Goal: Task Accomplishment & Management: Use online tool/utility

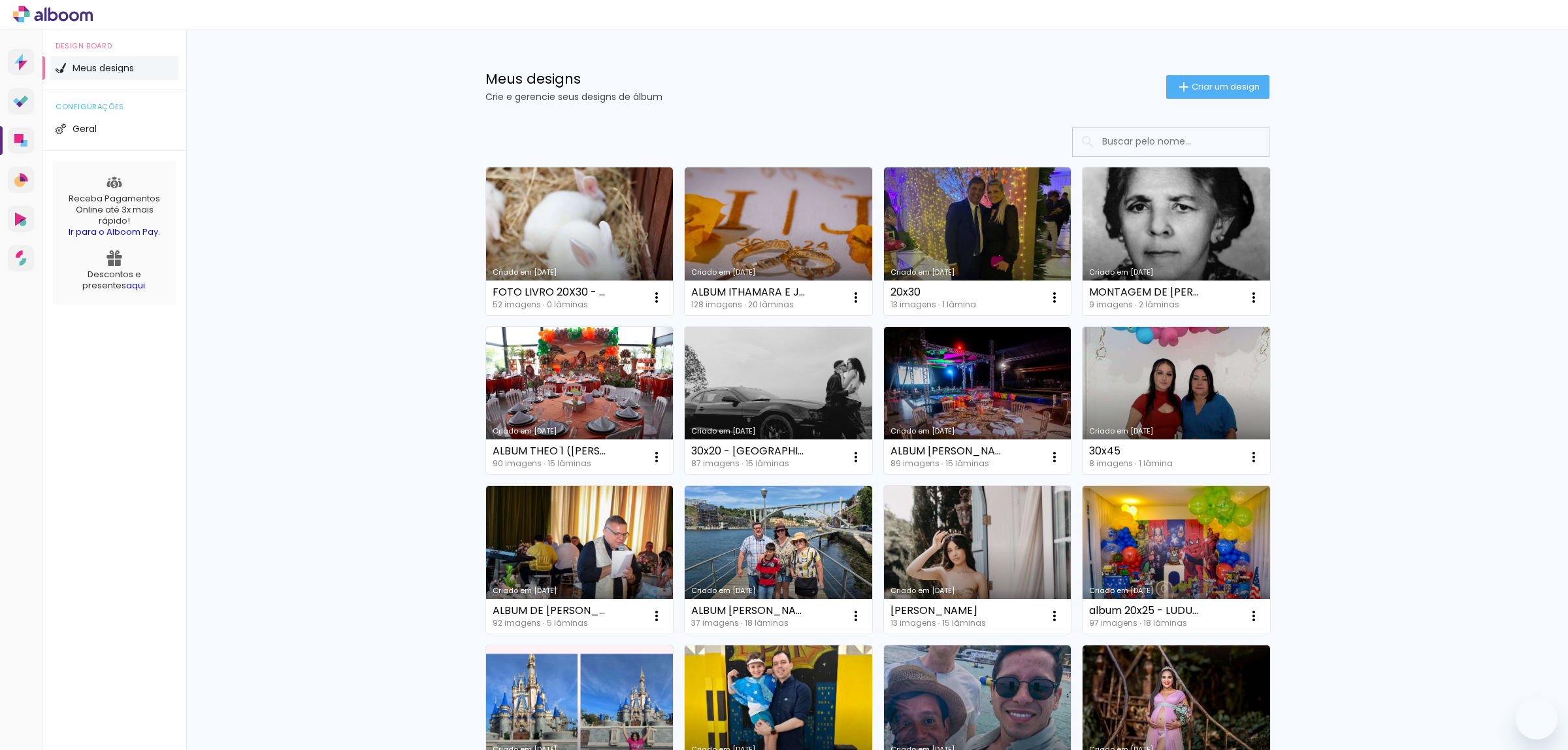
drag, startPoint x: 0, startPoint y: 0, endPoint x: 1221, endPoint y: 86, distance: 1224.0
click at [1221, 86] on span "Criar um design" at bounding box center [1226, 86] width 68 height 8
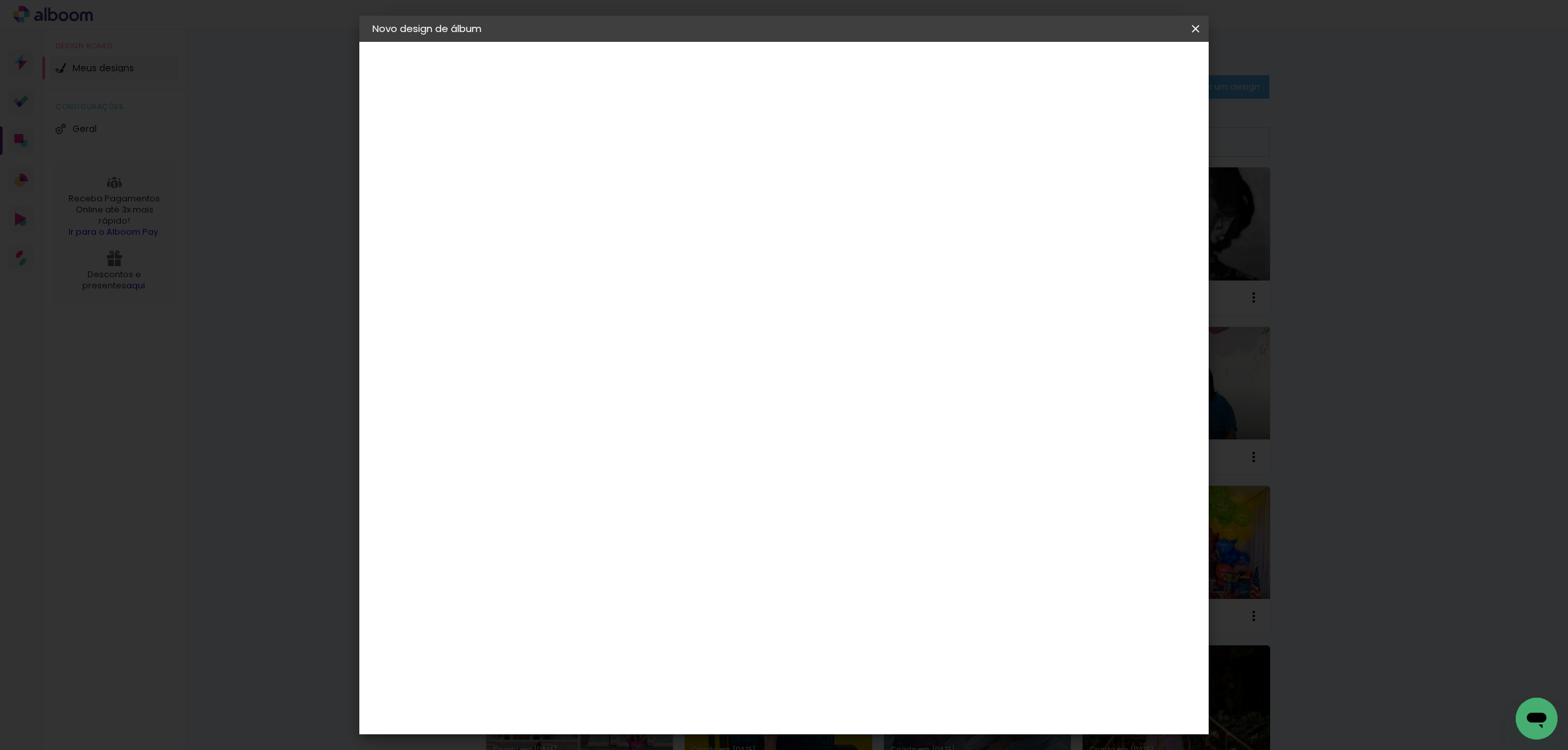
click at [586, 176] on input at bounding box center [586, 175] width 0 height 21
type input "i"
type input "ILLANA"
type paper-input "ILLANA"
click at [720, 61] on paper-button "Avançar" at bounding box center [688, 69] width 64 height 22
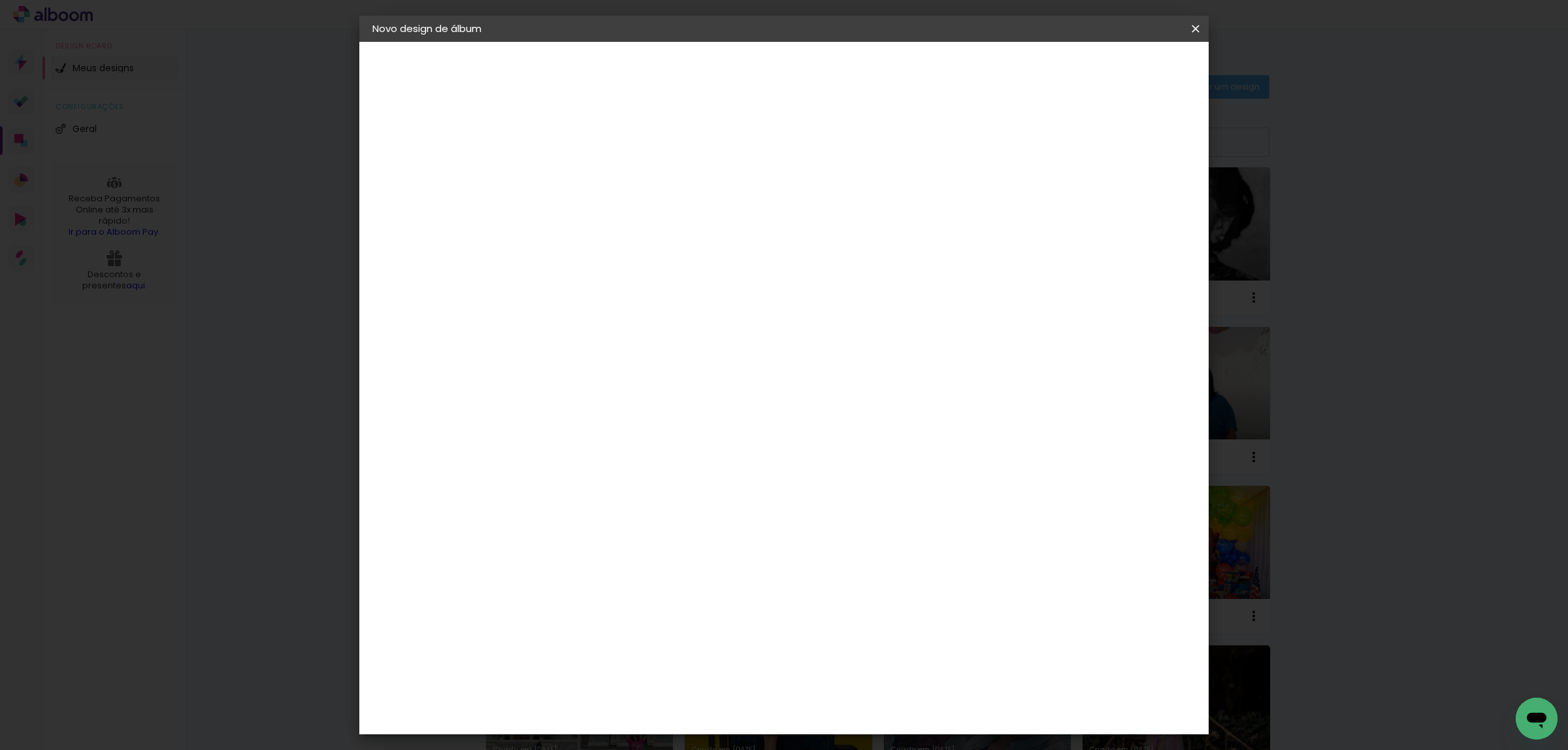
click at [831, 203] on paper-item "Tamanho Livre" at bounding box center [768, 199] width 125 height 29
click at [0, 0] on slot "Avançar" at bounding box center [0, 0] width 0 height 0
click at [564, 367] on div "cm" at bounding box center [570, 370] width 16 height 20
drag, startPoint x: 564, startPoint y: 367, endPoint x: 518, endPoint y: 372, distance: 46.3
click at [518, 42] on quentale-album-spec "Iniciar design Iniciar design" at bounding box center [784, 42] width 850 height 0
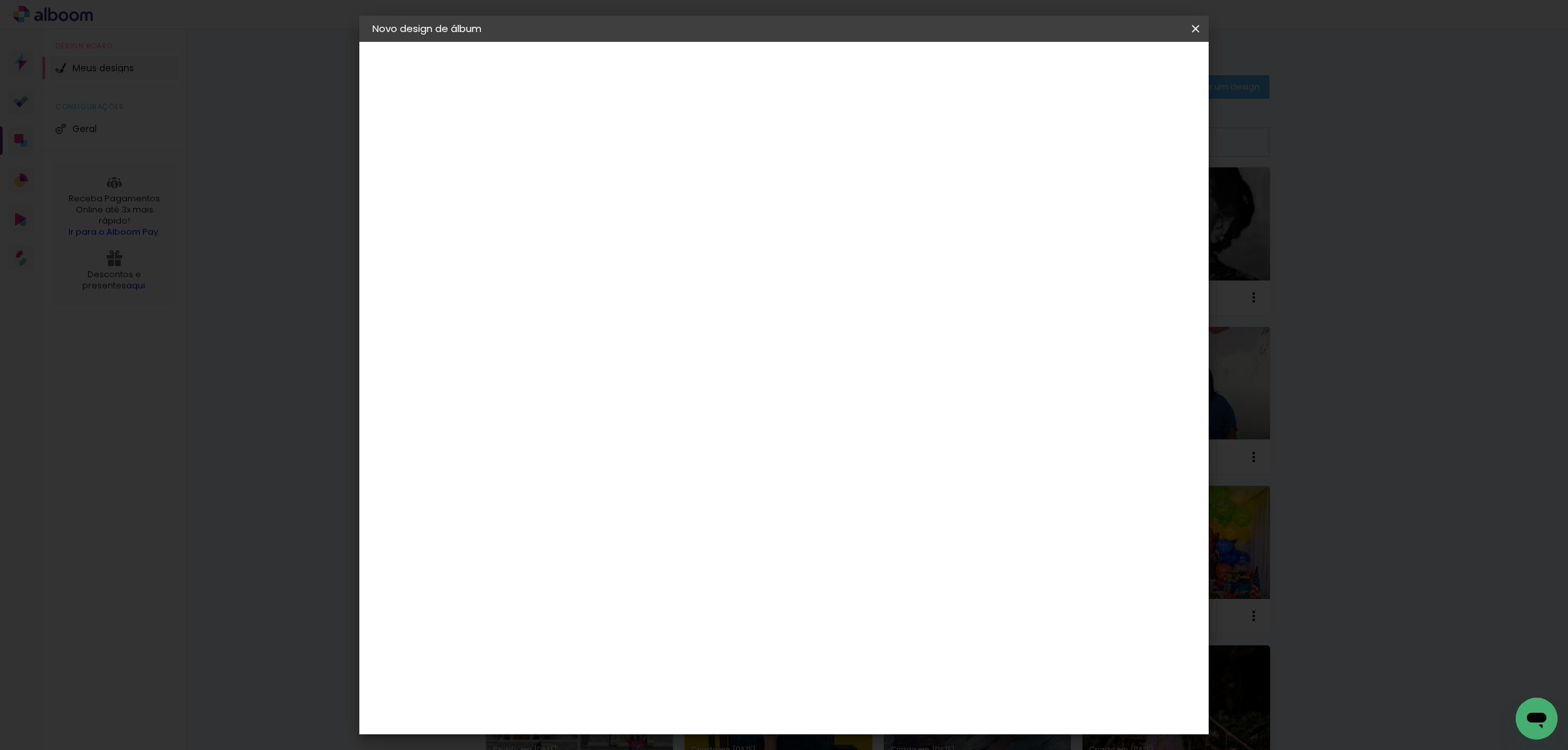
click at [559, 369] on input "30" at bounding box center [545, 370] width 34 height 20
click at [561, 372] on div "30" at bounding box center [552, 370] width 50 height 20
click at [563, 373] on div "cm" at bounding box center [570, 370] width 16 height 20
drag, startPoint x: 540, startPoint y: 365, endPoint x: 577, endPoint y: 377, distance: 38.9
click at [577, 372] on div "30" at bounding box center [552, 370] width 50 height 20
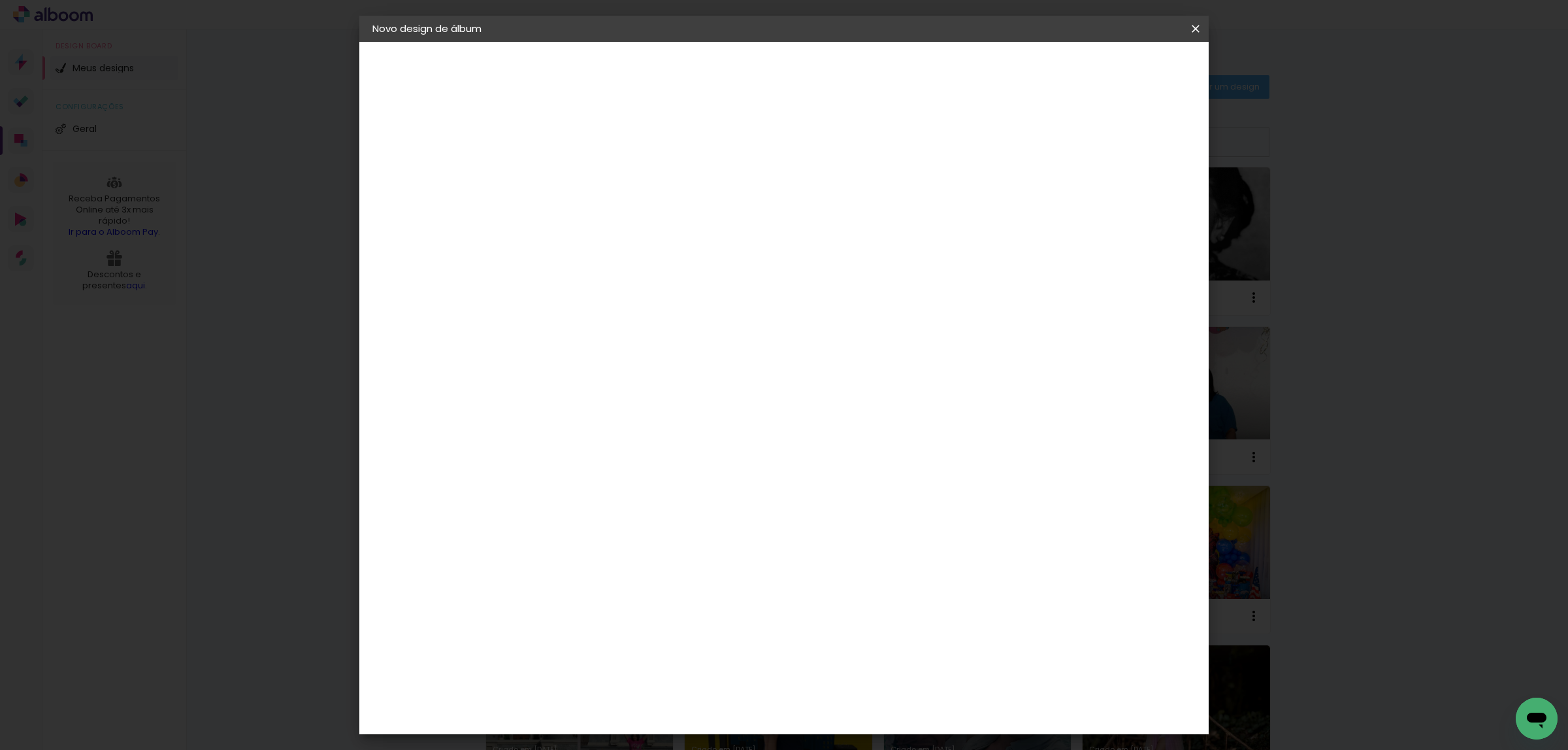
type input "25"
type paper-input "25"
click at [869, 504] on input "60" at bounding box center [853, 501] width 34 height 20
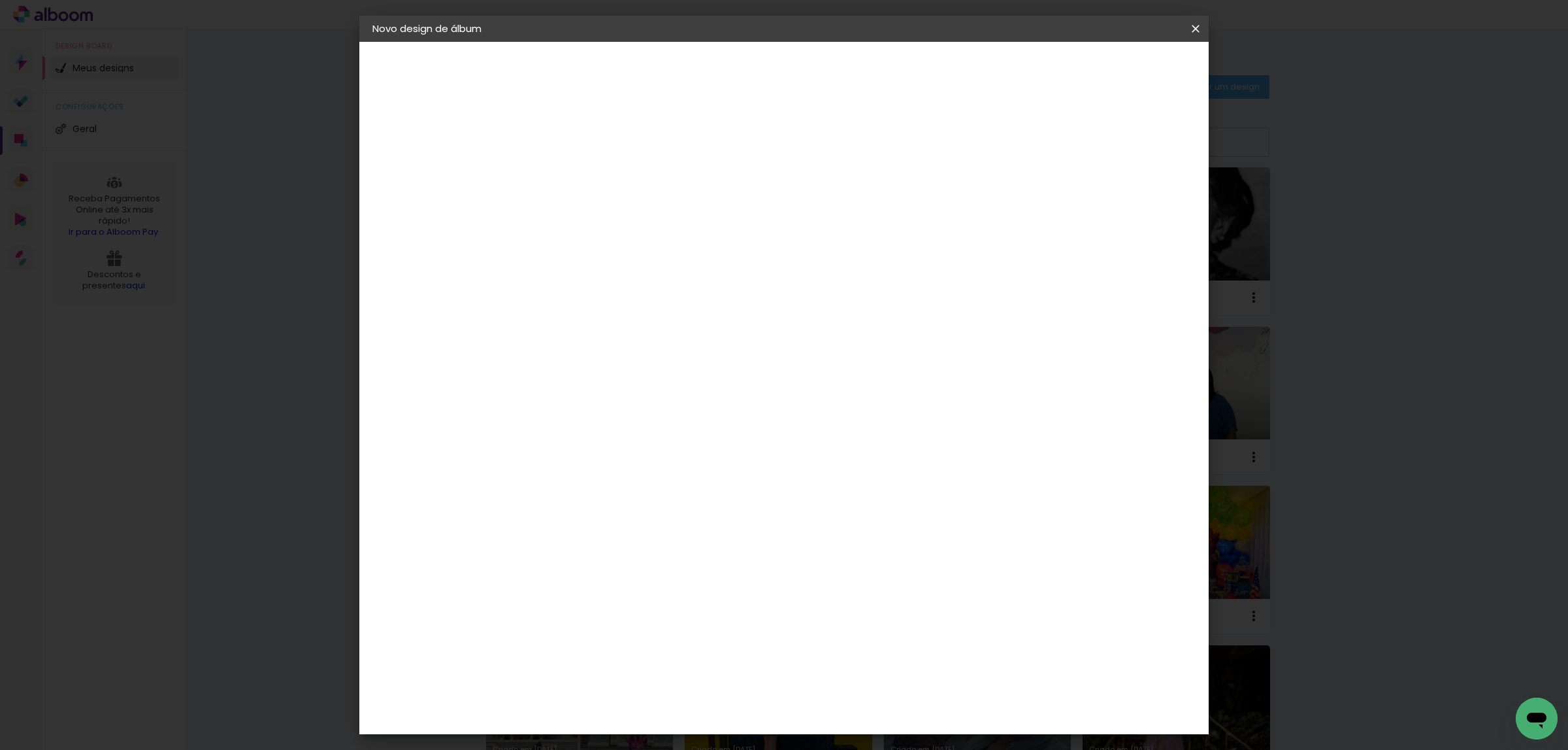
type input "25"
type paper-input "25"
click at [1122, 76] on paper-button "Iniciar design" at bounding box center [1079, 69] width 85 height 22
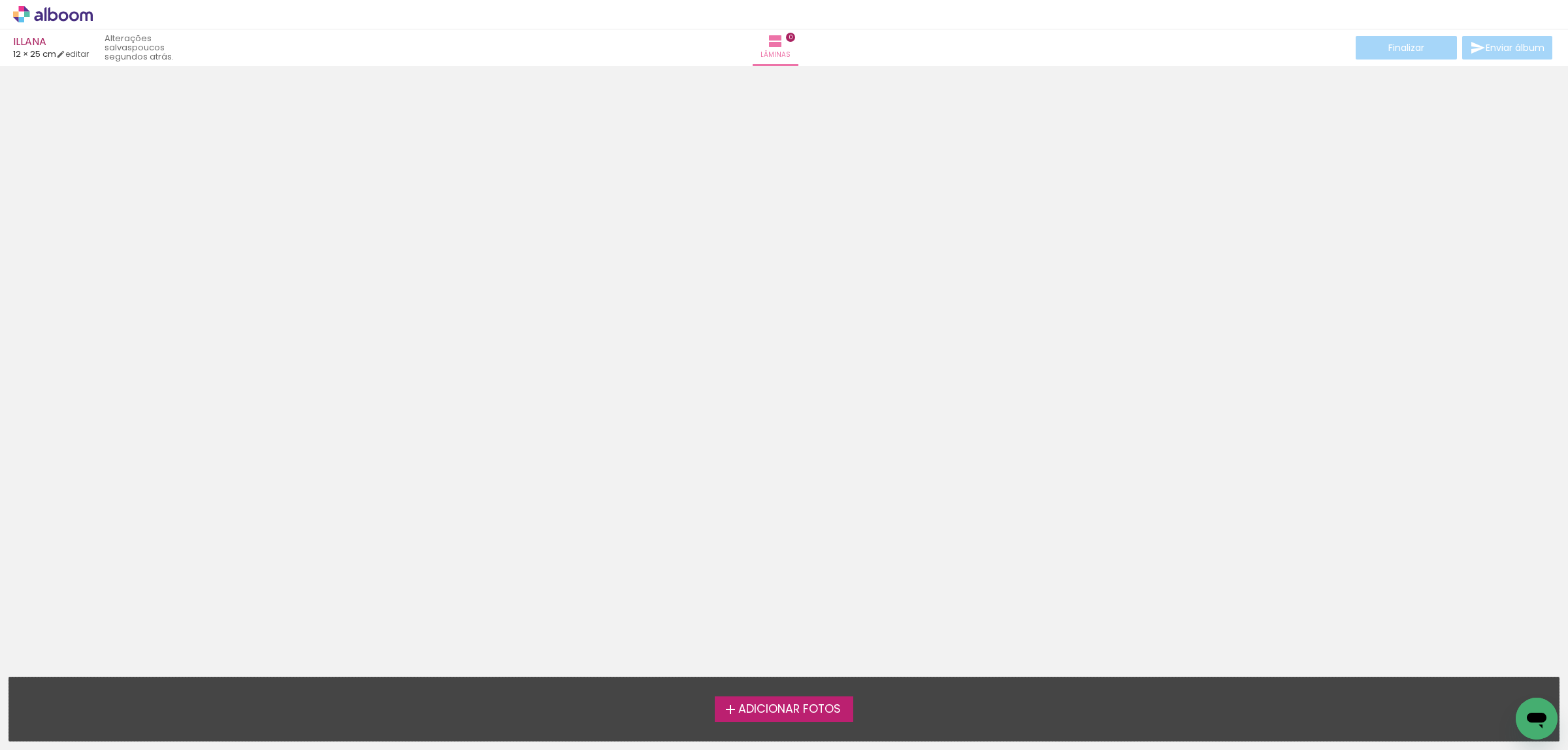
click at [747, 716] on label "Adicionar Fotos" at bounding box center [784, 708] width 139 height 25
click at [0, 0] on input "file" at bounding box center [0, 0] width 0 height 0
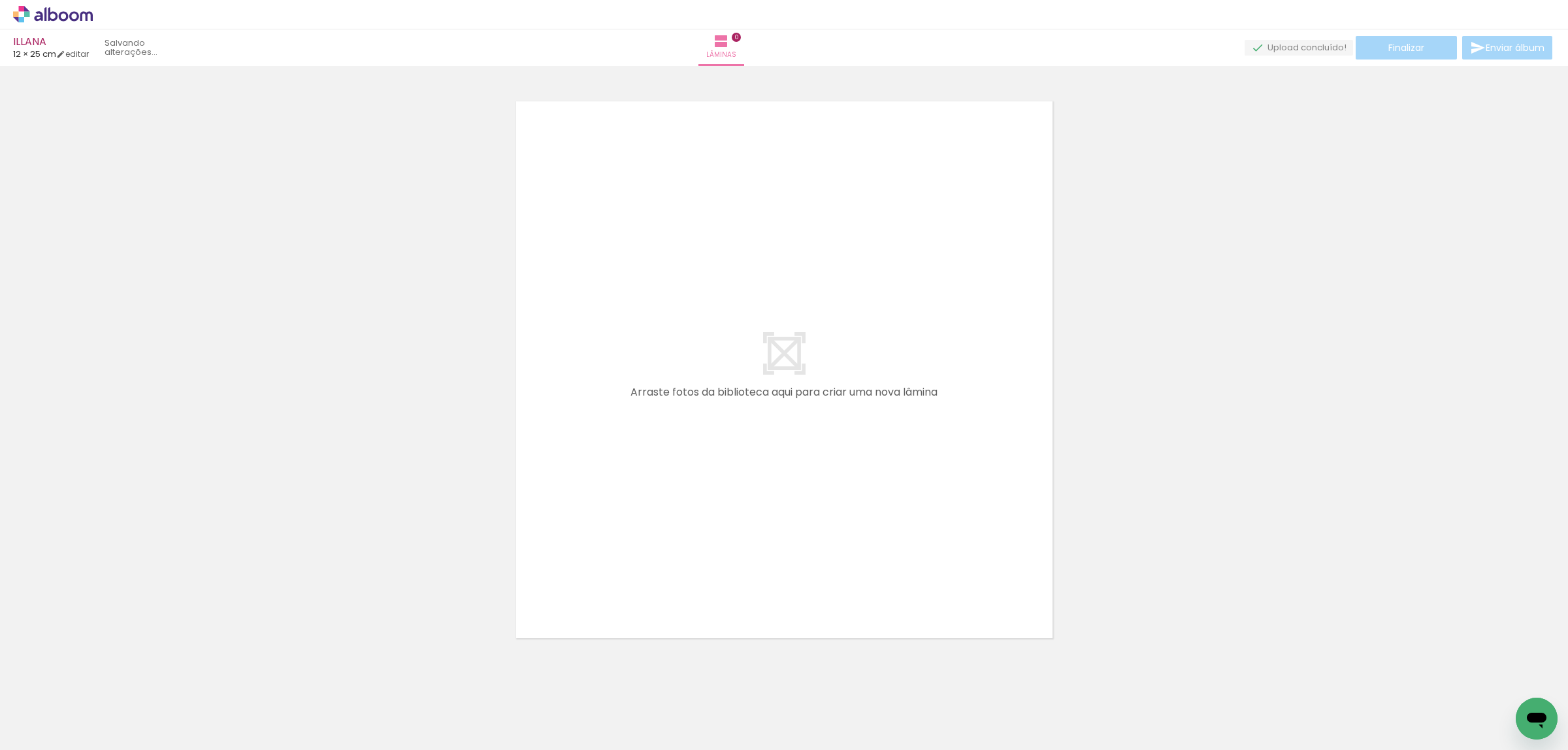
scroll to position [16, 0]
click at [43, 728] on span "Adicionar Fotos" at bounding box center [46, 732] width 39 height 14
click at [0, 0] on input "file" at bounding box center [0, 0] width 0 height 0
drag, startPoint x: 420, startPoint y: 668, endPoint x: 665, endPoint y: 475, distance: 311.9
click at [689, 475] on quentale-workspace at bounding box center [784, 375] width 1568 height 750
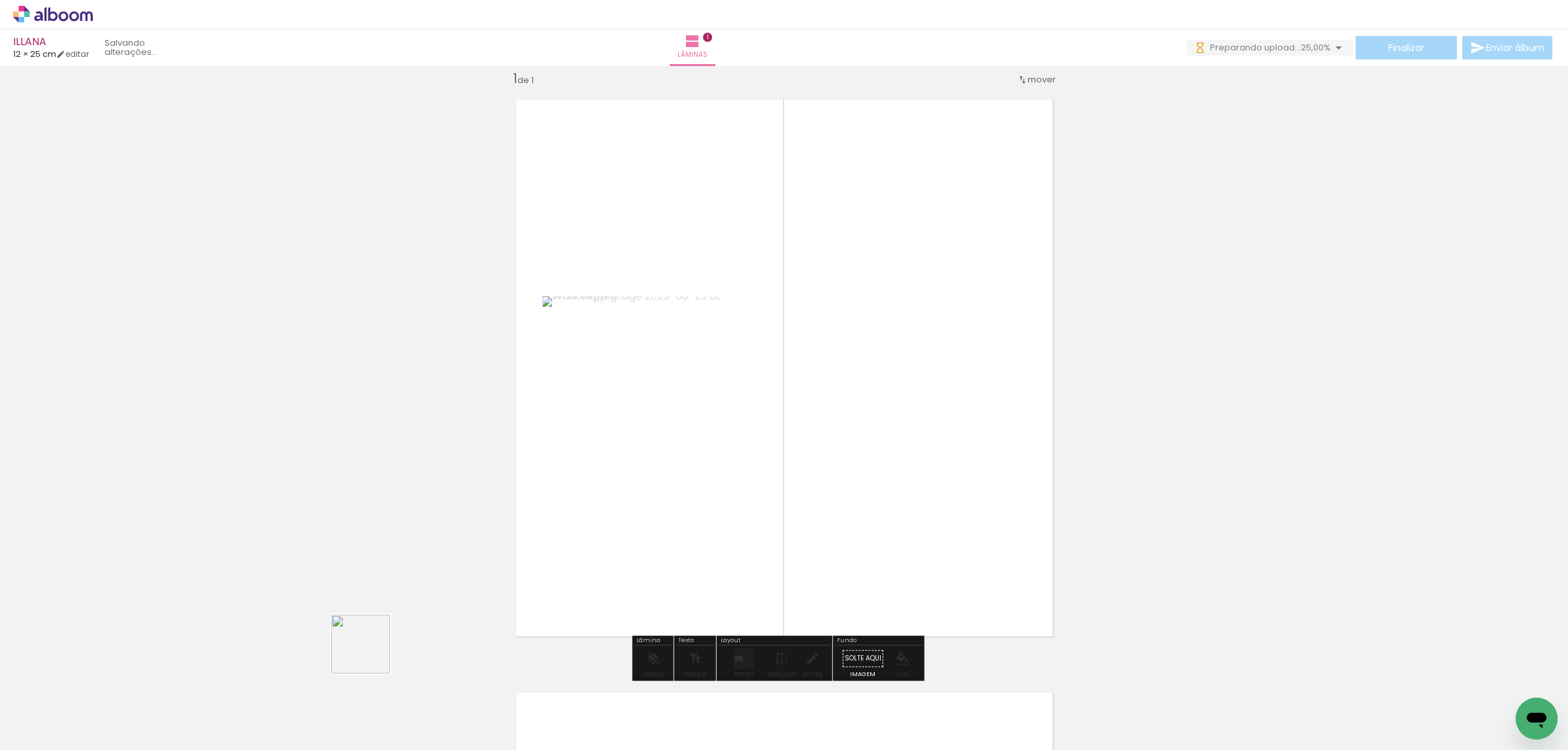
drag, startPoint x: 337, startPoint y: 674, endPoint x: 765, endPoint y: 465, distance: 476.3
click at [822, 441] on quentale-workspace at bounding box center [784, 375] width 1568 height 750
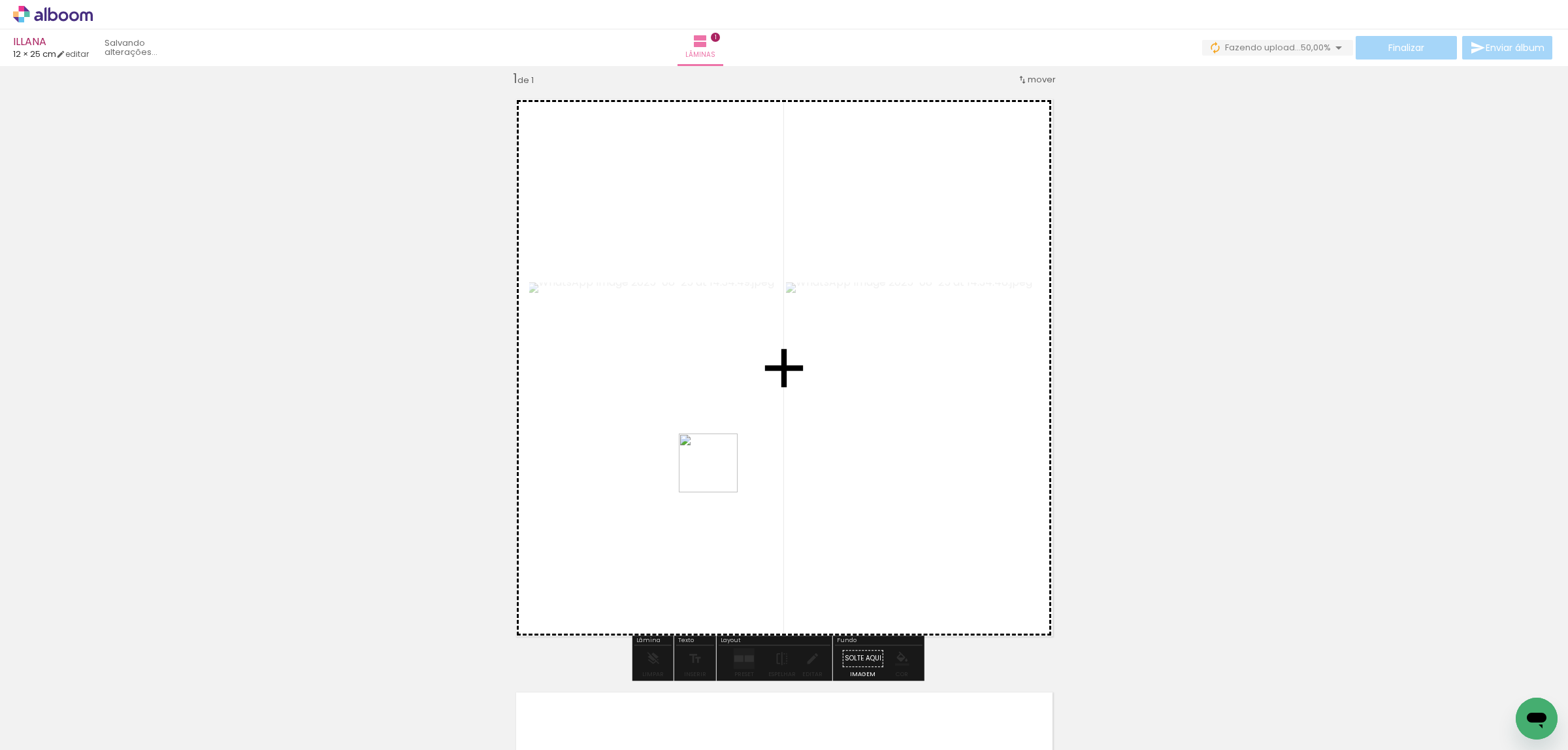
drag, startPoint x: 536, startPoint y: 557, endPoint x: 735, endPoint y: 488, distance: 210.6
click at [759, 454] on quentale-workspace at bounding box center [784, 375] width 1568 height 750
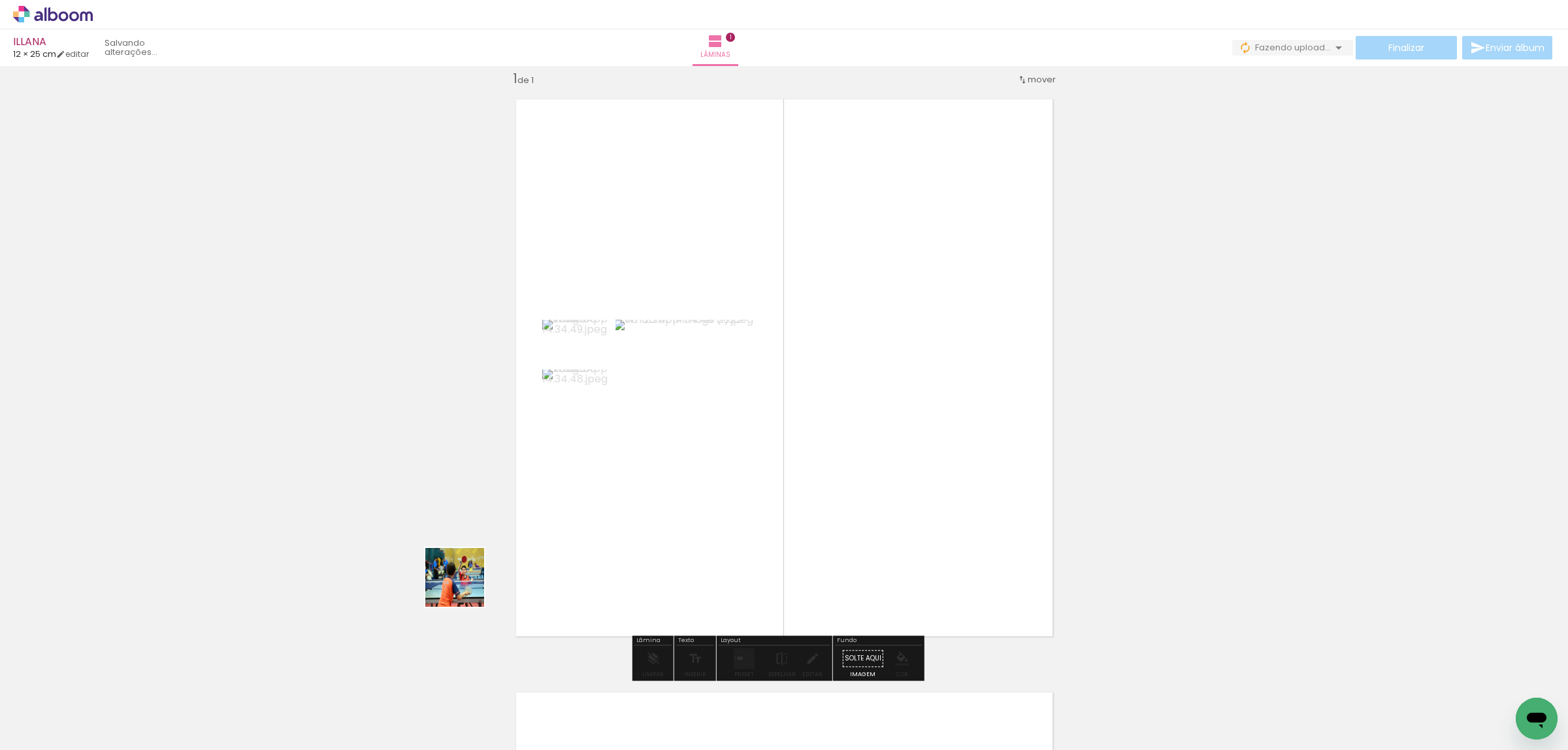
drag, startPoint x: 138, startPoint y: 695, endPoint x: 728, endPoint y: 496, distance: 622.7
click at [728, 496] on quentale-workspace at bounding box center [784, 375] width 1568 height 750
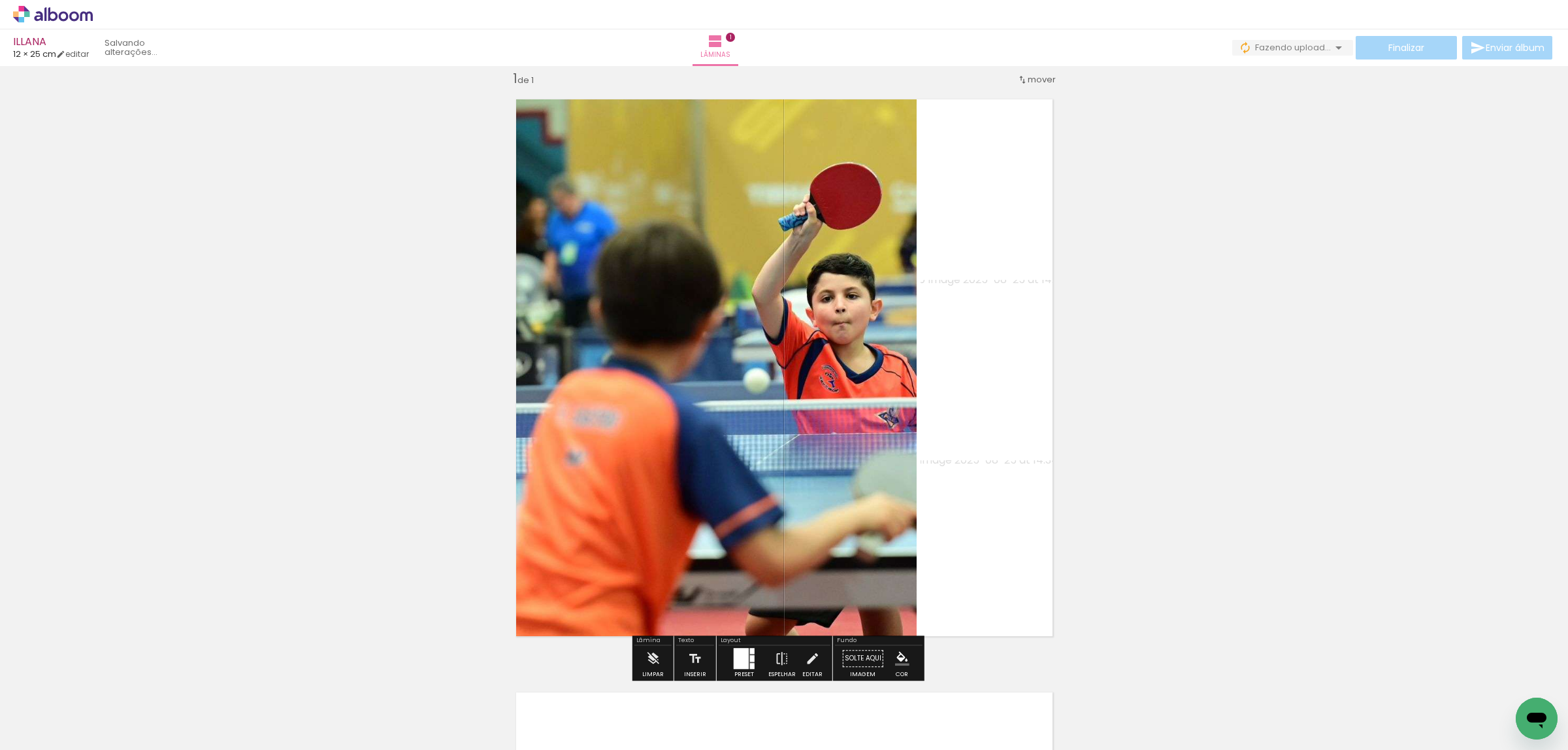
click at [737, 659] on div at bounding box center [741, 658] width 15 height 21
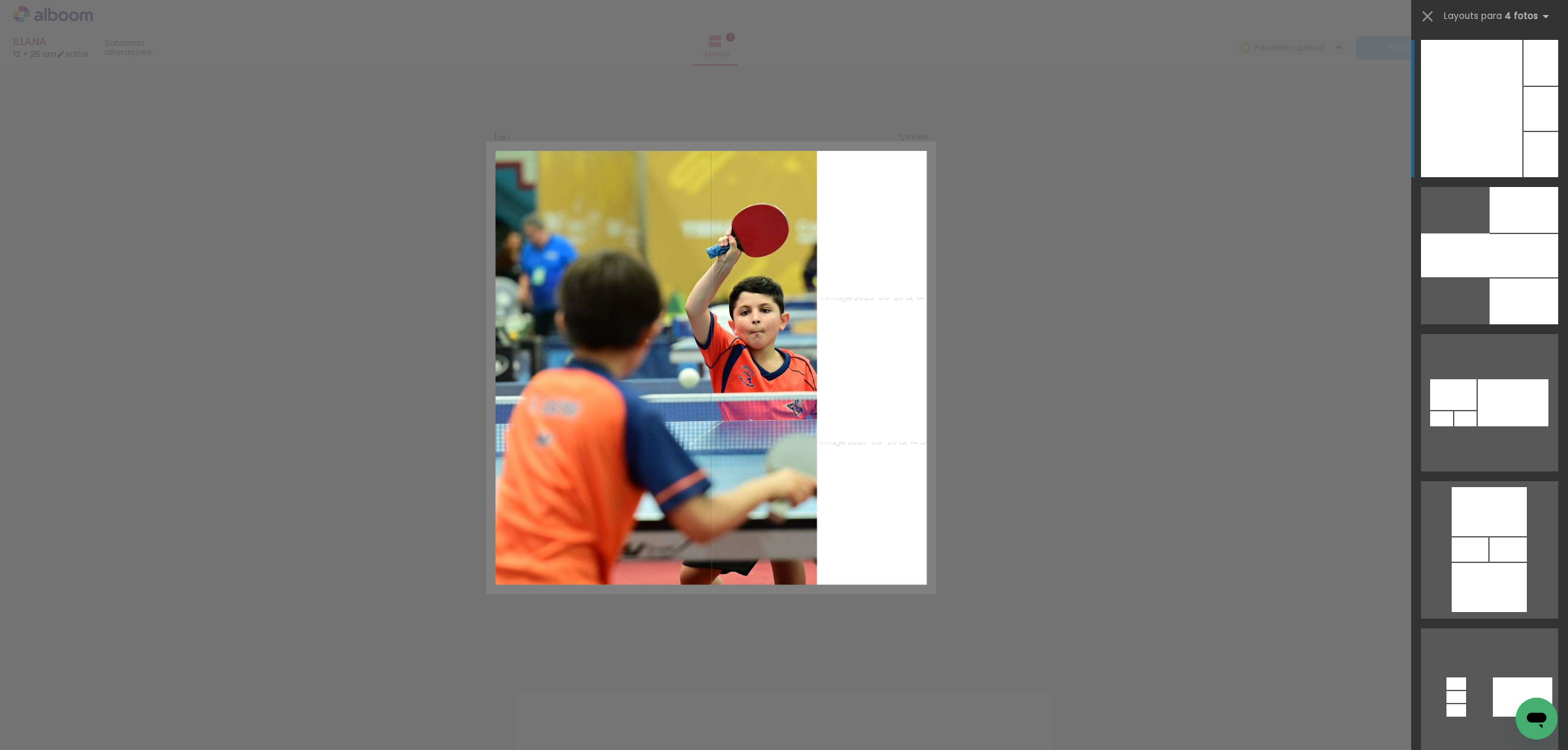
click at [1524, 120] on div at bounding box center [1541, 108] width 34 height 43
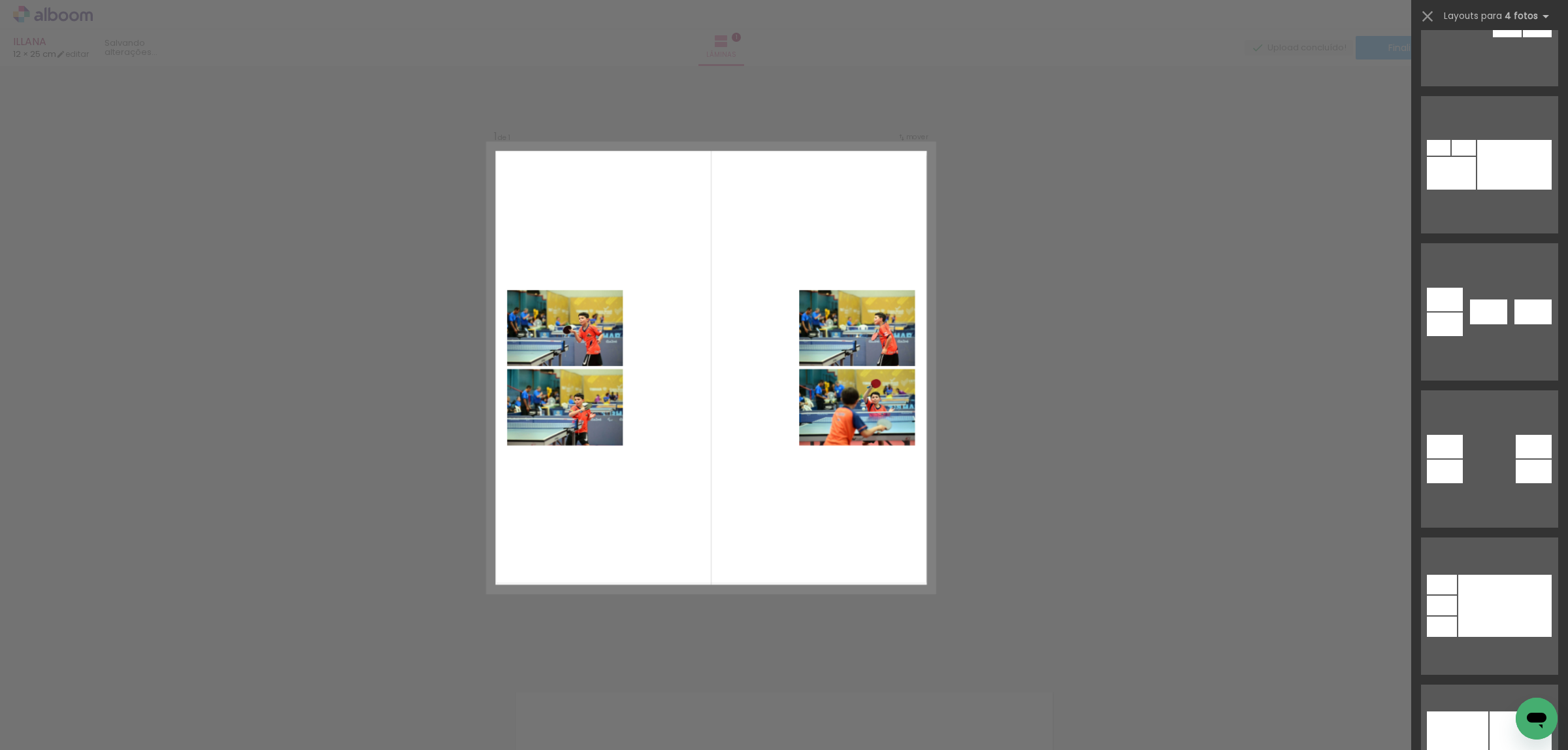
scroll to position [883, 0]
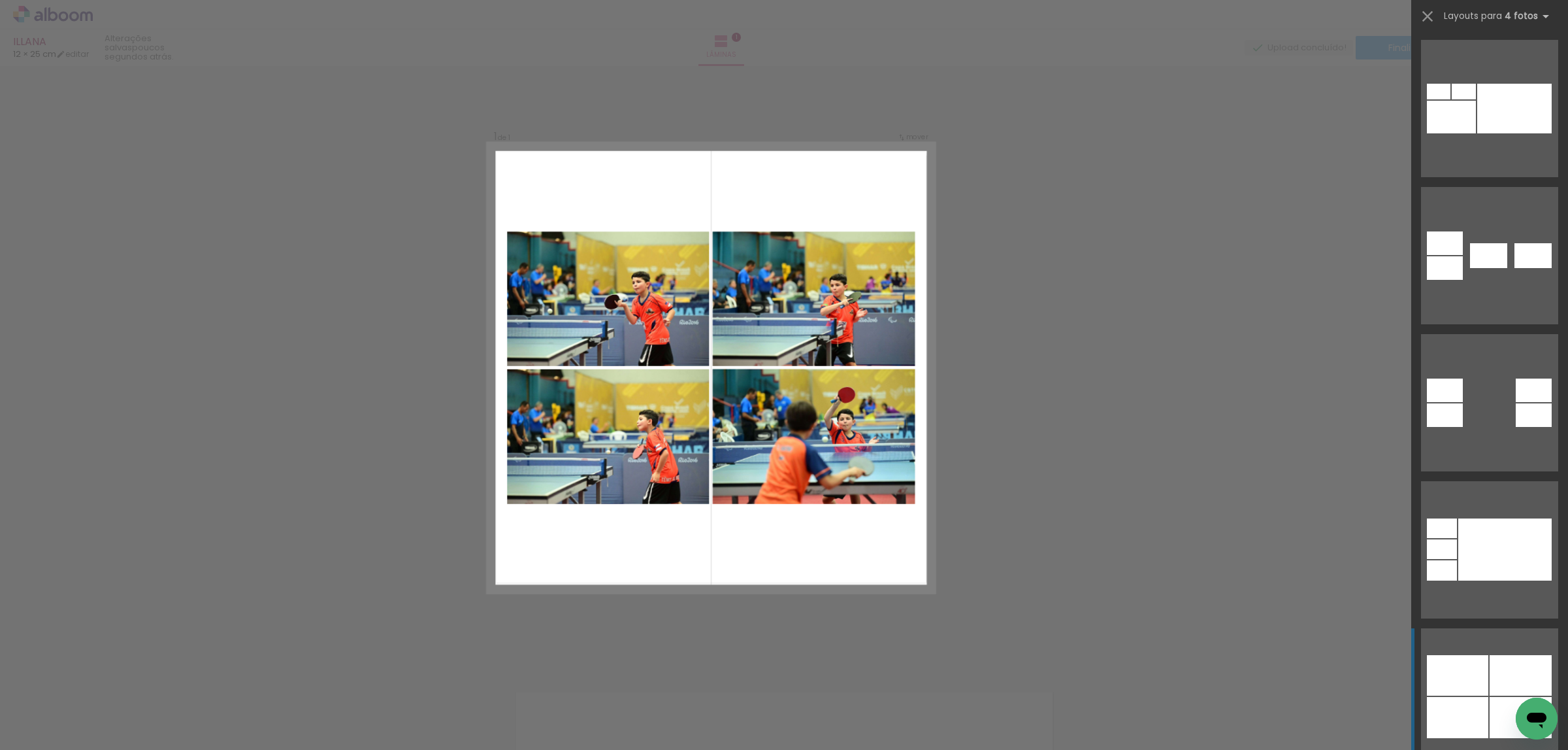
click at [1489, 691] on div at bounding box center [1520, 674] width 62 height 40
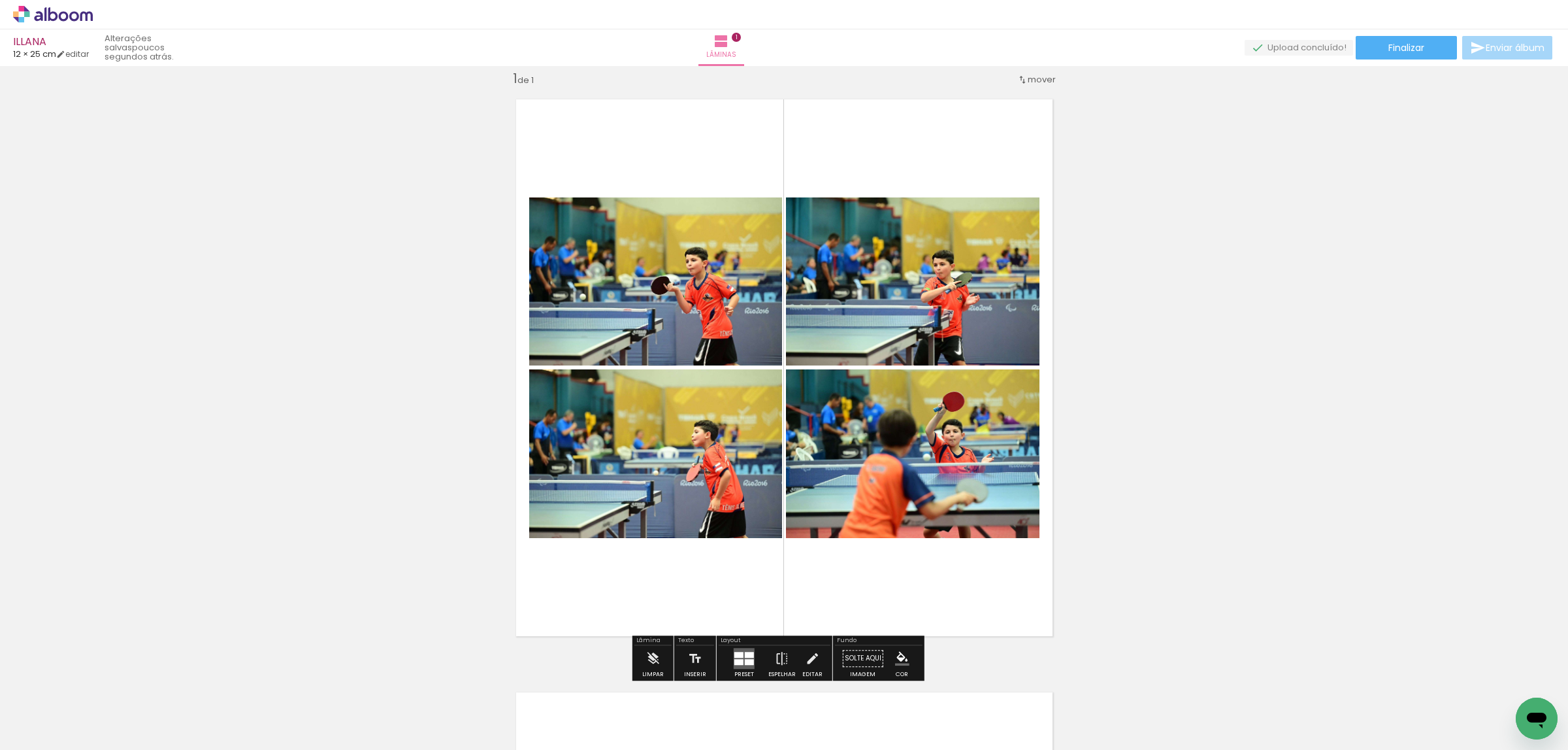
click at [984, 261] on quentale-photo at bounding box center [913, 282] width 253 height 168
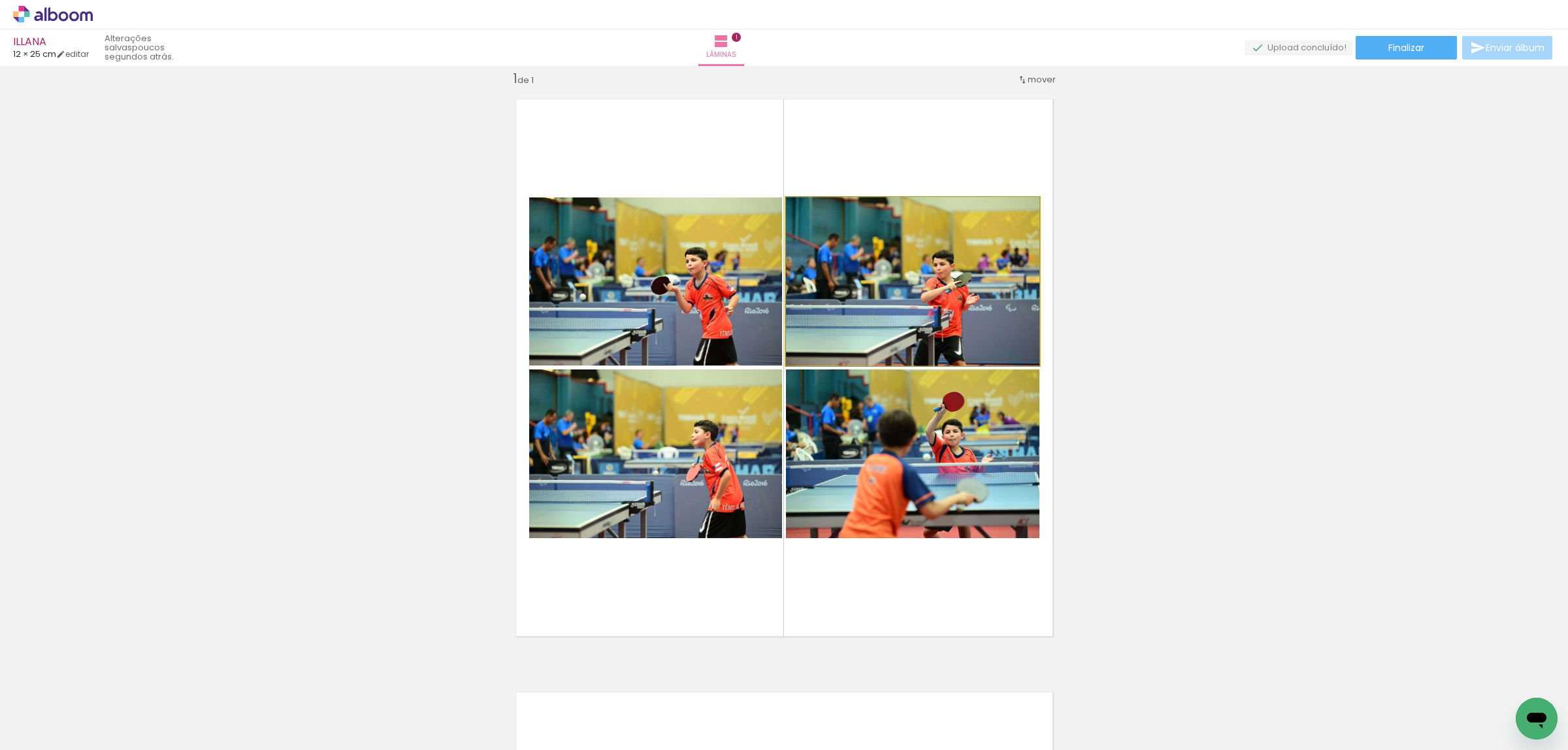
drag, startPoint x: 983, startPoint y: 261, endPoint x: 940, endPoint y: 385, distance: 131.2
click at [983, 259] on quentale-photo at bounding box center [913, 282] width 253 height 168
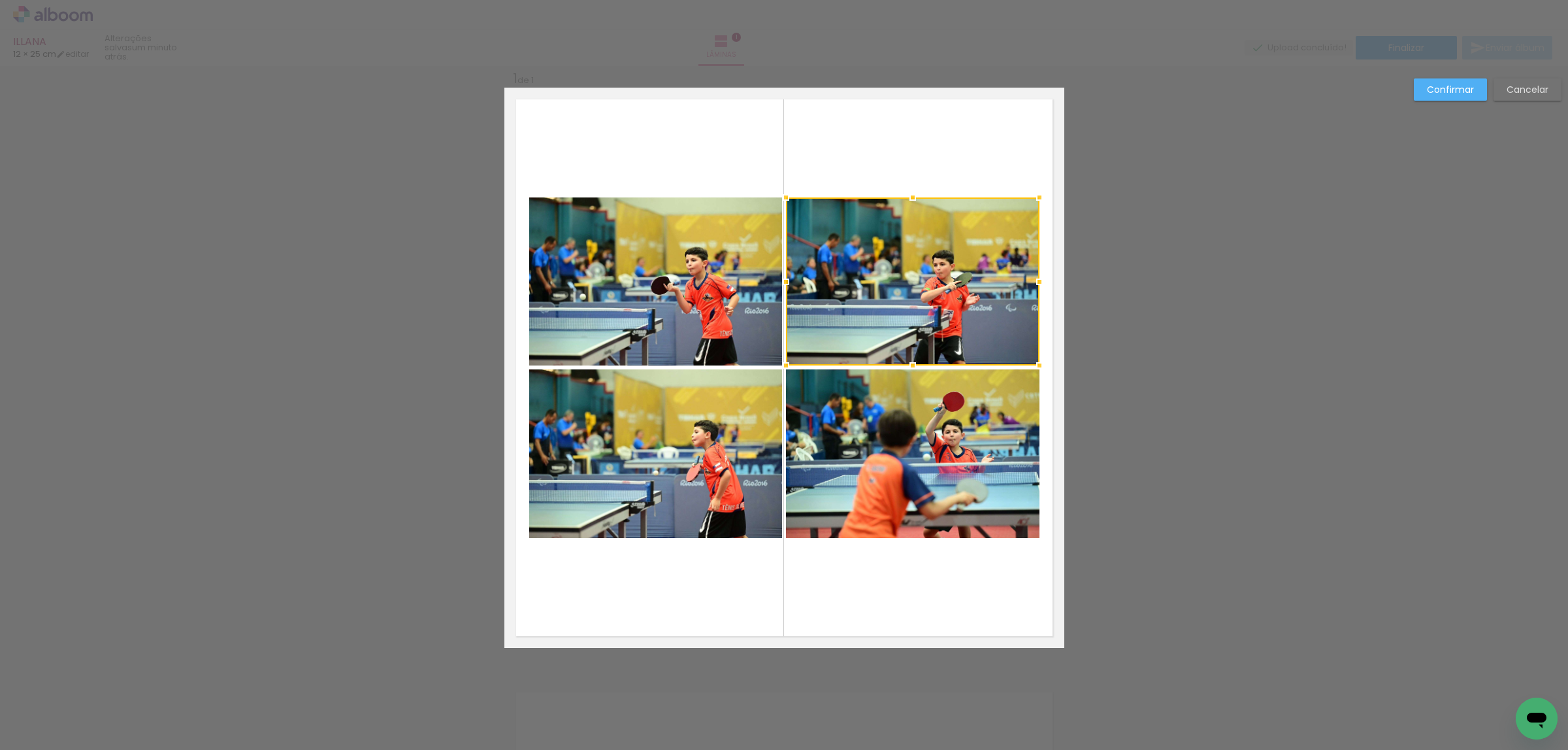
click at [927, 455] on quentale-photo at bounding box center [913, 453] width 253 height 169
drag, startPoint x: 677, startPoint y: 420, endPoint x: 689, endPoint y: 372, distance: 49.5
click at [692, 308] on div at bounding box center [784, 368] width 510 height 340
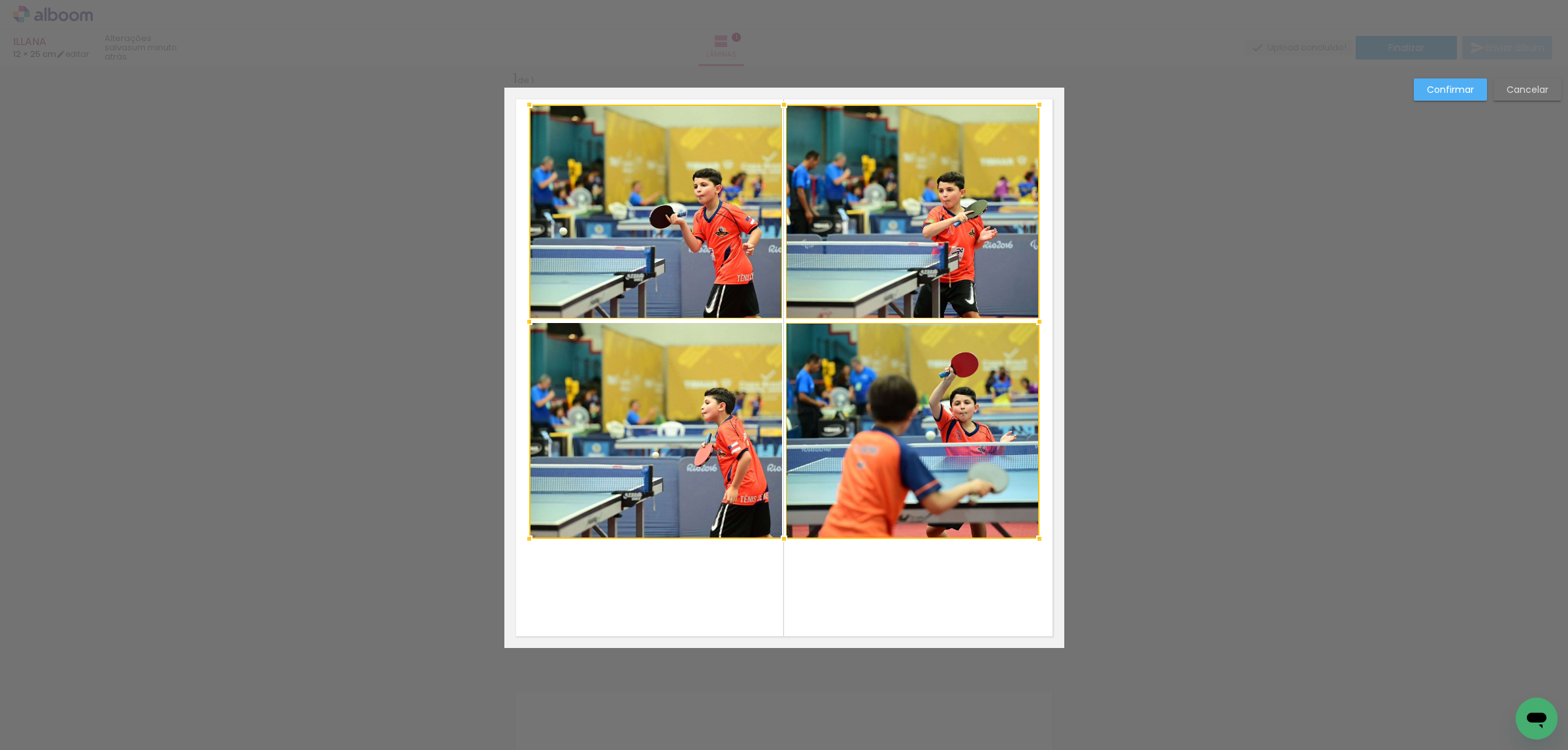
drag, startPoint x: 776, startPoint y: 192, endPoint x: 798, endPoint y: 98, distance: 96.5
click at [798, 98] on album-spread "1 de 1" at bounding box center [784, 368] width 560 height 560
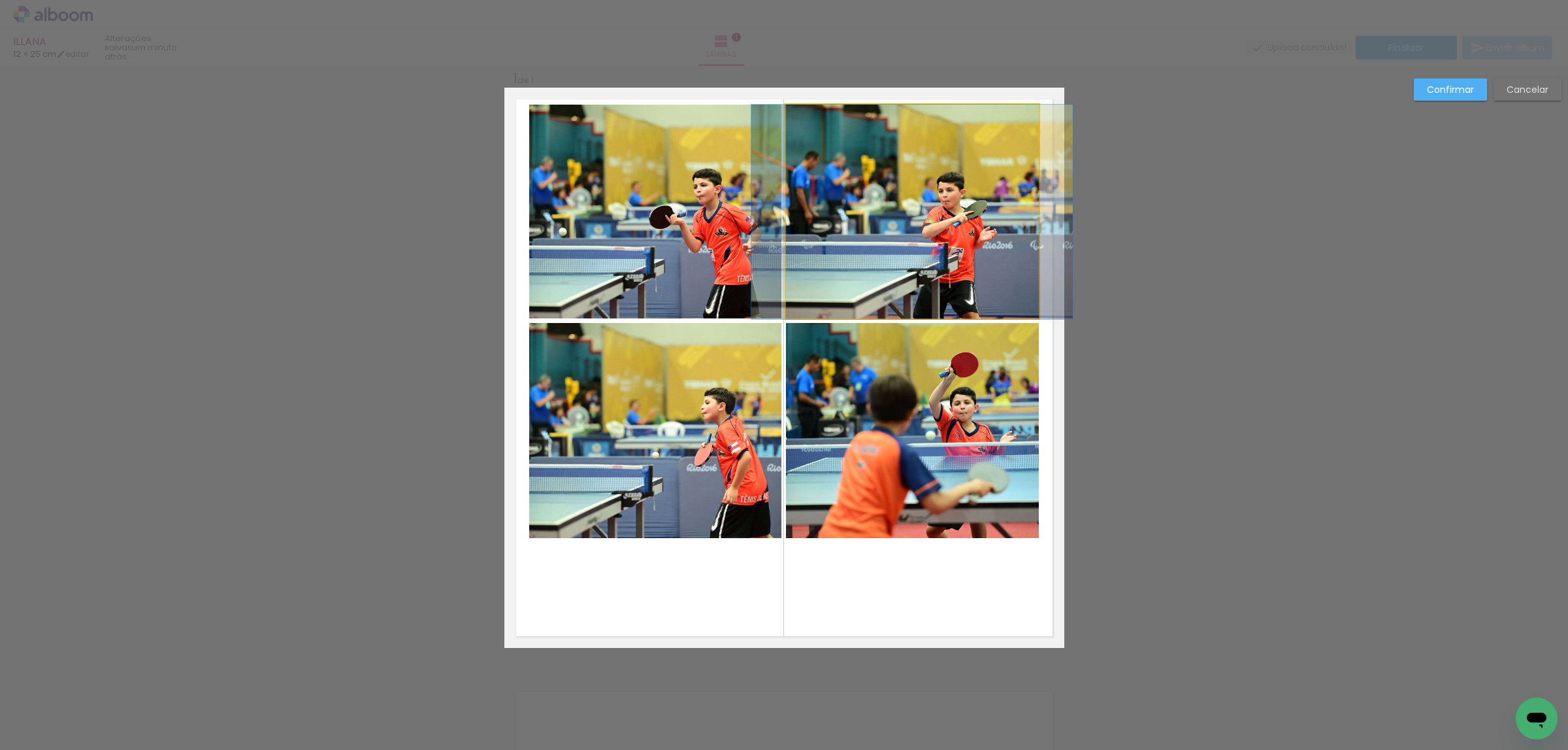
click at [819, 211] on quentale-photo at bounding box center [913, 211] width 253 height 214
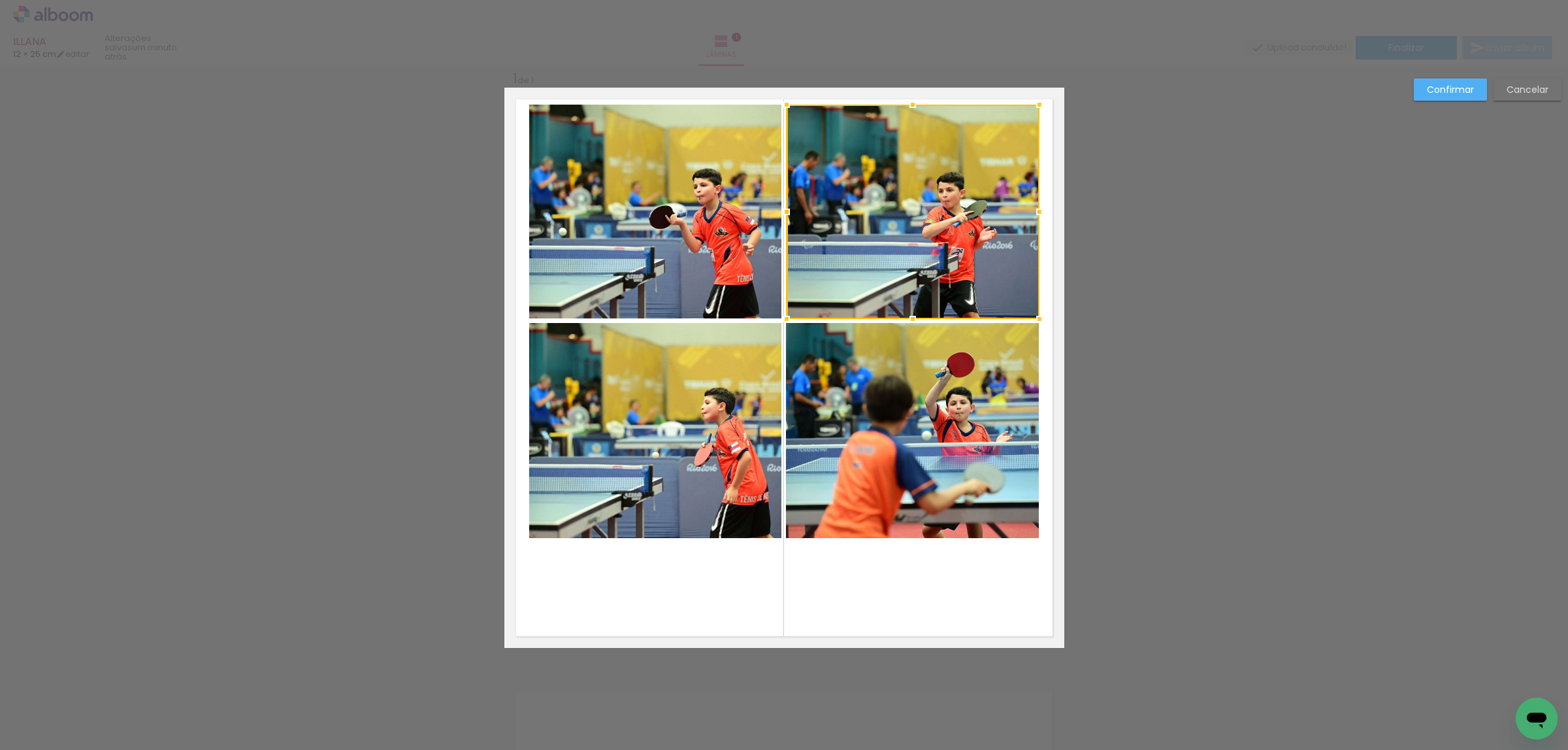
click at [712, 253] on quentale-photo at bounding box center [656, 211] width 253 height 214
drag, startPoint x: 879, startPoint y: 472, endPoint x: 833, endPoint y: 458, distance: 48.1
click at [879, 472] on quentale-photo at bounding box center [913, 430] width 253 height 215
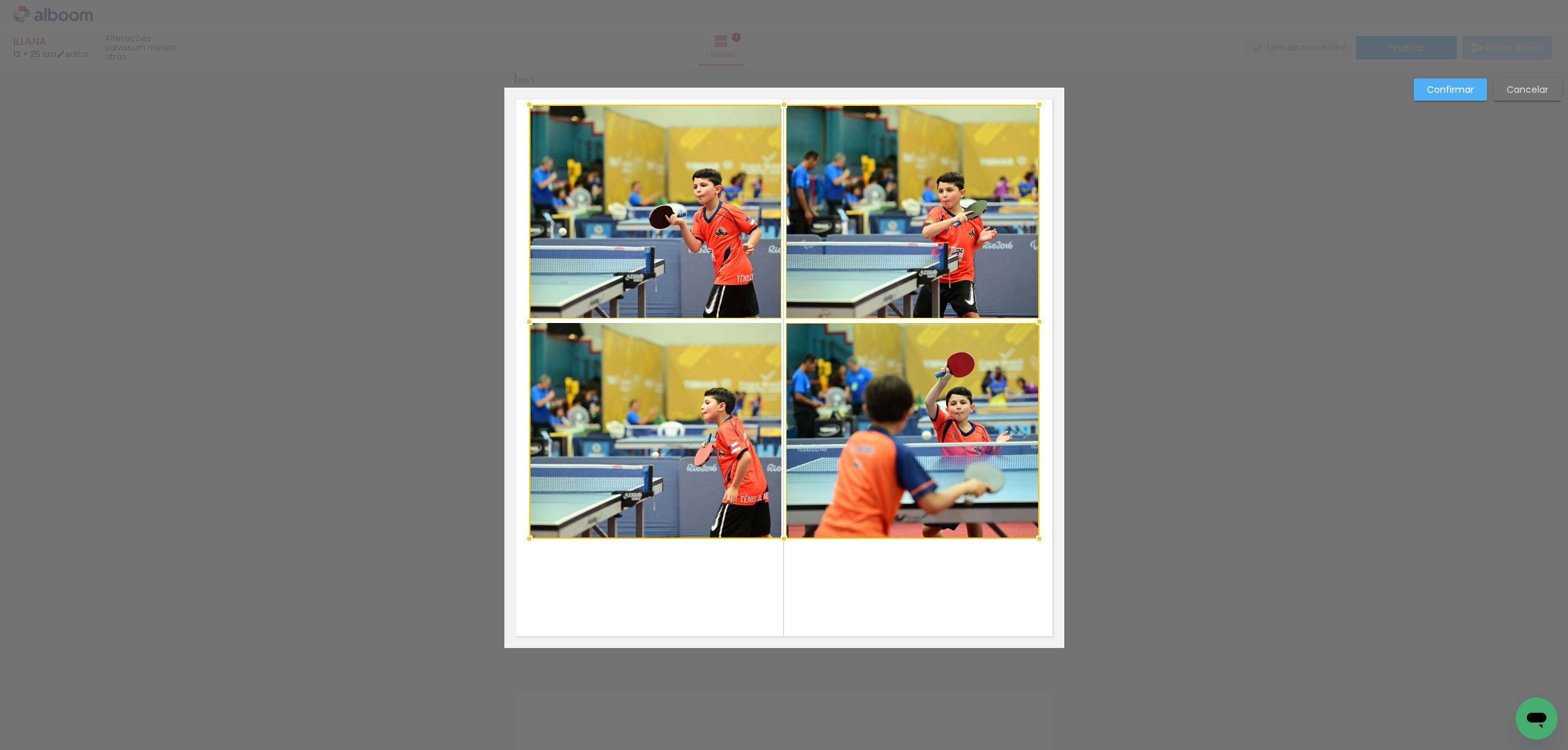
click at [699, 446] on div at bounding box center [784, 321] width 510 height 434
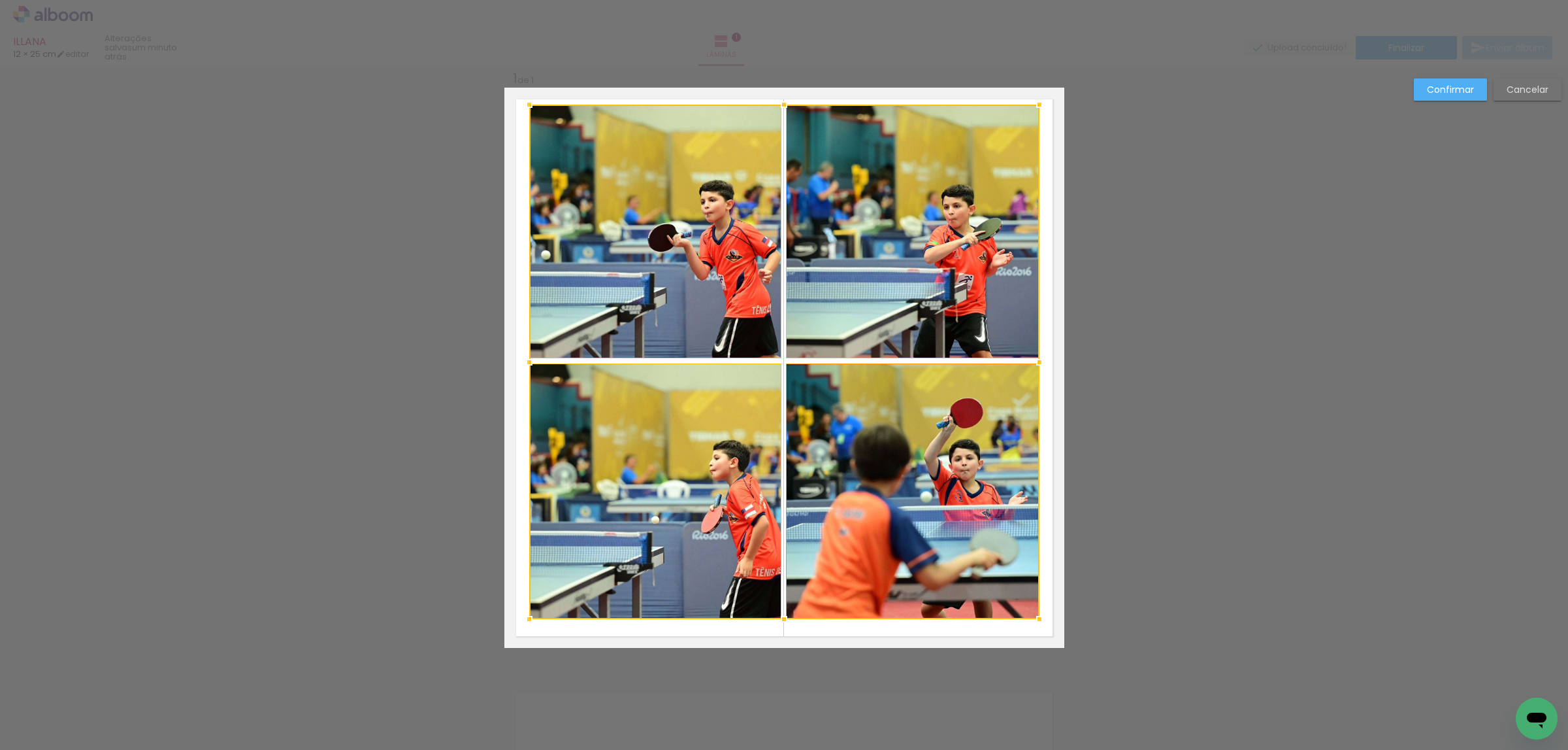
drag, startPoint x: 775, startPoint y: 536, endPoint x: 834, endPoint y: 510, distance: 64.5
click at [776, 614] on div at bounding box center [784, 619] width 26 height 26
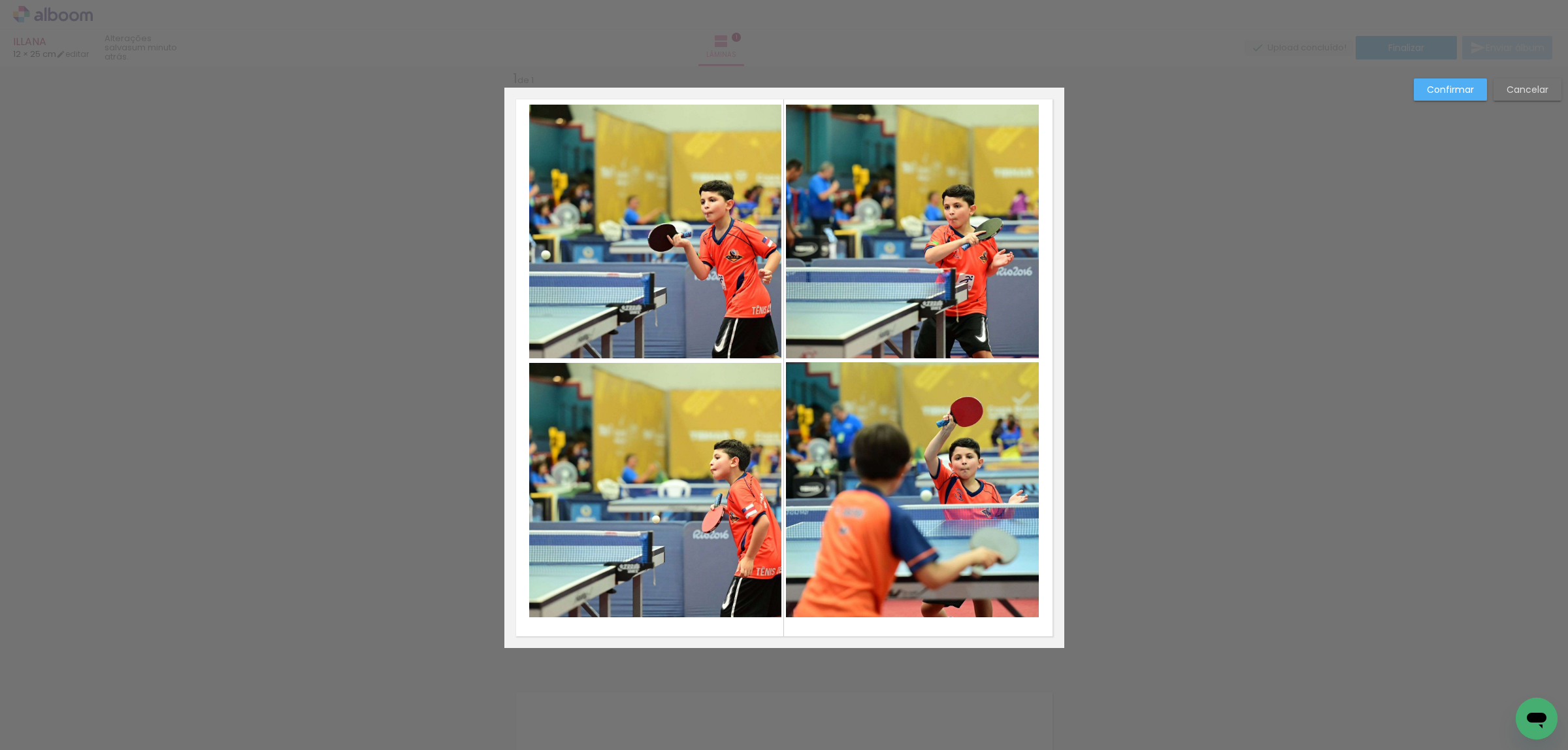
click at [1420, 95] on paper-button "Confirmar" at bounding box center [1451, 89] width 73 height 22
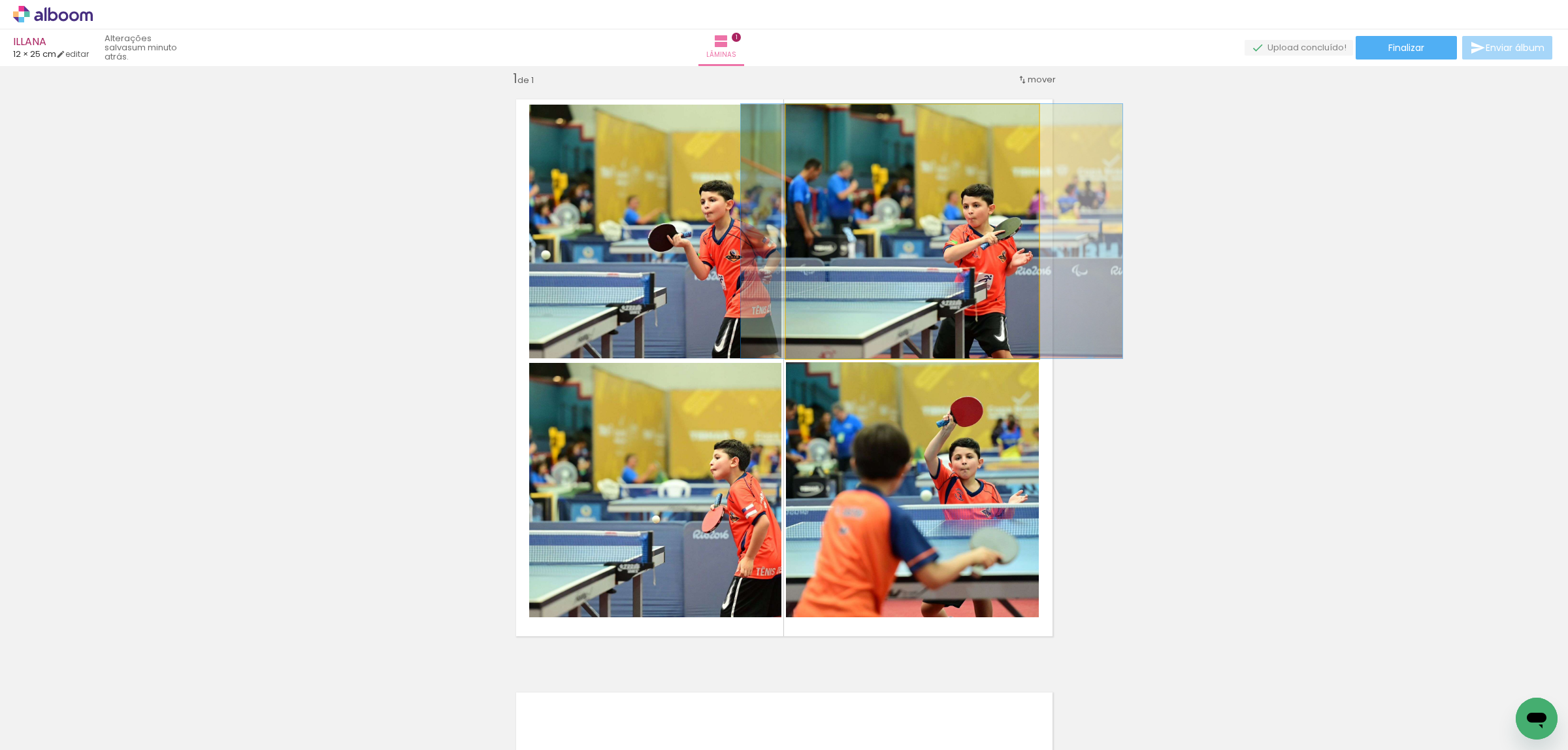
drag, startPoint x: 887, startPoint y: 220, endPoint x: 871, endPoint y: 198, distance: 27.2
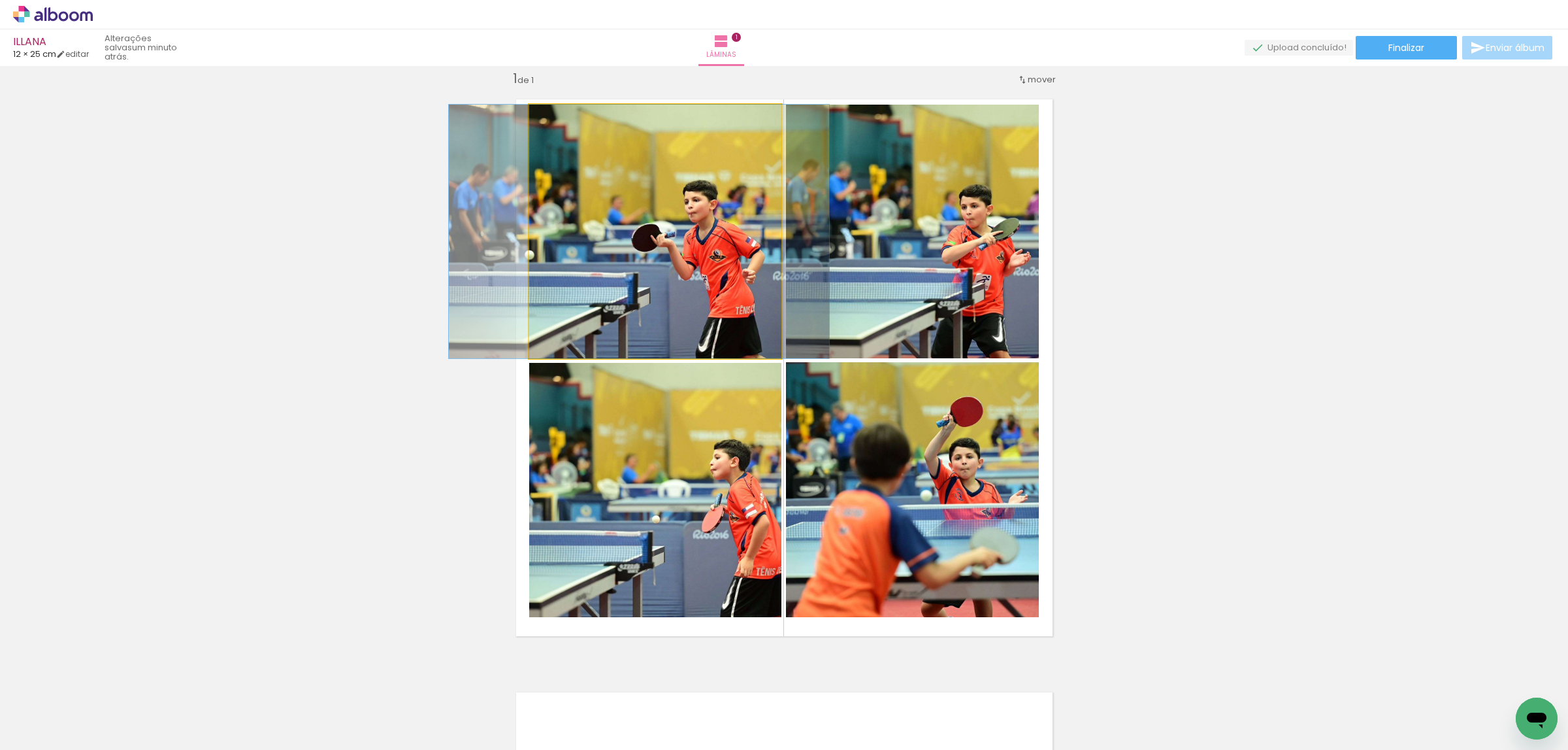
drag, startPoint x: 681, startPoint y: 217, endPoint x: 664, endPoint y: 214, distance: 17.3
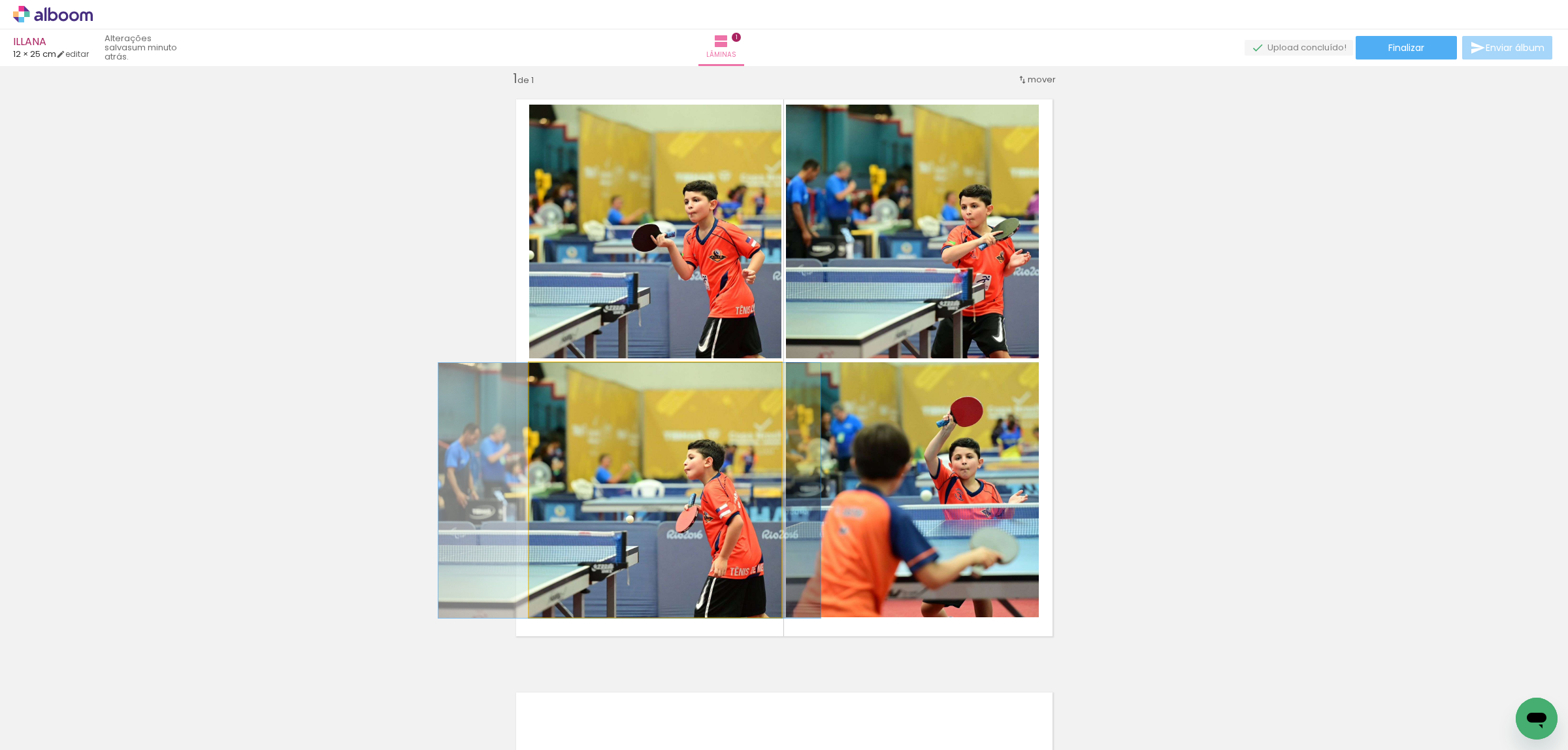
drag, startPoint x: 734, startPoint y: 520, endPoint x: 708, endPoint y: 520, distance: 26.0
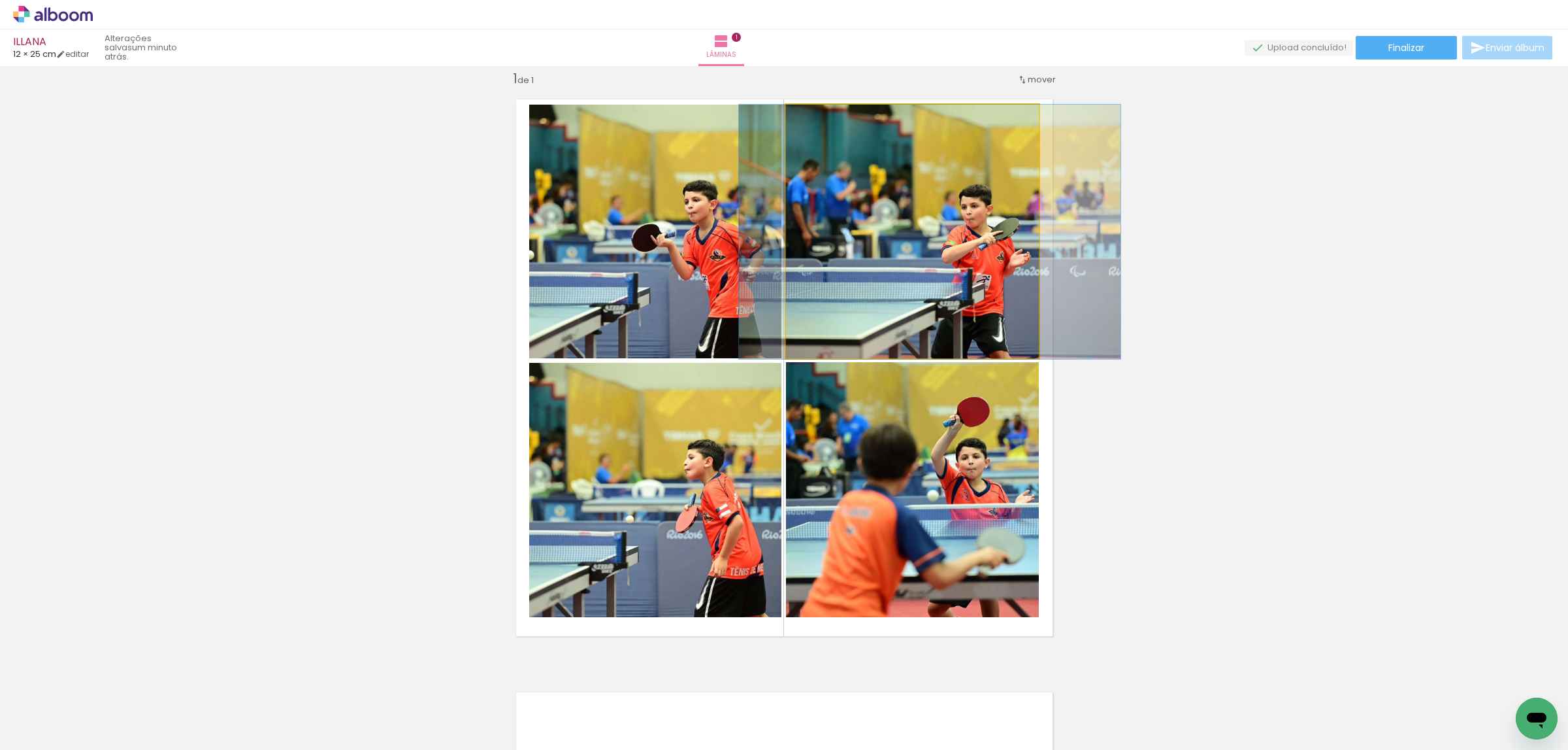
click at [926, 253] on quentale-photo at bounding box center [913, 231] width 253 height 254
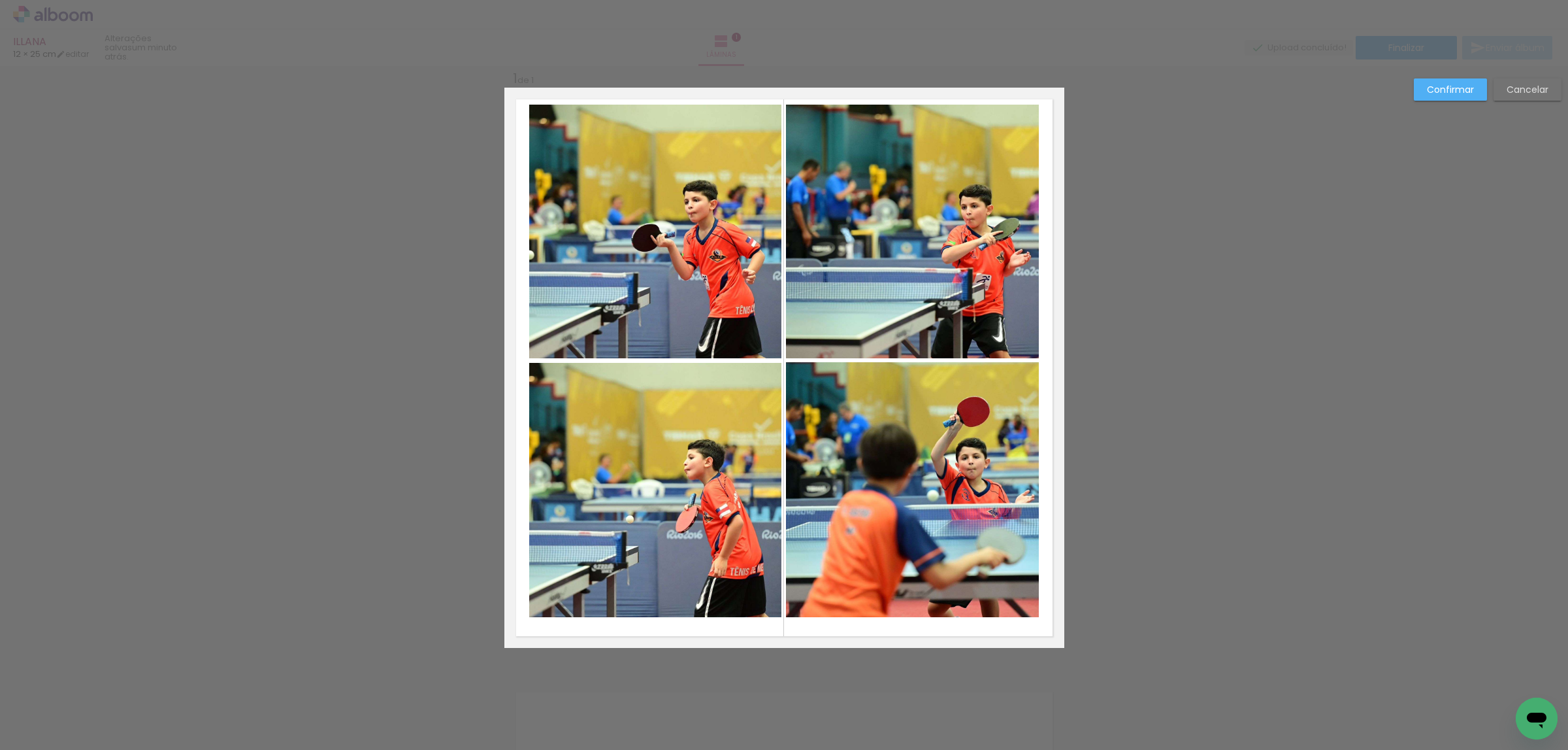
click at [994, 272] on quentale-photo at bounding box center [913, 231] width 253 height 254
click at [994, 272] on div at bounding box center [913, 231] width 253 height 254
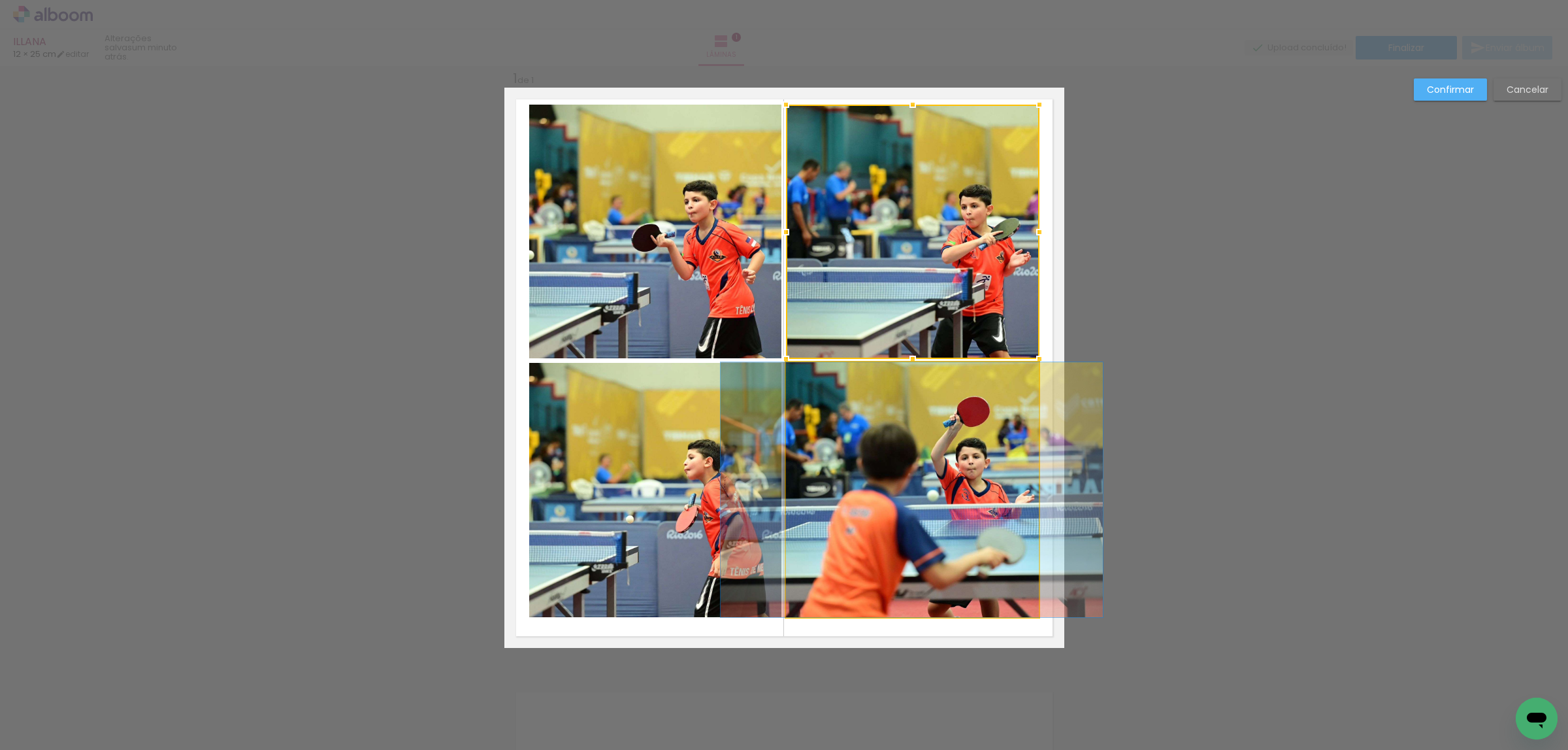
click at [969, 404] on quentale-photo at bounding box center [913, 490] width 253 height 255
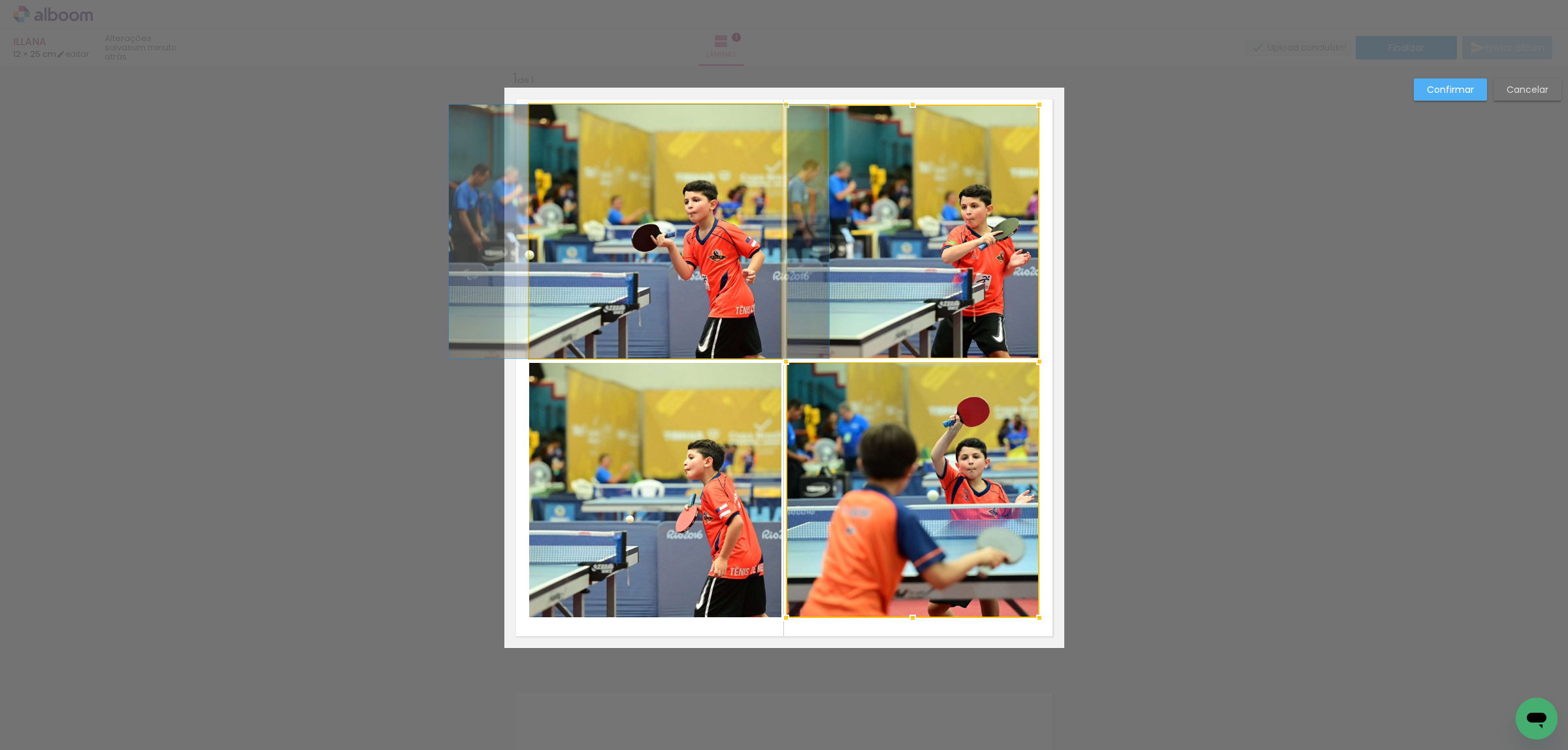
drag, startPoint x: 734, startPoint y: 288, endPoint x: 746, endPoint y: 345, distance: 58.2
click at [734, 289] on quentale-photo at bounding box center [656, 231] width 253 height 253
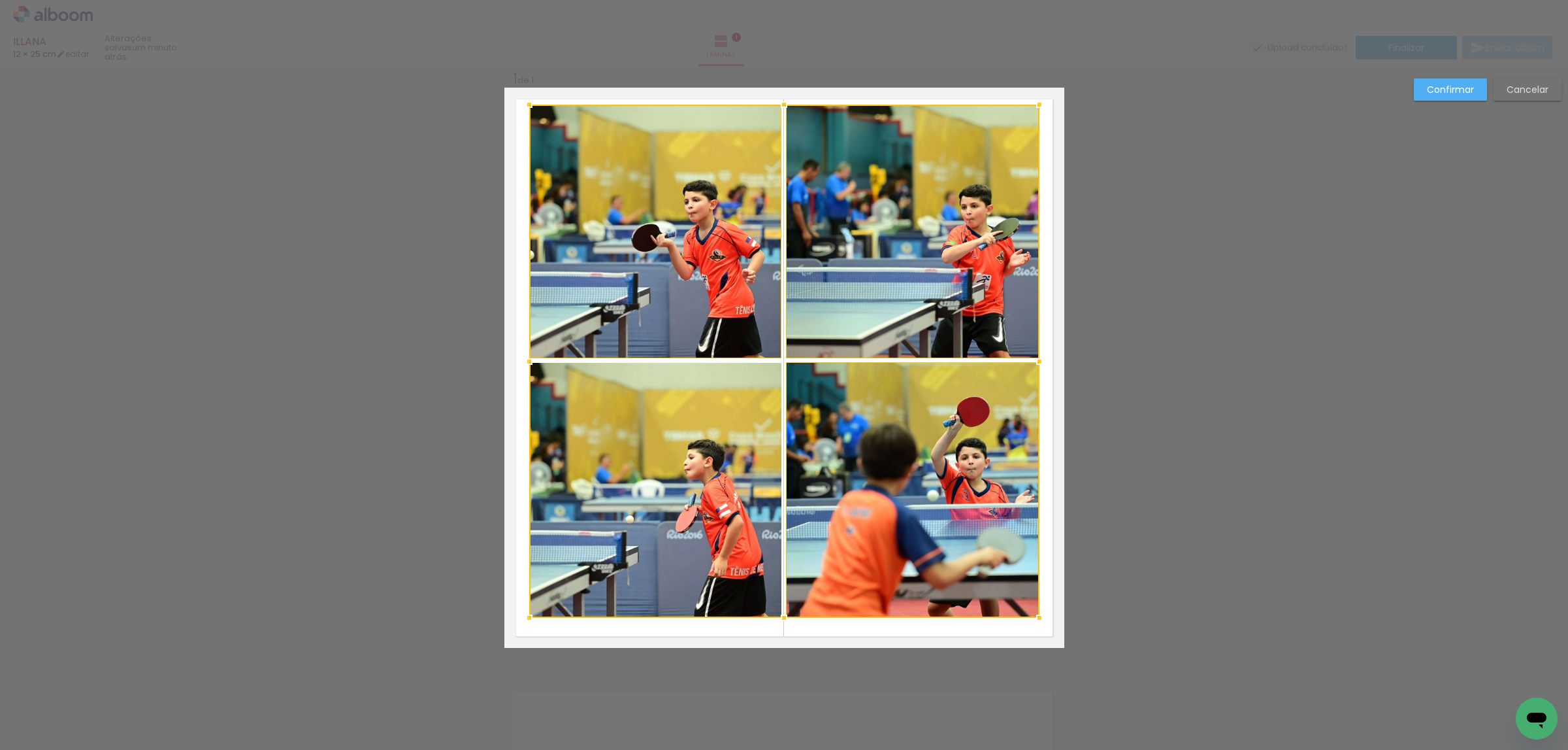
click at [737, 382] on div at bounding box center [784, 361] width 510 height 513
click at [1006, 275] on div at bounding box center [784, 361] width 510 height 513
click at [1012, 388] on div at bounding box center [784, 361] width 510 height 513
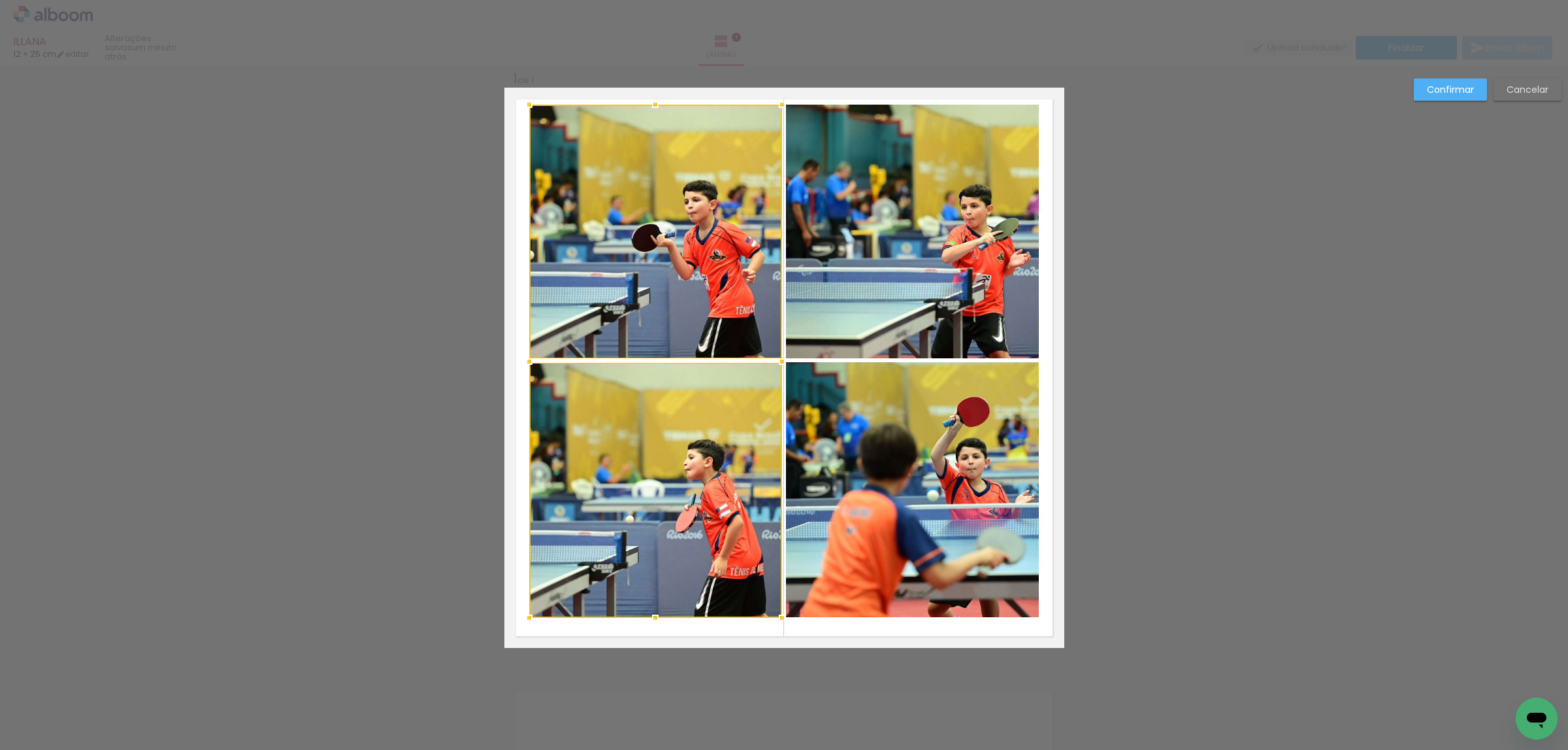
click at [757, 391] on div at bounding box center [656, 361] width 253 height 513
click at [882, 275] on quentale-photo at bounding box center [913, 231] width 253 height 254
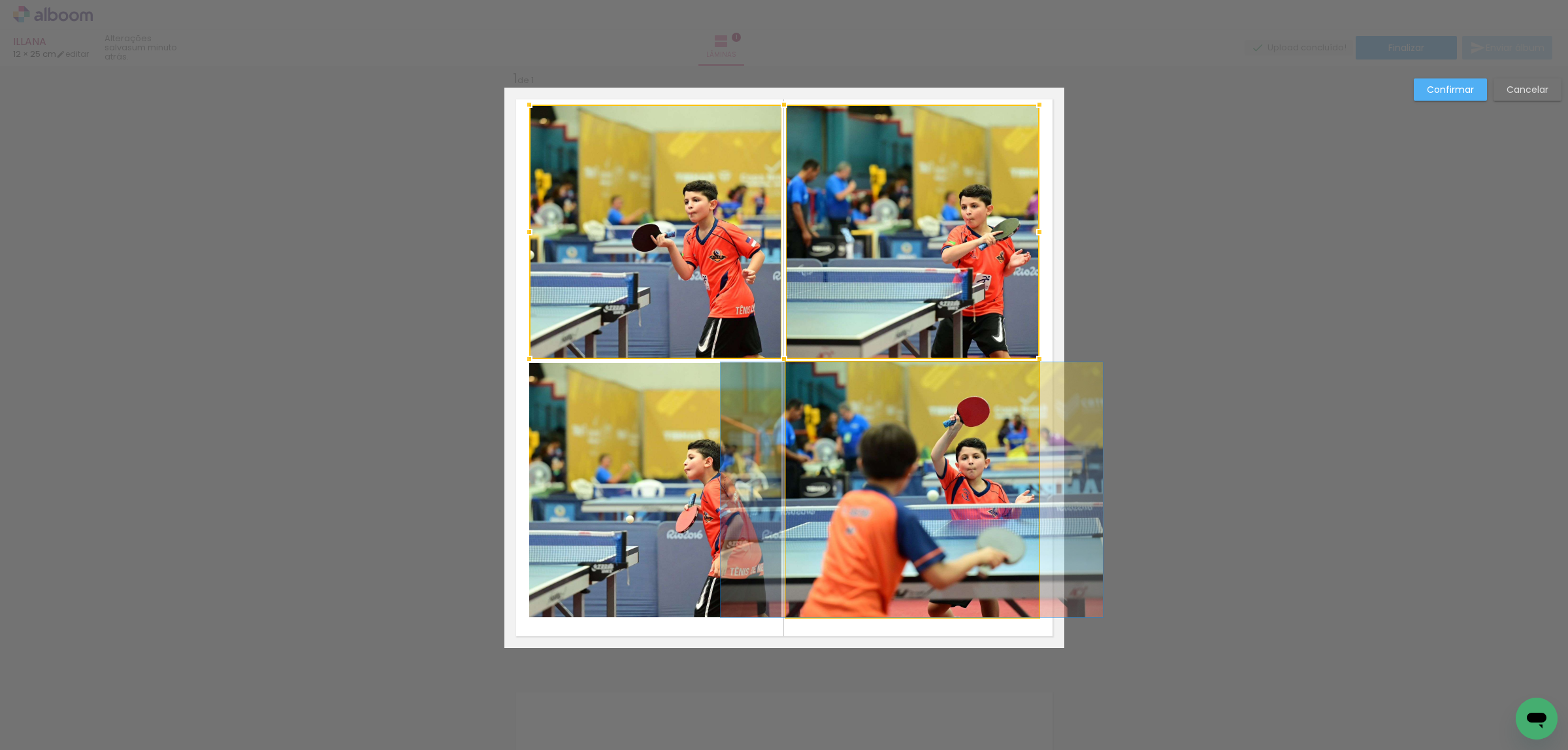
click at [924, 398] on quentale-photo at bounding box center [913, 490] width 253 height 255
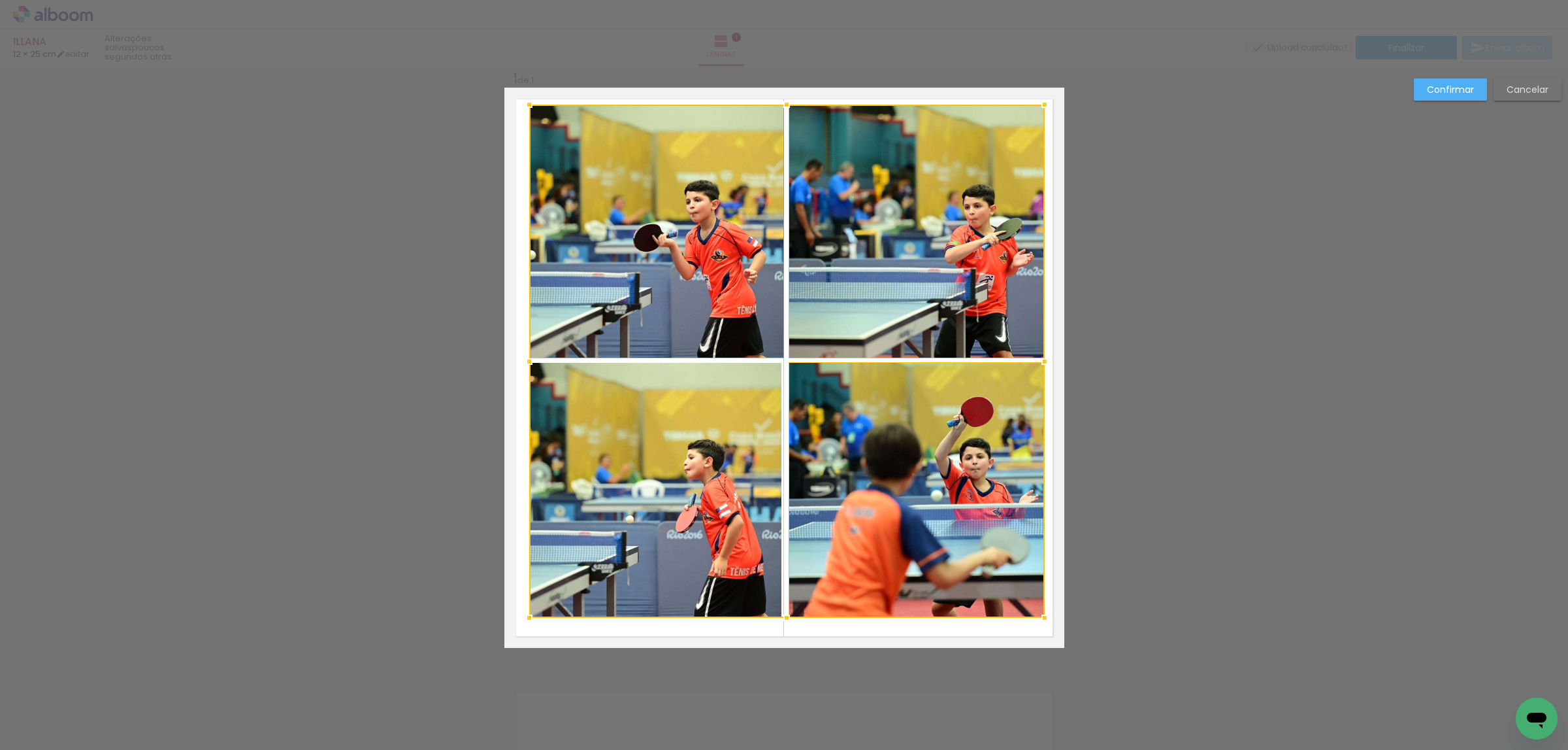
click at [1033, 359] on div at bounding box center [1045, 362] width 26 height 26
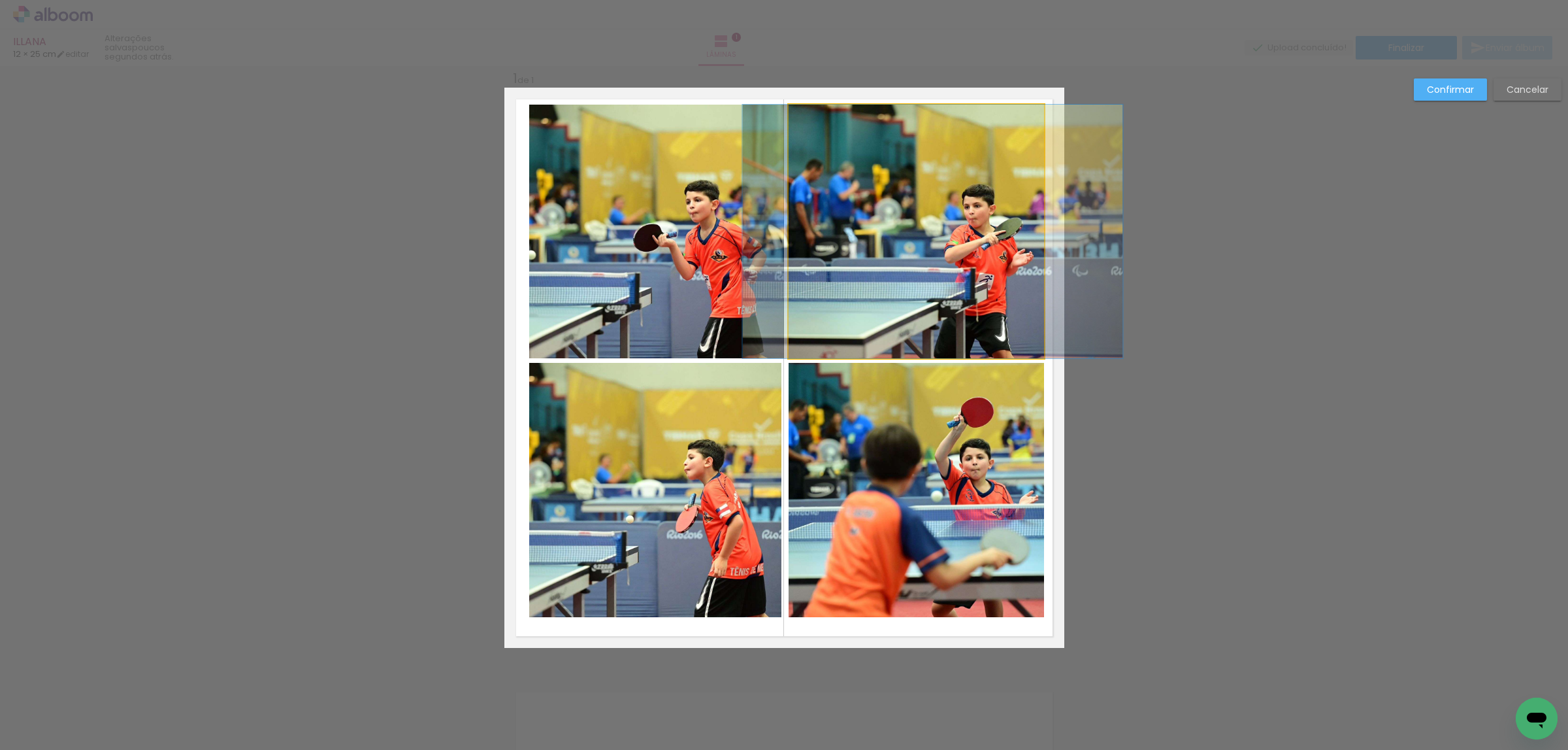
click at [943, 256] on quentale-photo at bounding box center [916, 231] width 255 height 253
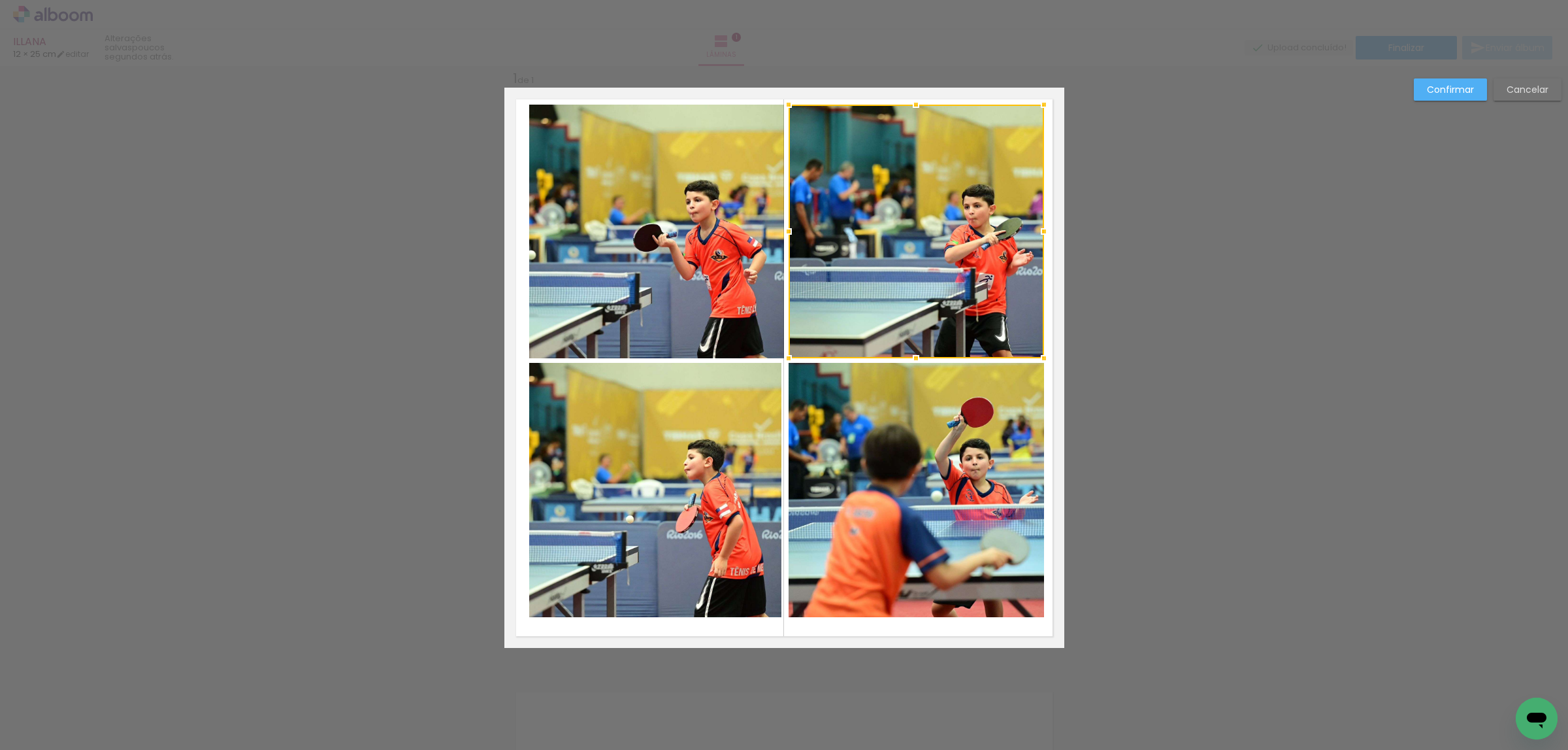
click at [910, 402] on quentale-photo at bounding box center [916, 490] width 255 height 255
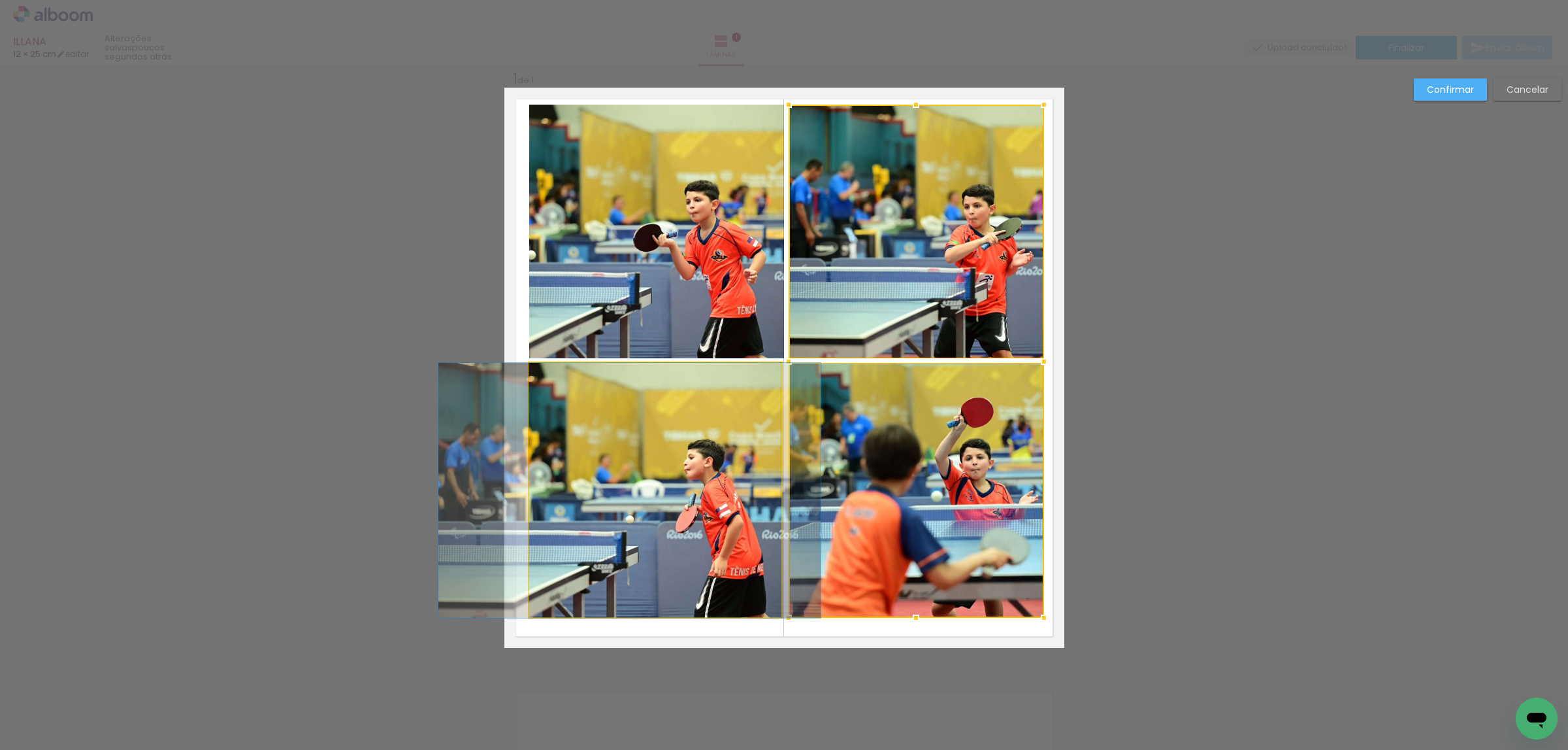
drag, startPoint x: 747, startPoint y: 414, endPoint x: 735, endPoint y: 376, distance: 39.8
click at [747, 414] on quentale-photo at bounding box center [656, 490] width 253 height 255
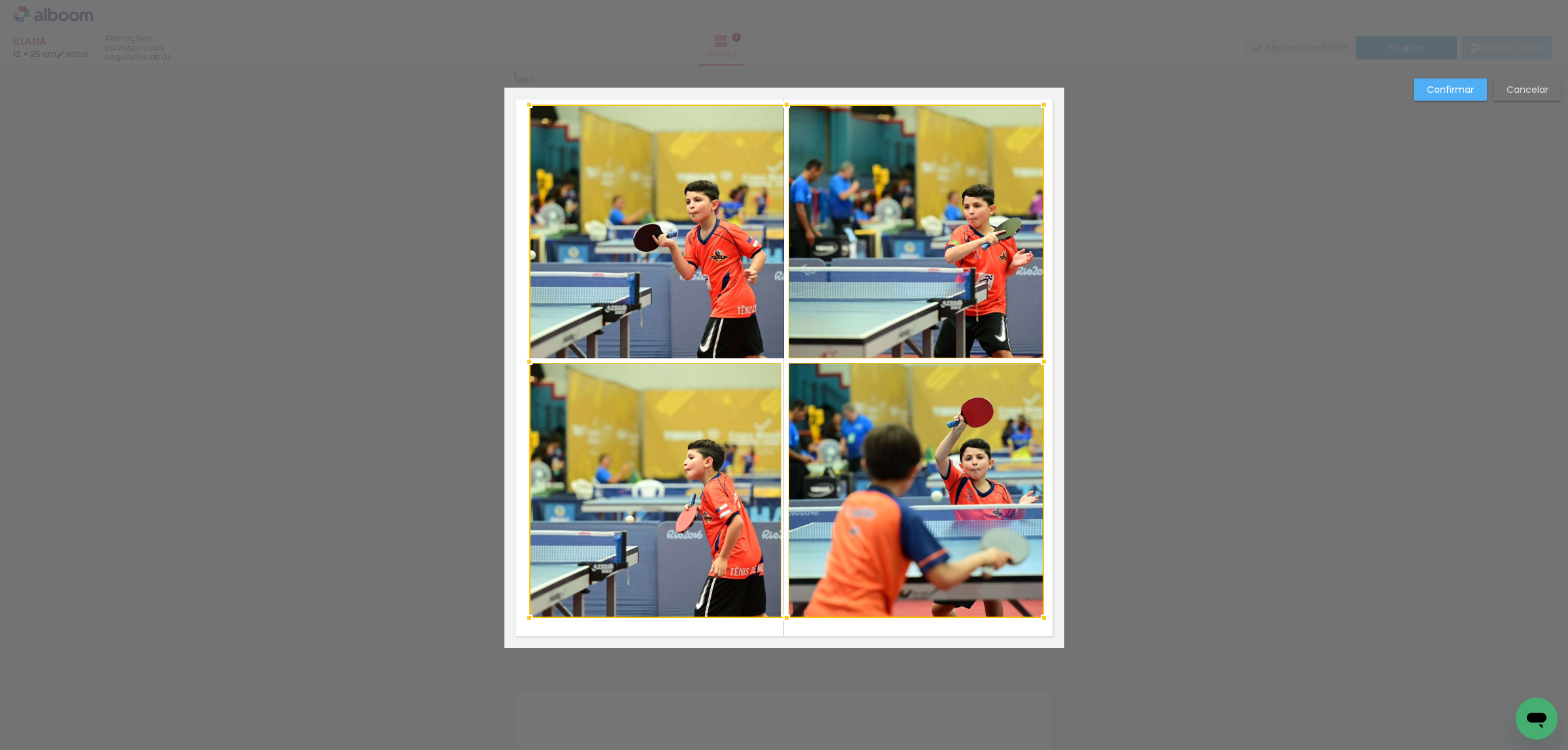
click at [725, 320] on div at bounding box center [786, 361] width 515 height 513
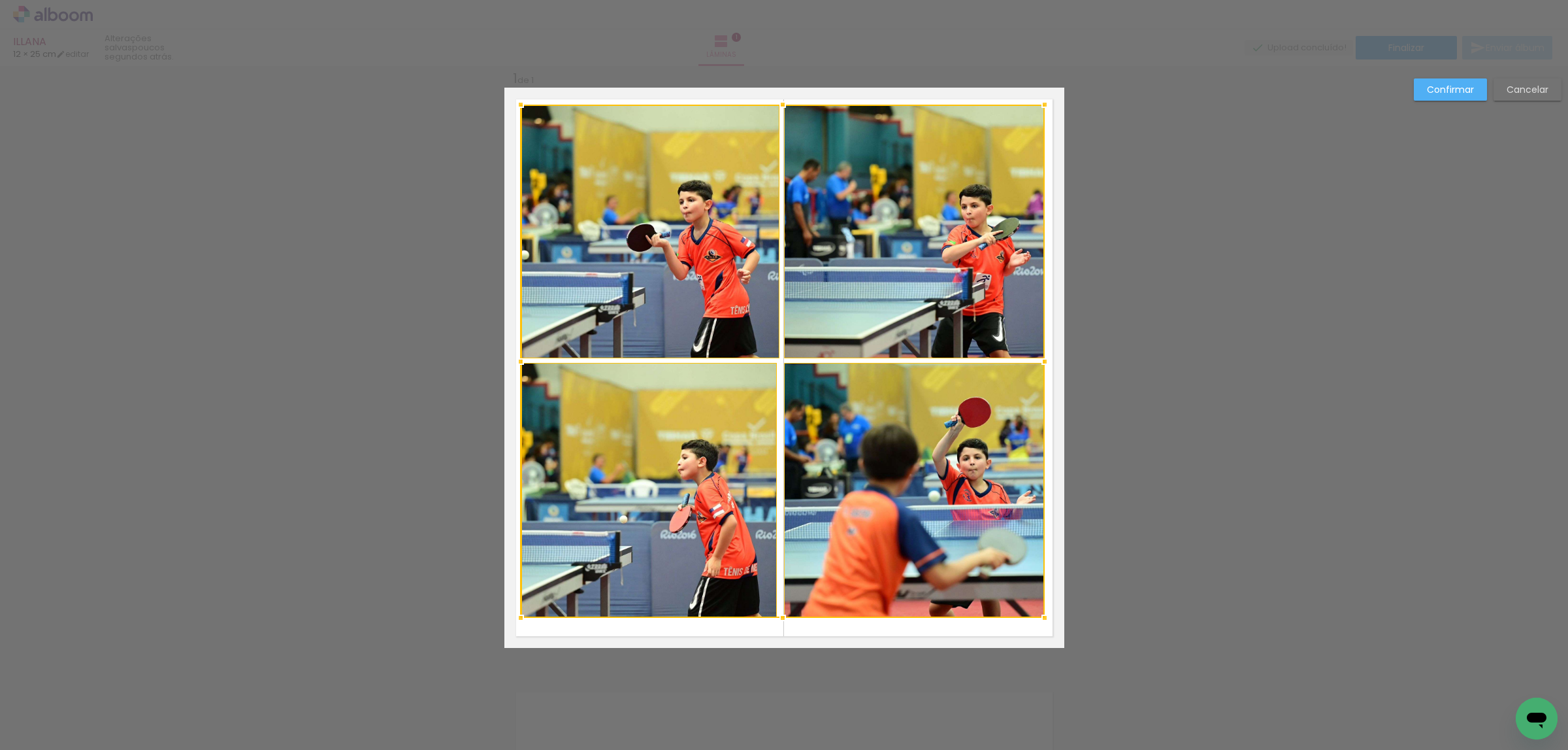
drag, startPoint x: 518, startPoint y: 362, endPoint x: 509, endPoint y: 362, distance: 9.0
click at [509, 362] on div at bounding box center [521, 362] width 26 height 26
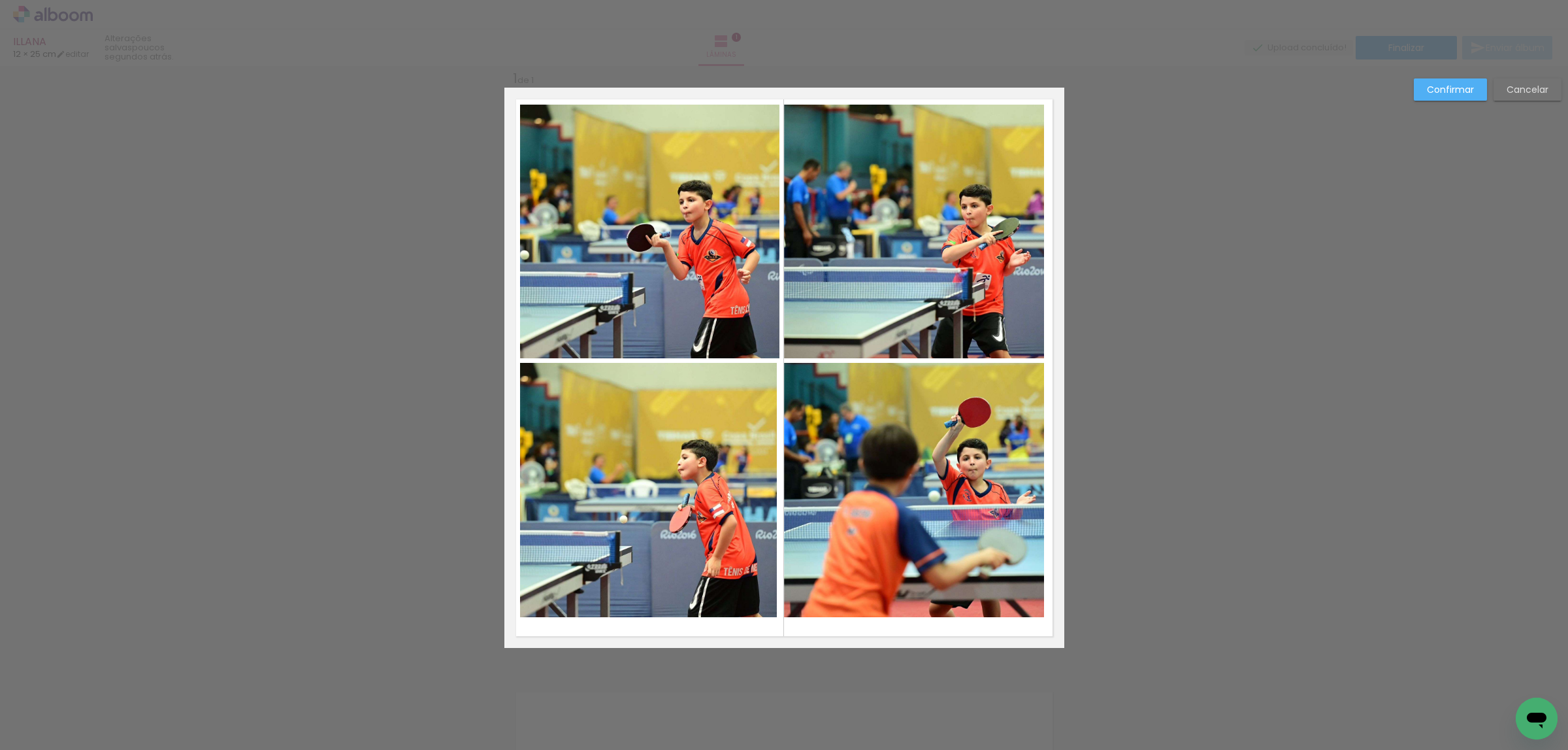
click at [0, 0] on slot "Confirmar" at bounding box center [0, 0] width 0 height 0
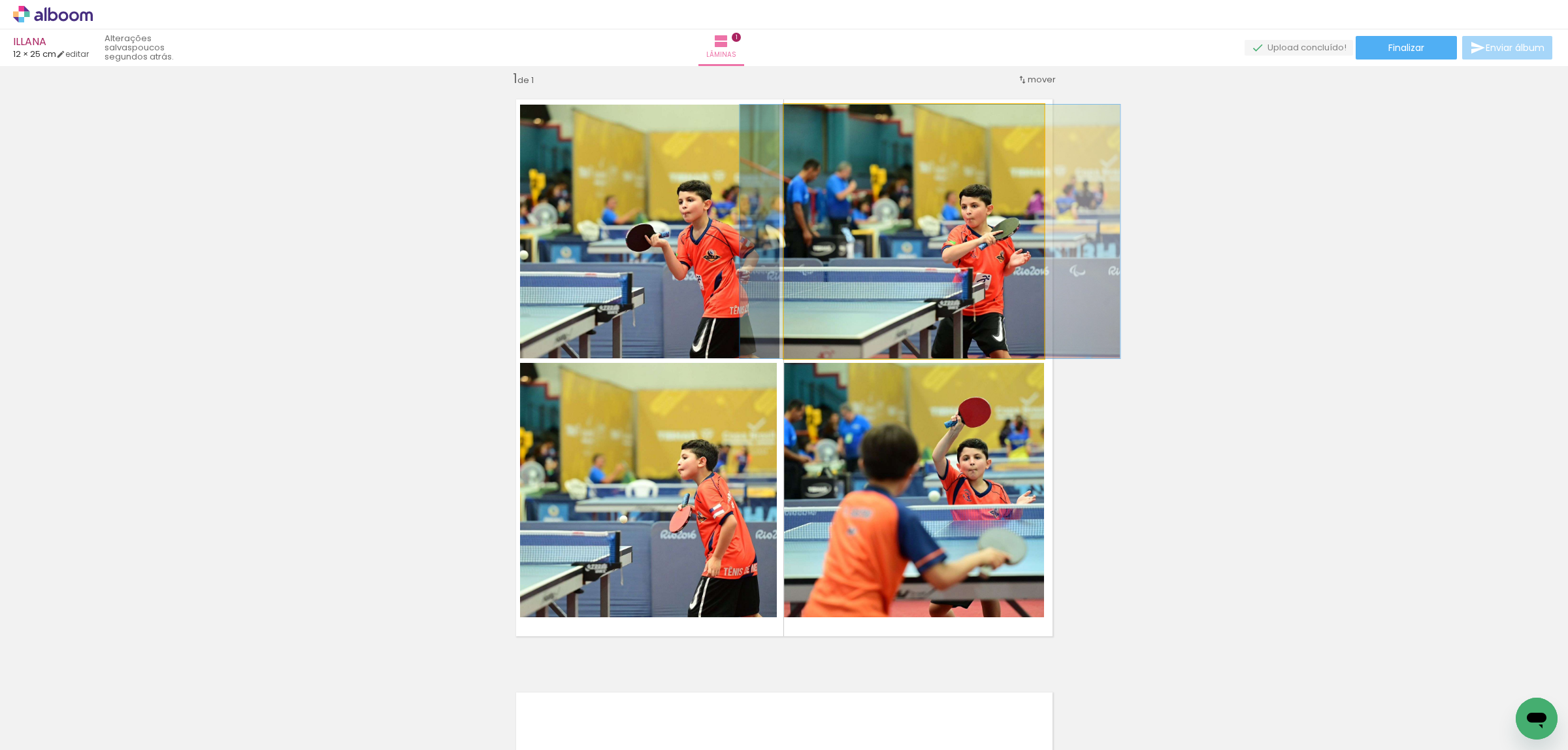
drag, startPoint x: 916, startPoint y: 230, endPoint x: 951, endPoint y: 314, distance: 91.0
click at [917, 228] on quentale-photo at bounding box center [914, 231] width 260 height 253
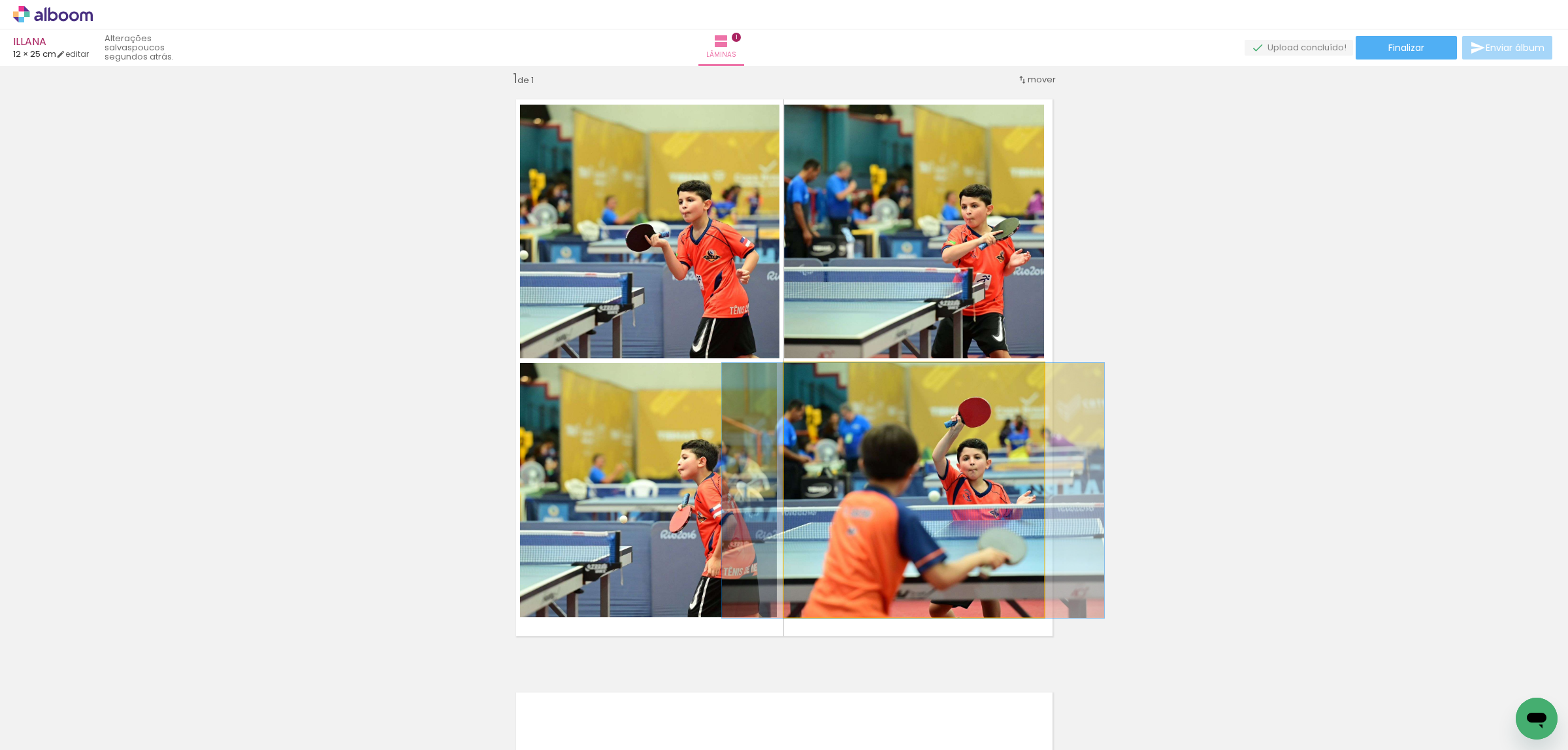
drag, startPoint x: 969, startPoint y: 436, endPoint x: 963, endPoint y: 427, distance: 10.8
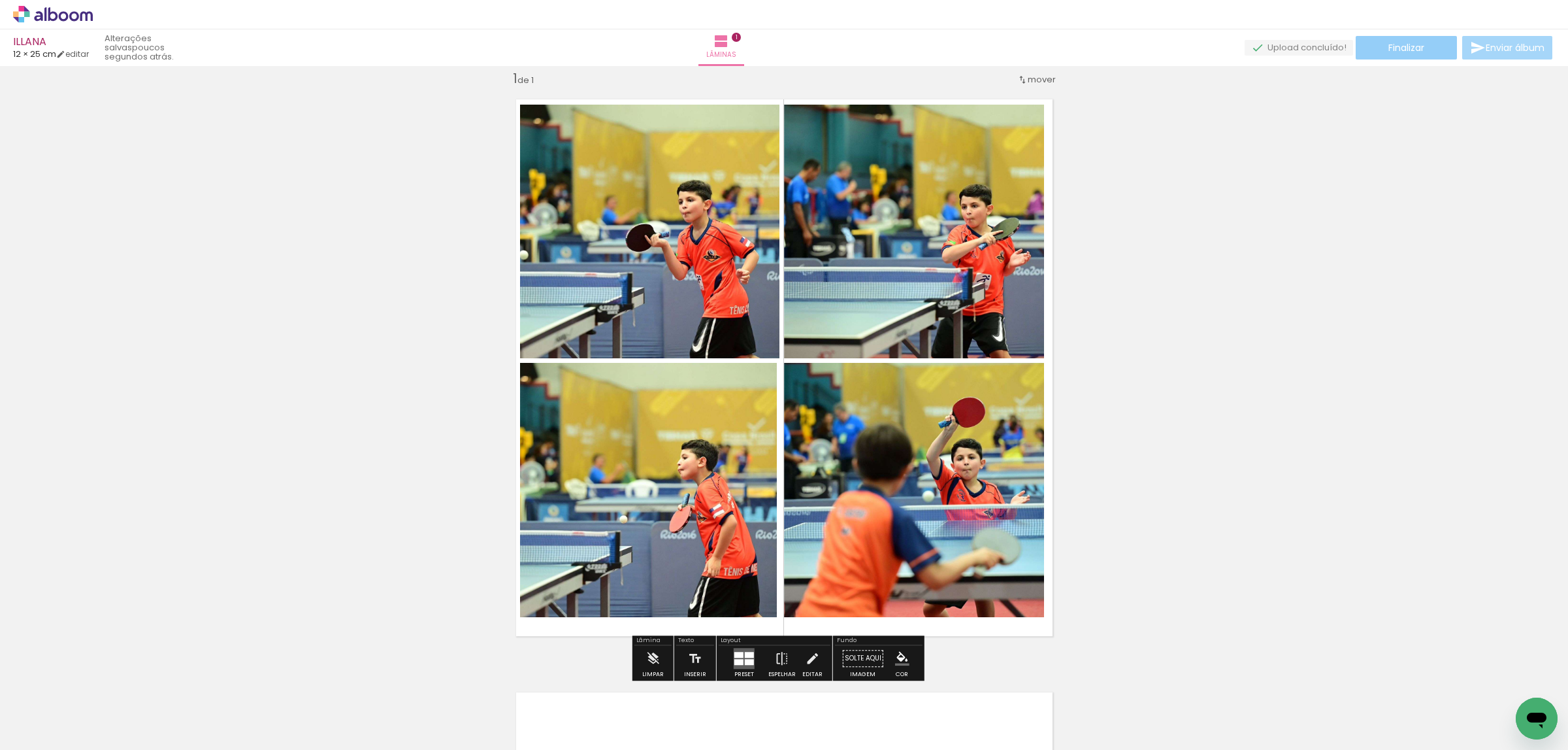
click at [1435, 43] on paper-button "Finalizar" at bounding box center [1406, 47] width 101 height 24
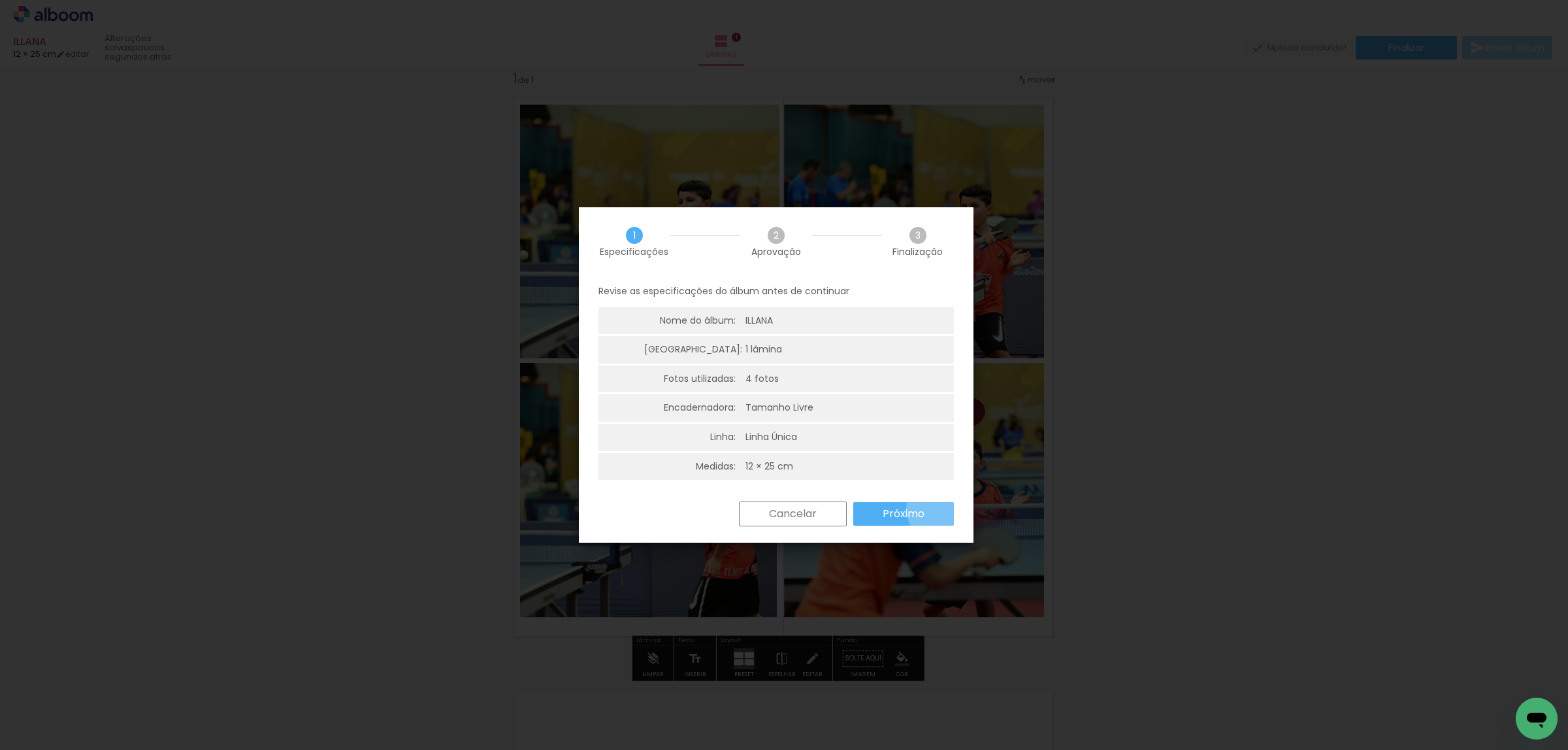
drag, startPoint x: 943, startPoint y: 510, endPoint x: 953, endPoint y: 502, distance: 12.8
click at [943, 507] on paper-button "Próximo" at bounding box center [904, 513] width 101 height 24
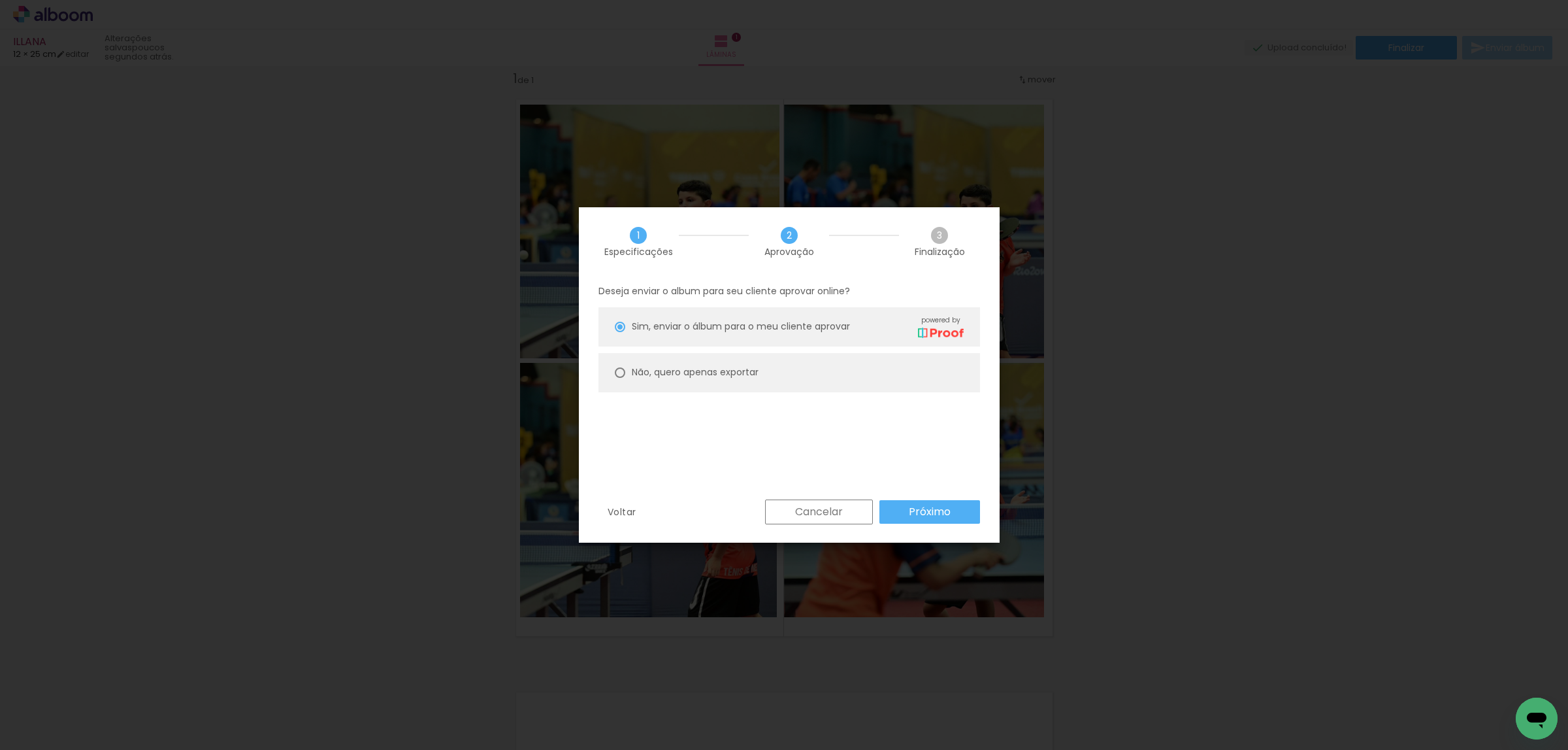
click at [969, 372] on paper-radio-button "Não, quero apenas exportar" at bounding box center [789, 372] width 381 height 39
type paper-radio-button "on"
drag, startPoint x: 922, startPoint y: 530, endPoint x: 926, endPoint y: 522, distance: 8.9
click at [922, 526] on div "Voltar Cancelar Próximo" at bounding box center [789, 522] width 421 height 44
click at [0, 0] on slot "Próximo" at bounding box center [0, 0] width 0 height 0
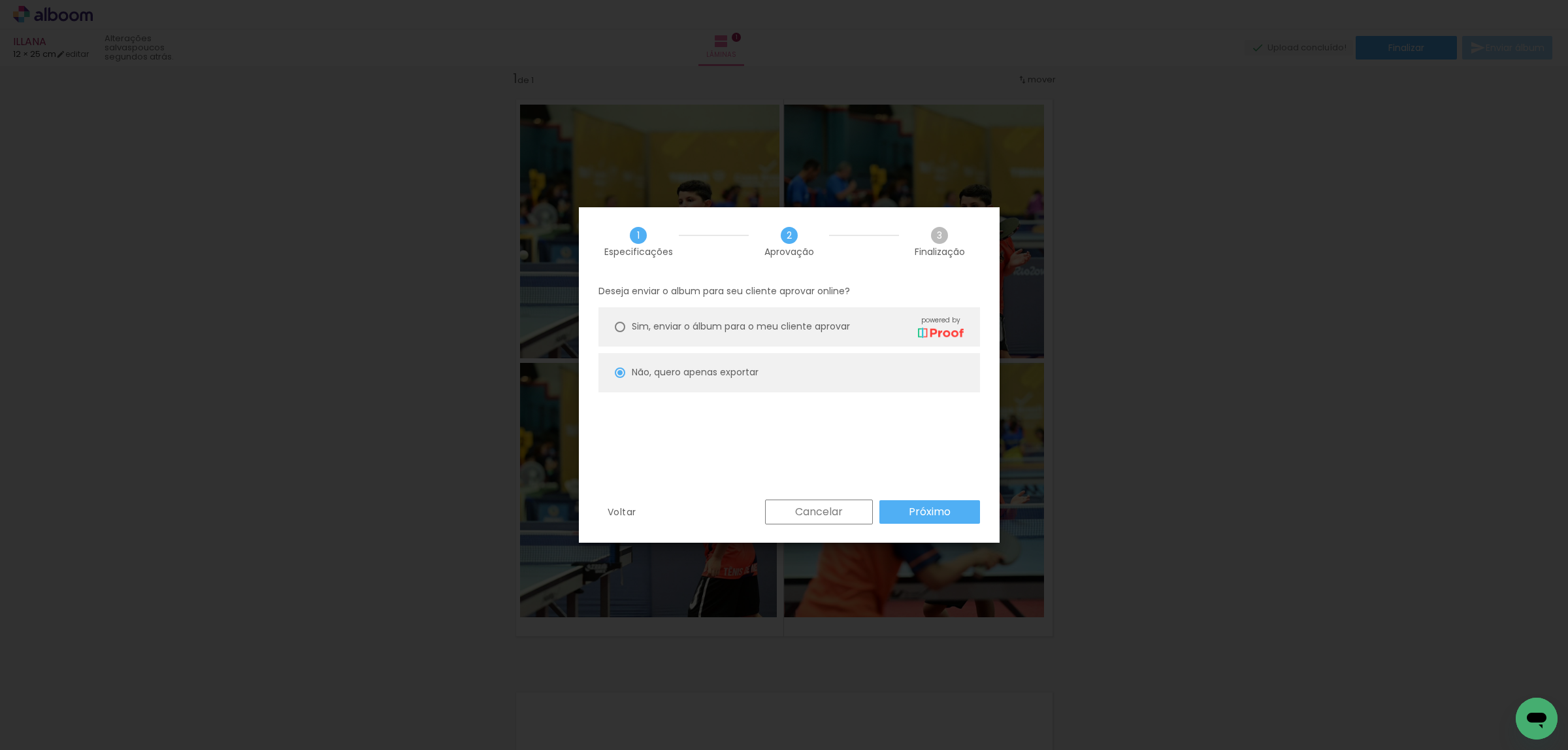
type input "Alta, 300 DPI"
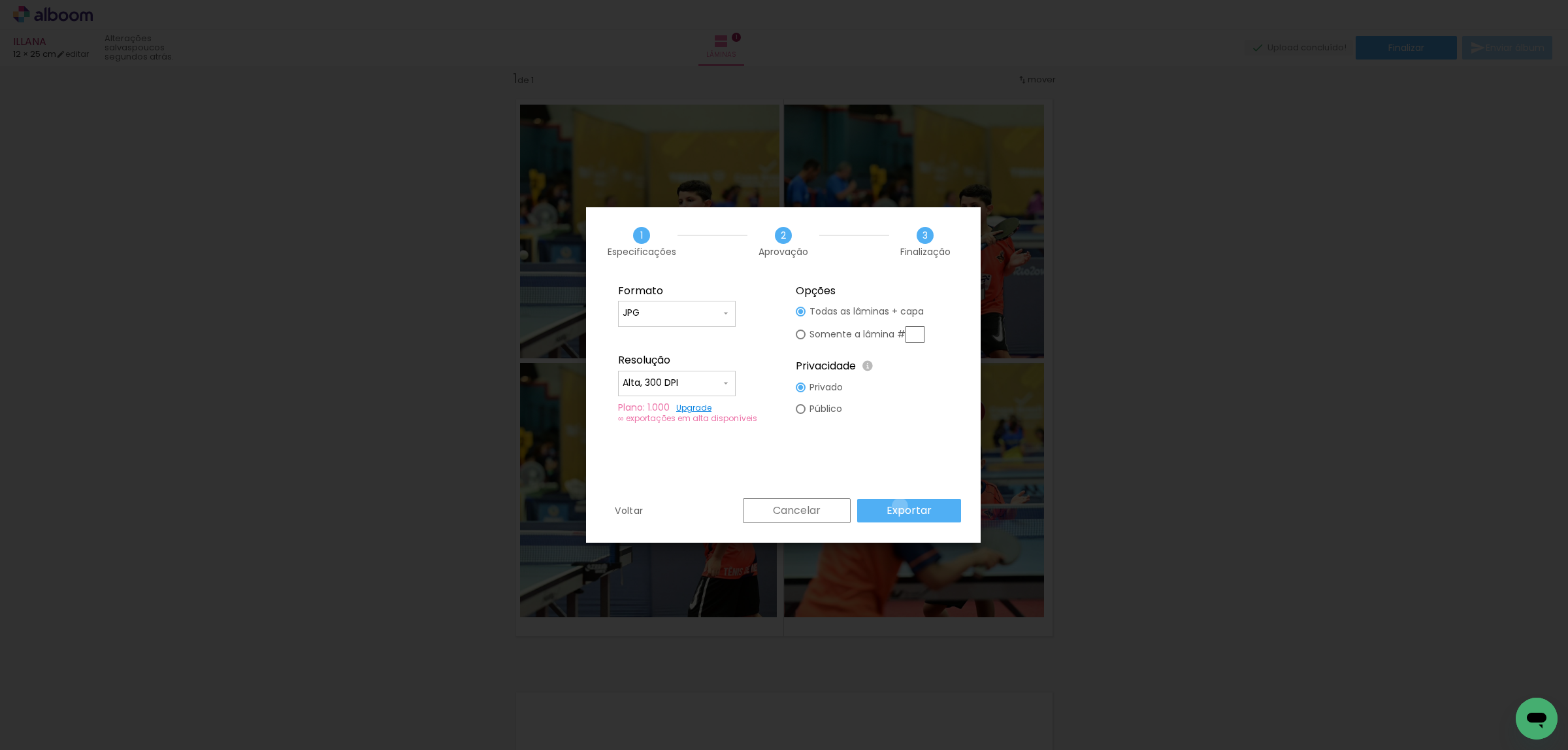
click at [0, 0] on slot "Exportar" at bounding box center [0, 0] width 0 height 0
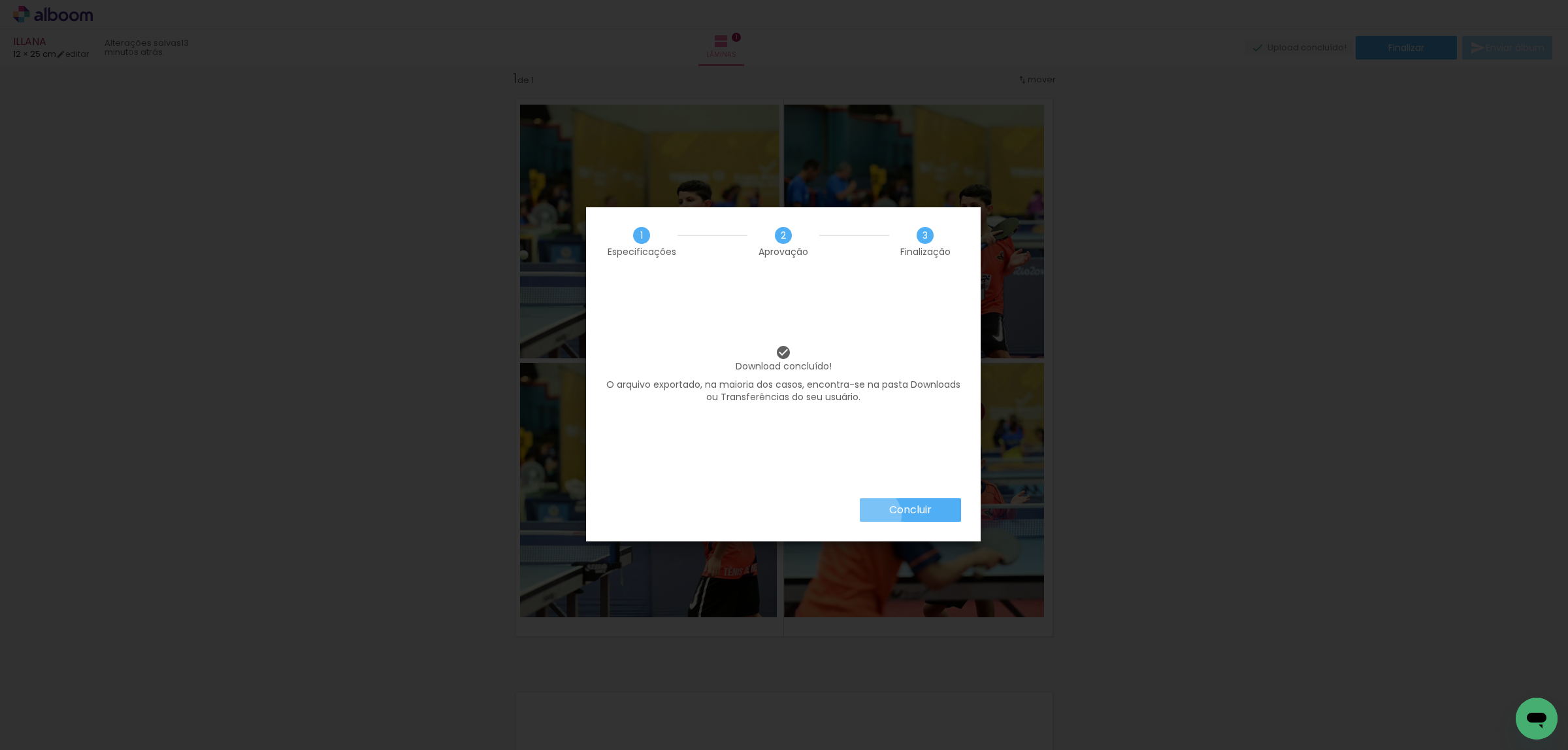
drag, startPoint x: 873, startPoint y: 516, endPoint x: 851, endPoint y: 518, distance: 22.1
click at [874, 514] on paper-button "Concluir" at bounding box center [910, 510] width 101 height 24
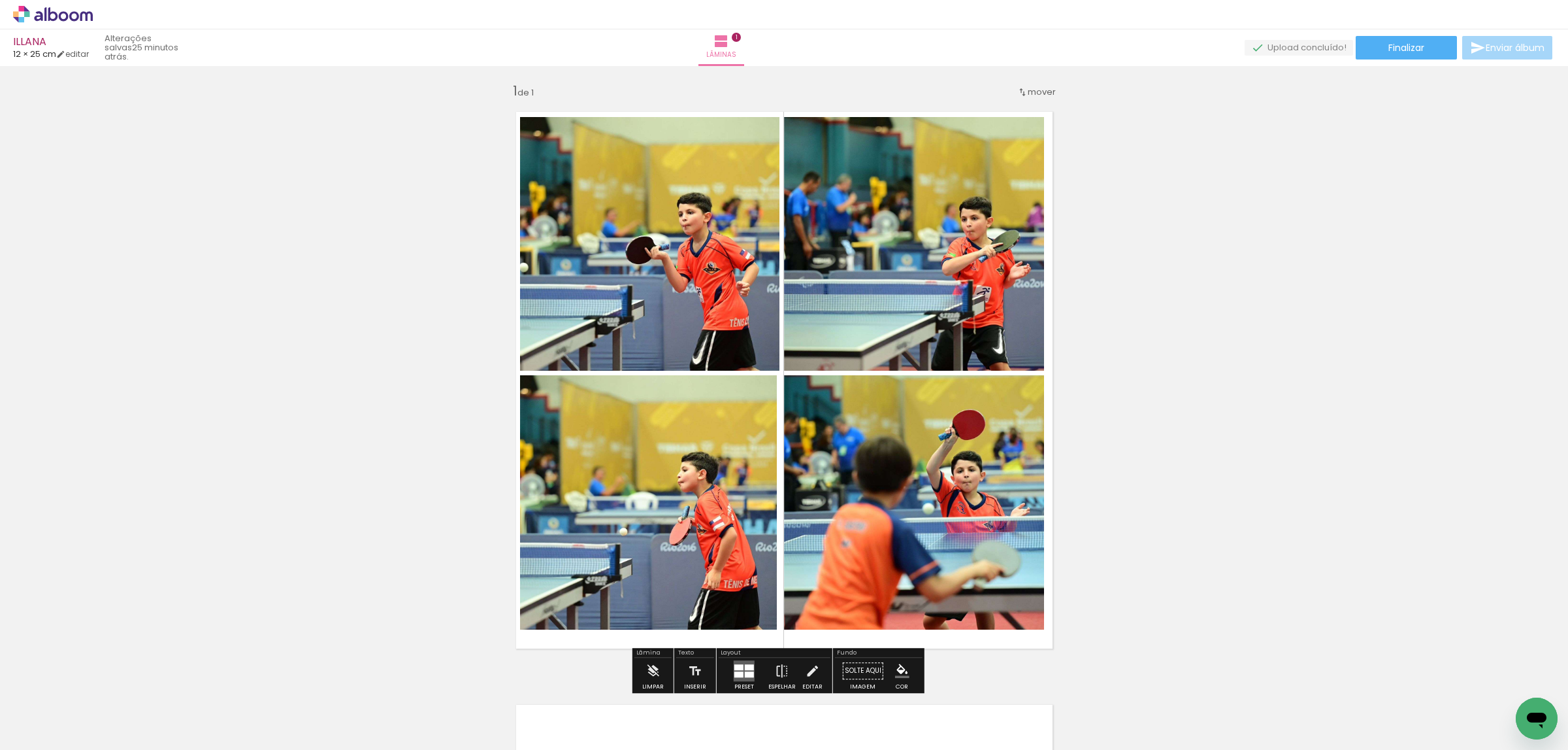
scroll to position [0, 0]
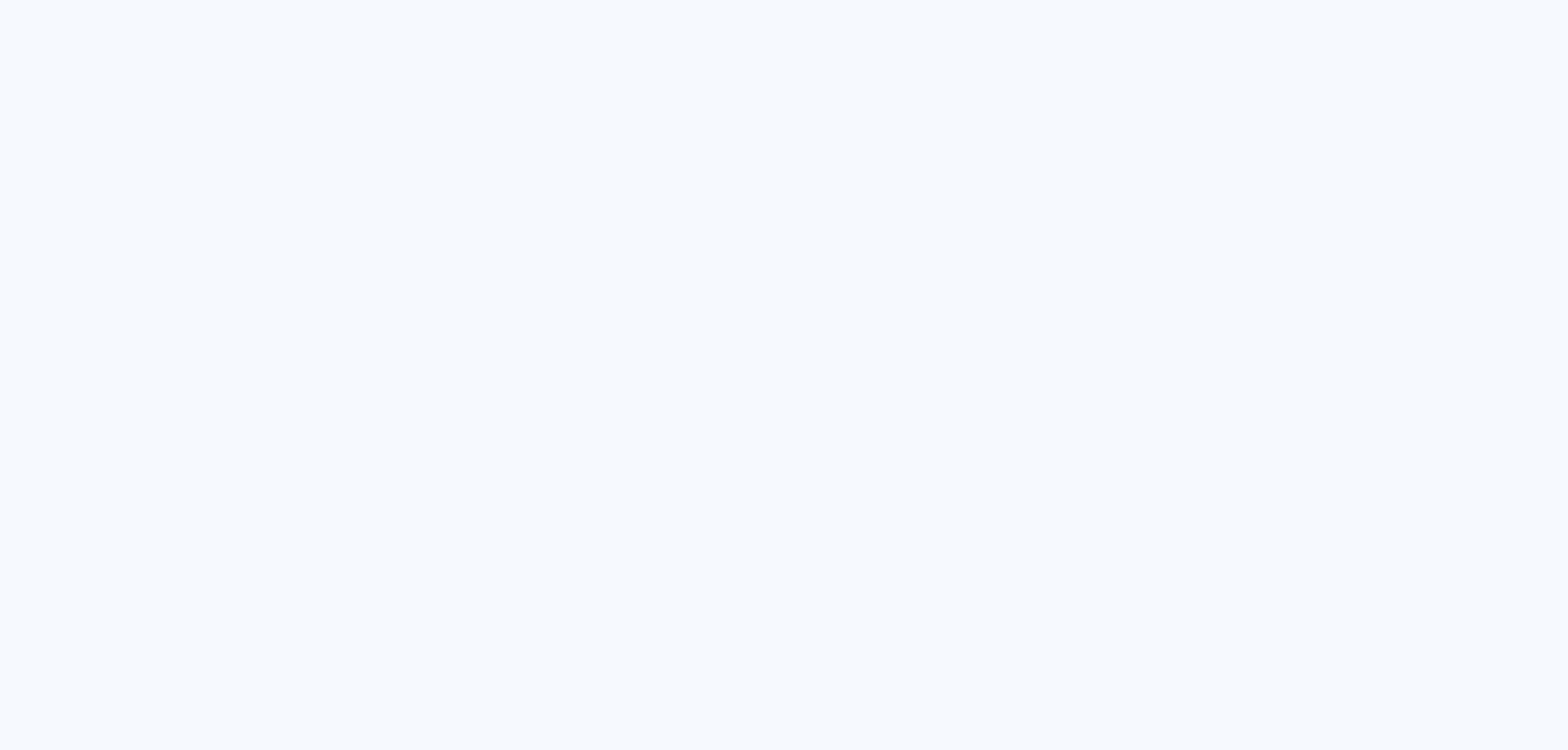
type input "Todas as fotos"
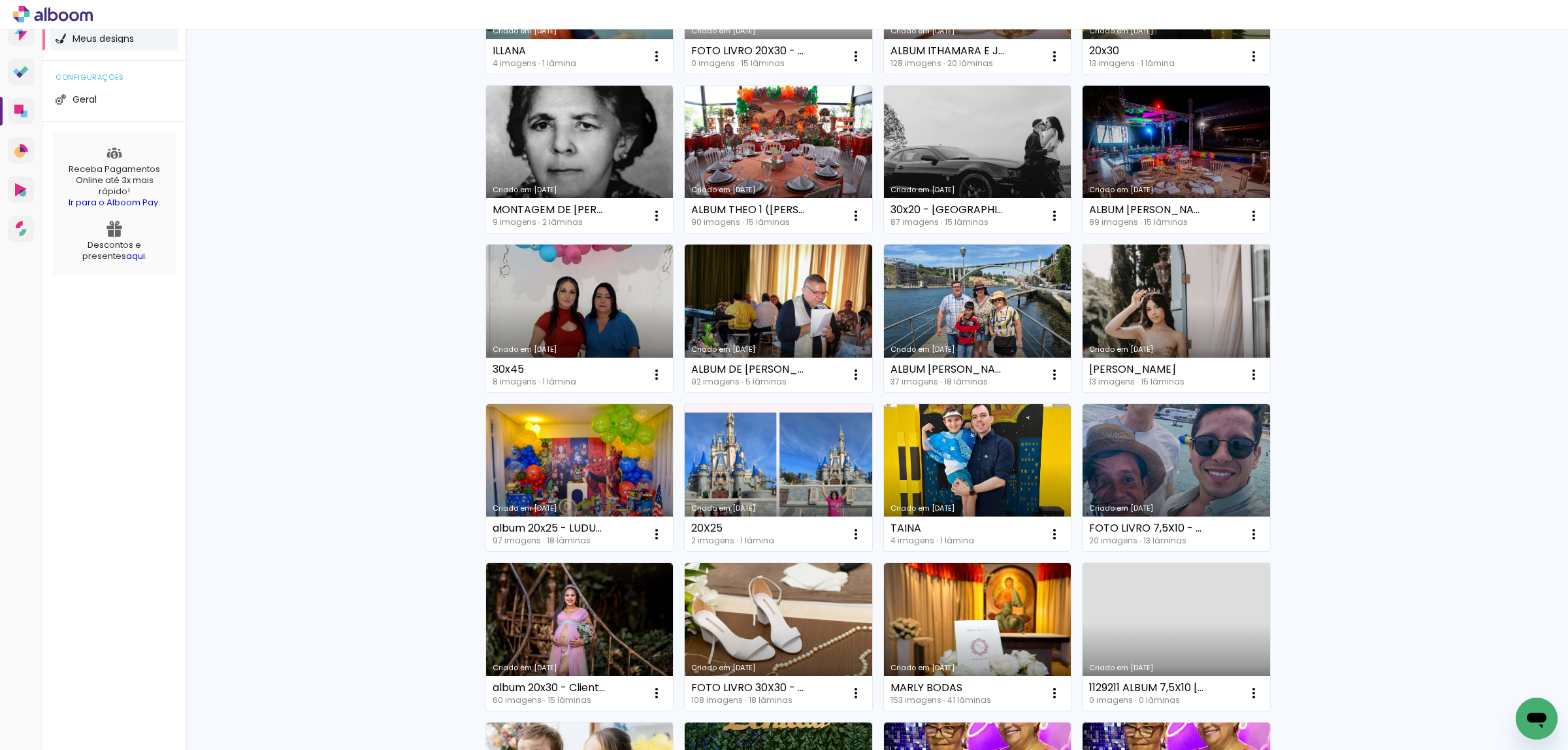
scroll to position [98, 0]
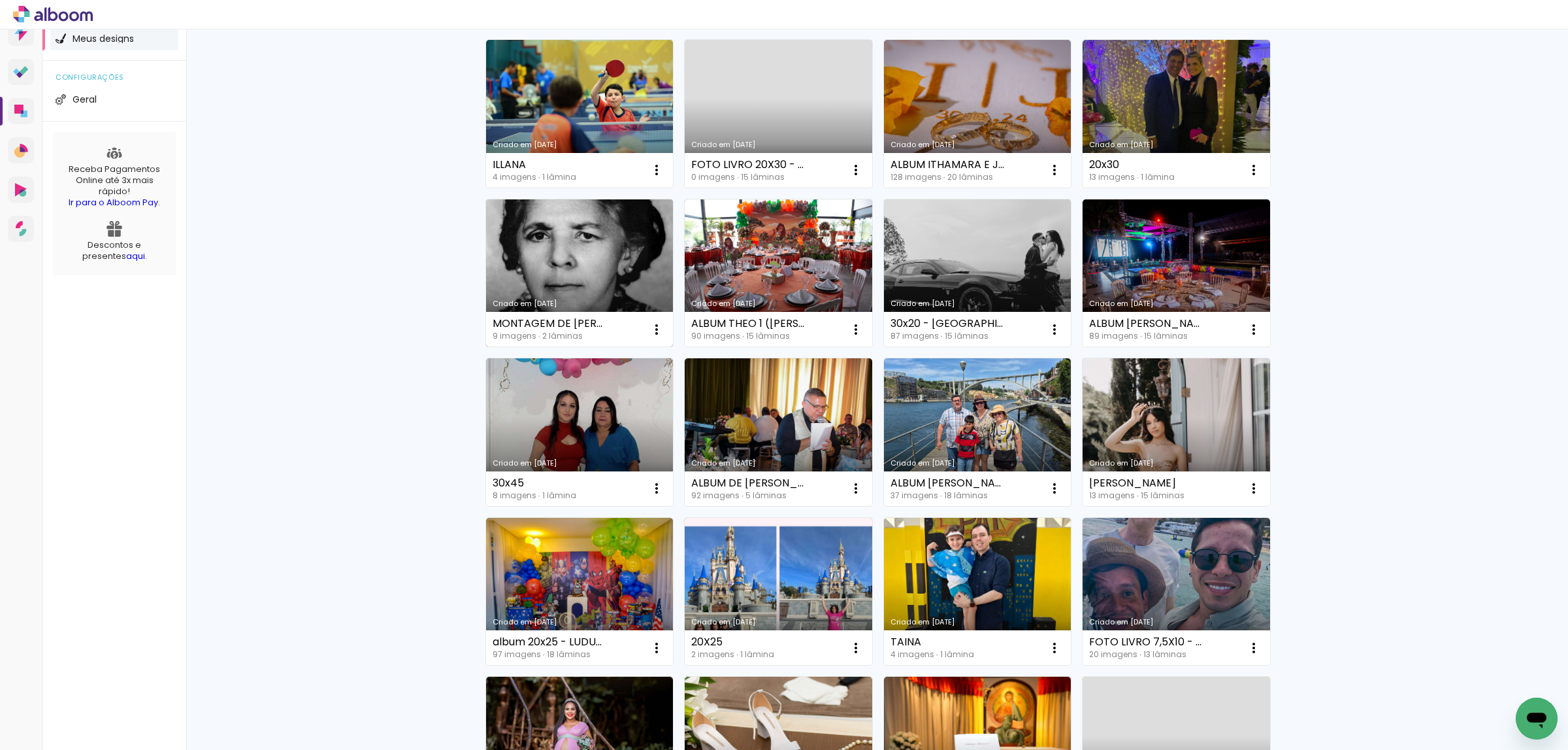
click at [609, 265] on link "Criado em [DATE]" at bounding box center [580, 273] width 188 height 148
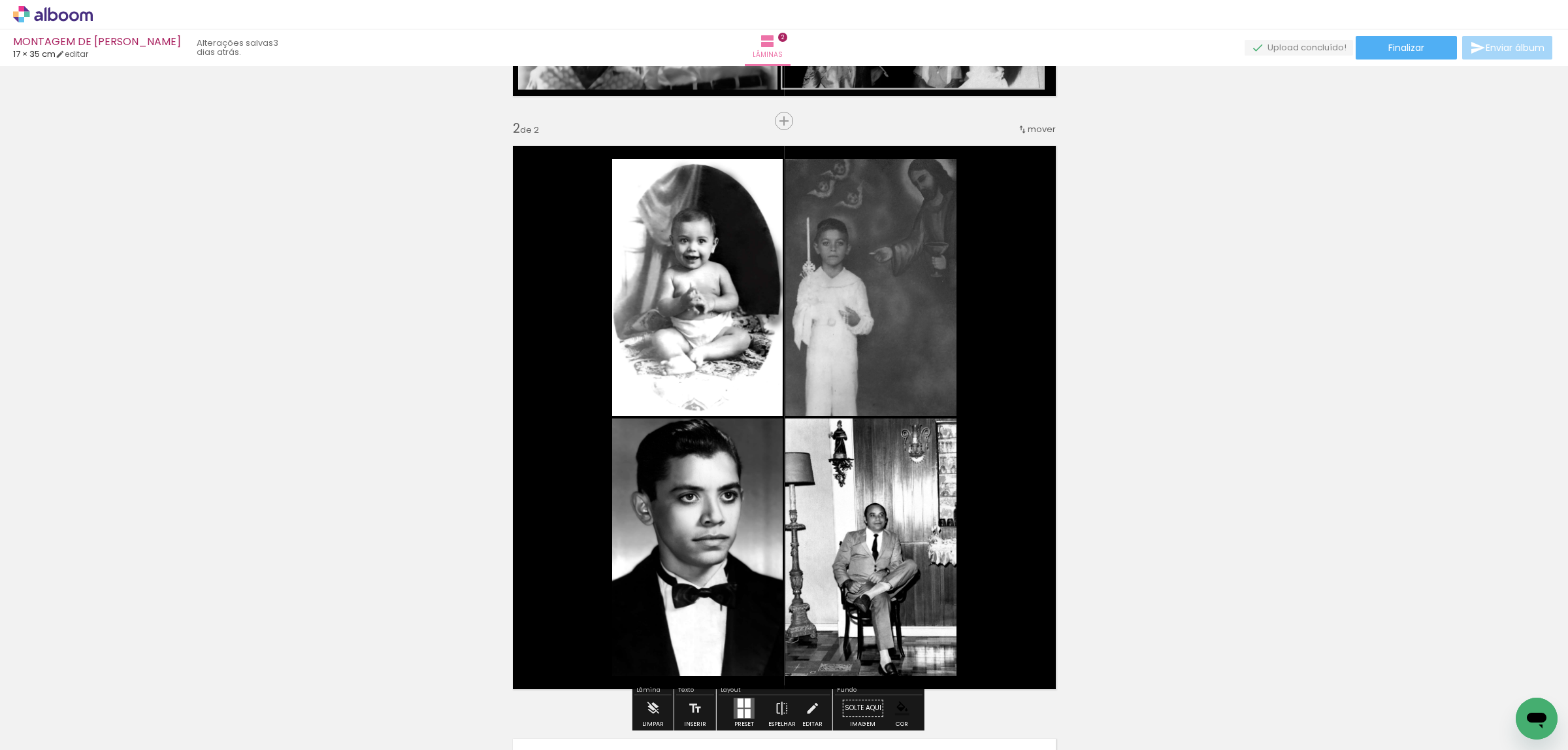
scroll to position [392, 0]
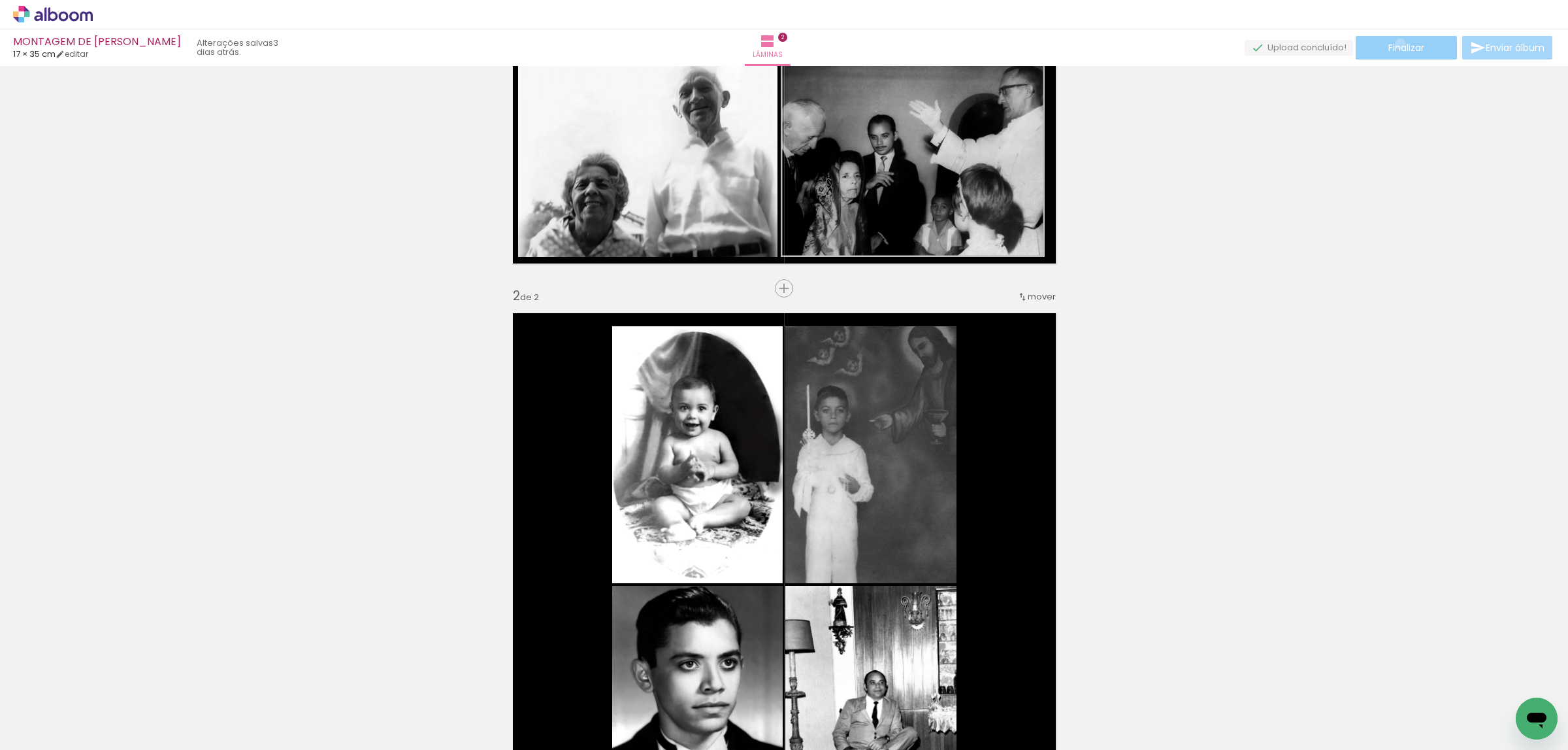
click at [1396, 43] on span "Finalizar" at bounding box center [1406, 48] width 36 height 9
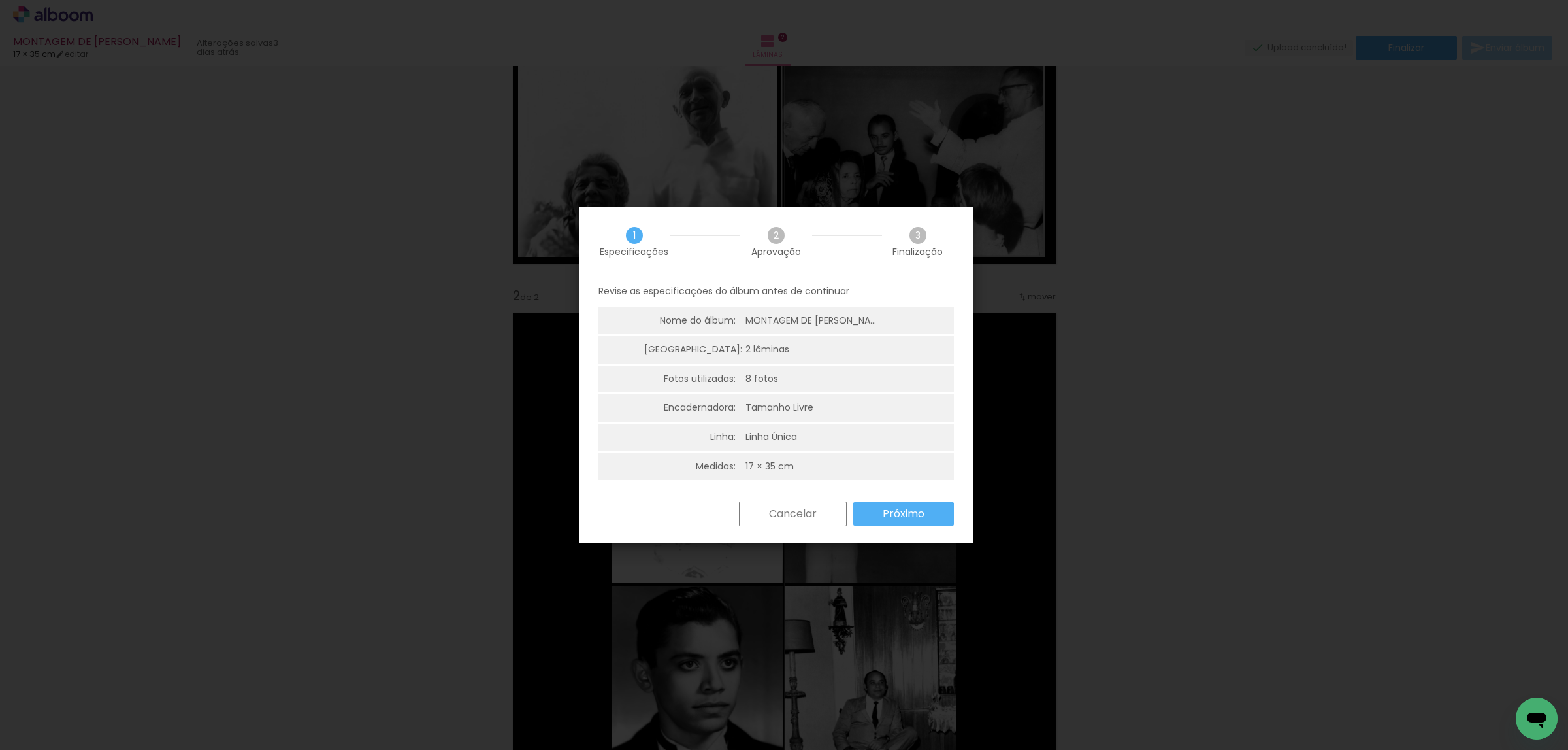
click at [933, 518] on paper-button "Próximo" at bounding box center [904, 513] width 101 height 24
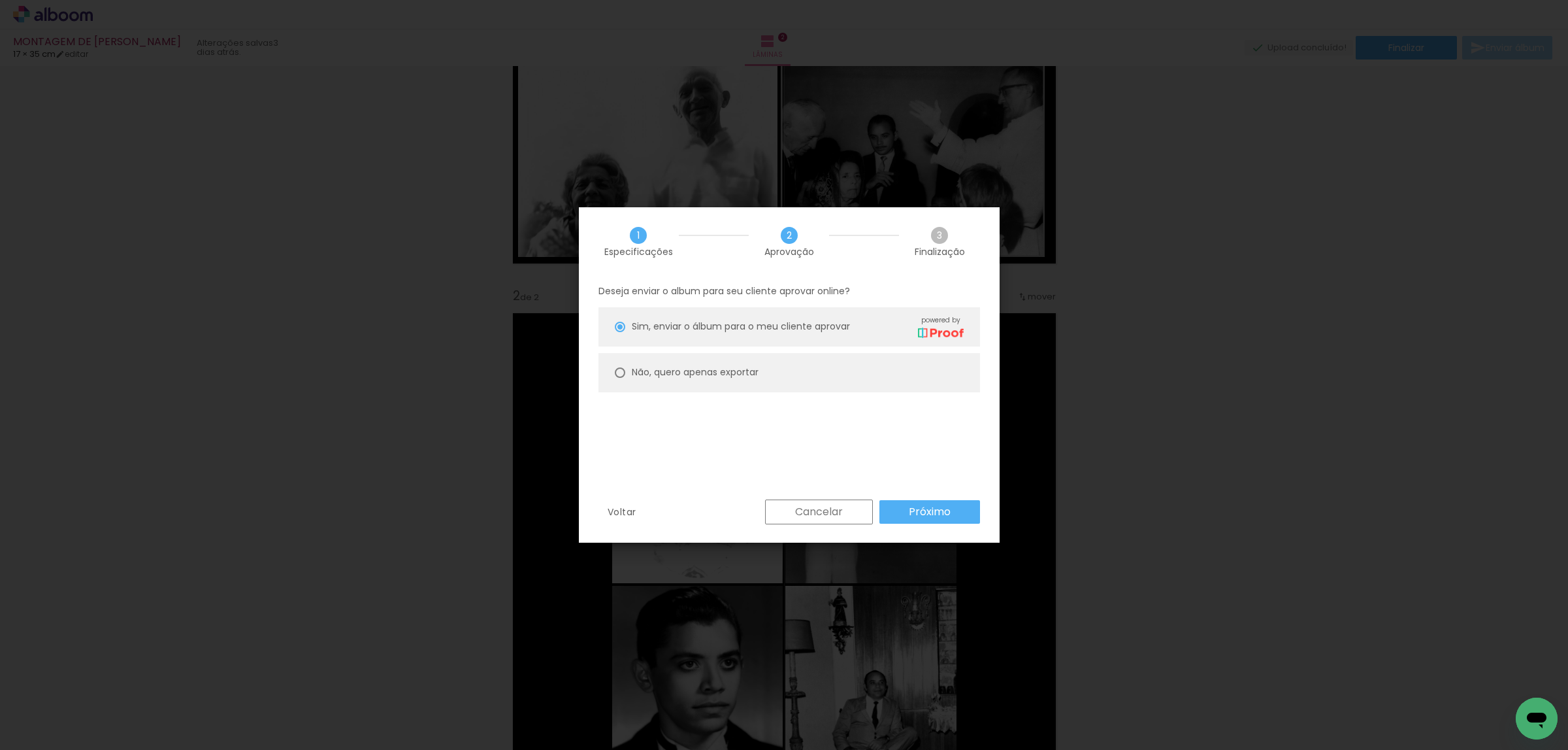
click at [946, 362] on paper-radio-button "Não, quero apenas exportar" at bounding box center [789, 372] width 381 height 39
type paper-radio-button "on"
click at [965, 513] on paper-button "Próximo" at bounding box center [930, 511] width 101 height 24
type input "Alta, 300 DPI"
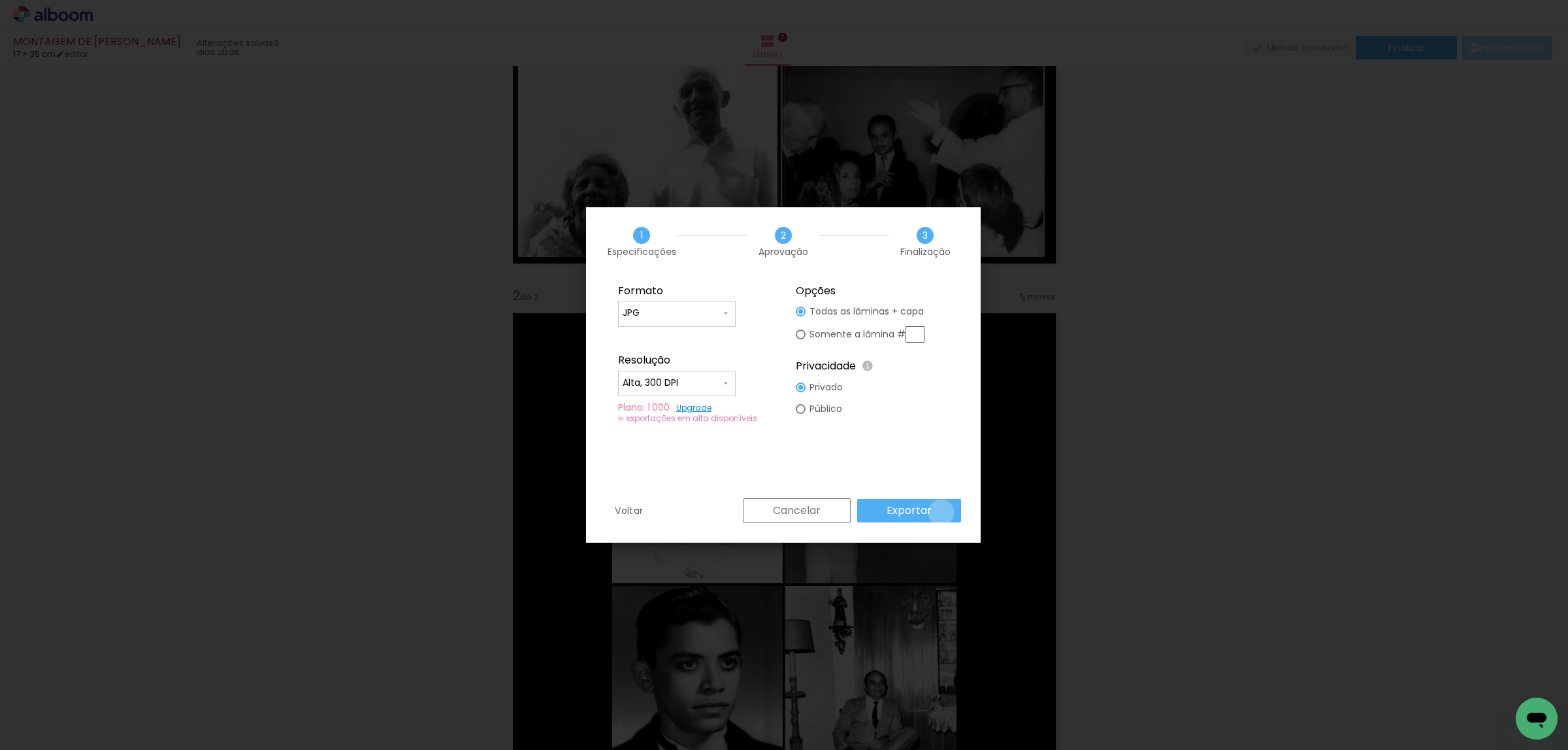
click at [945, 513] on paper-button "Exportar" at bounding box center [909, 510] width 104 height 24
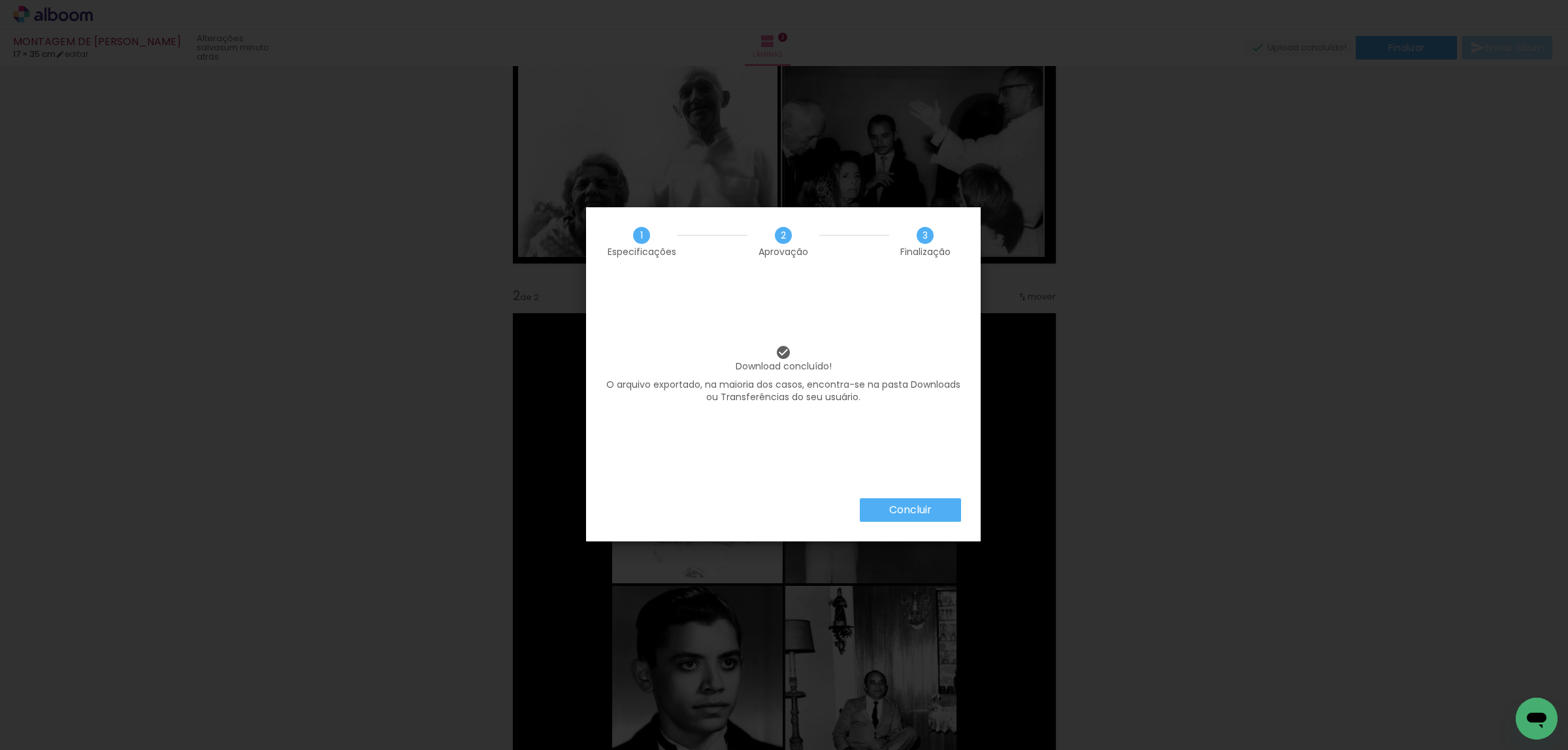
drag, startPoint x: 892, startPoint y: 509, endPoint x: 885, endPoint y: 514, distance: 8.6
click at [0, 0] on slot "Concluir" at bounding box center [0, 0] width 0 height 0
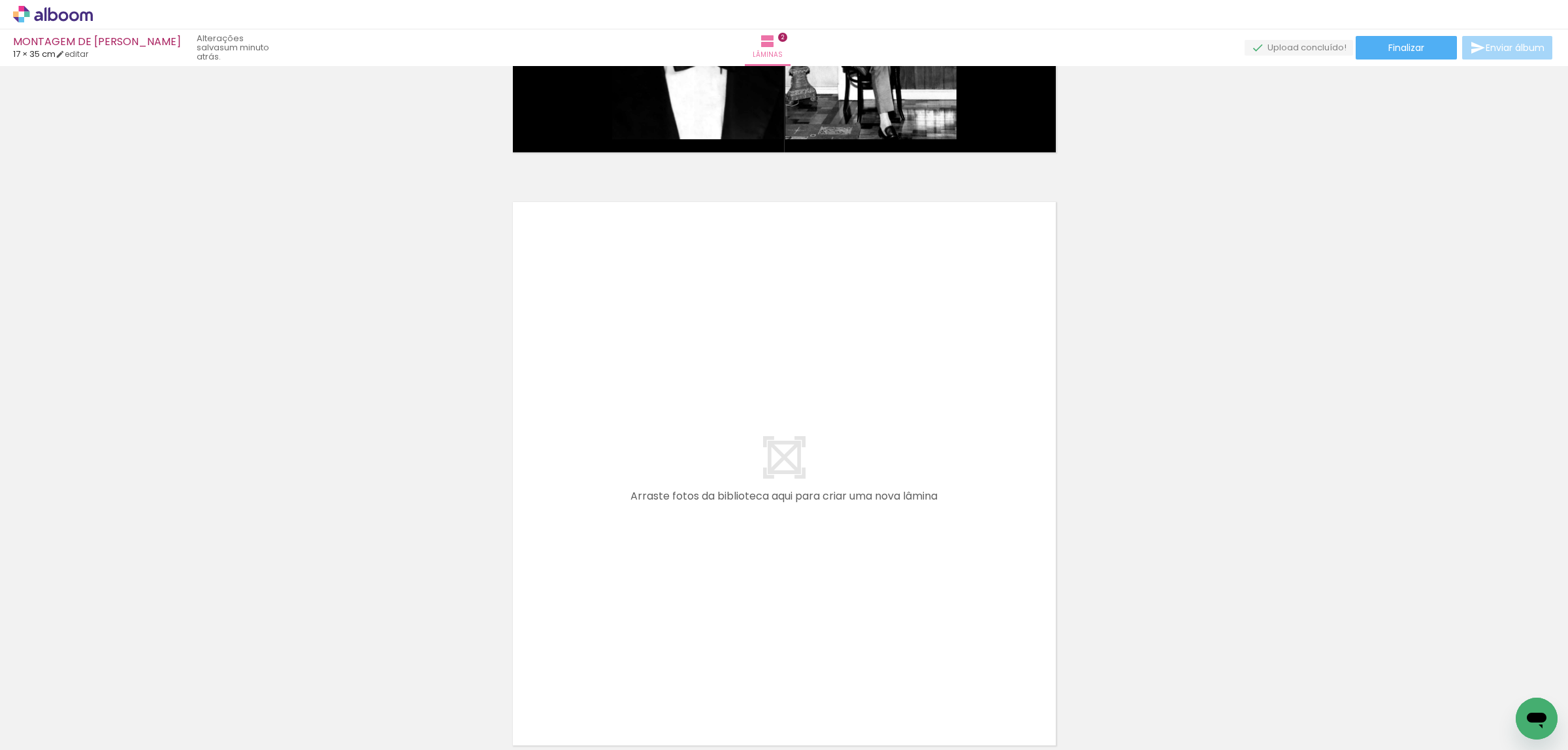
scroll to position [1226, 0]
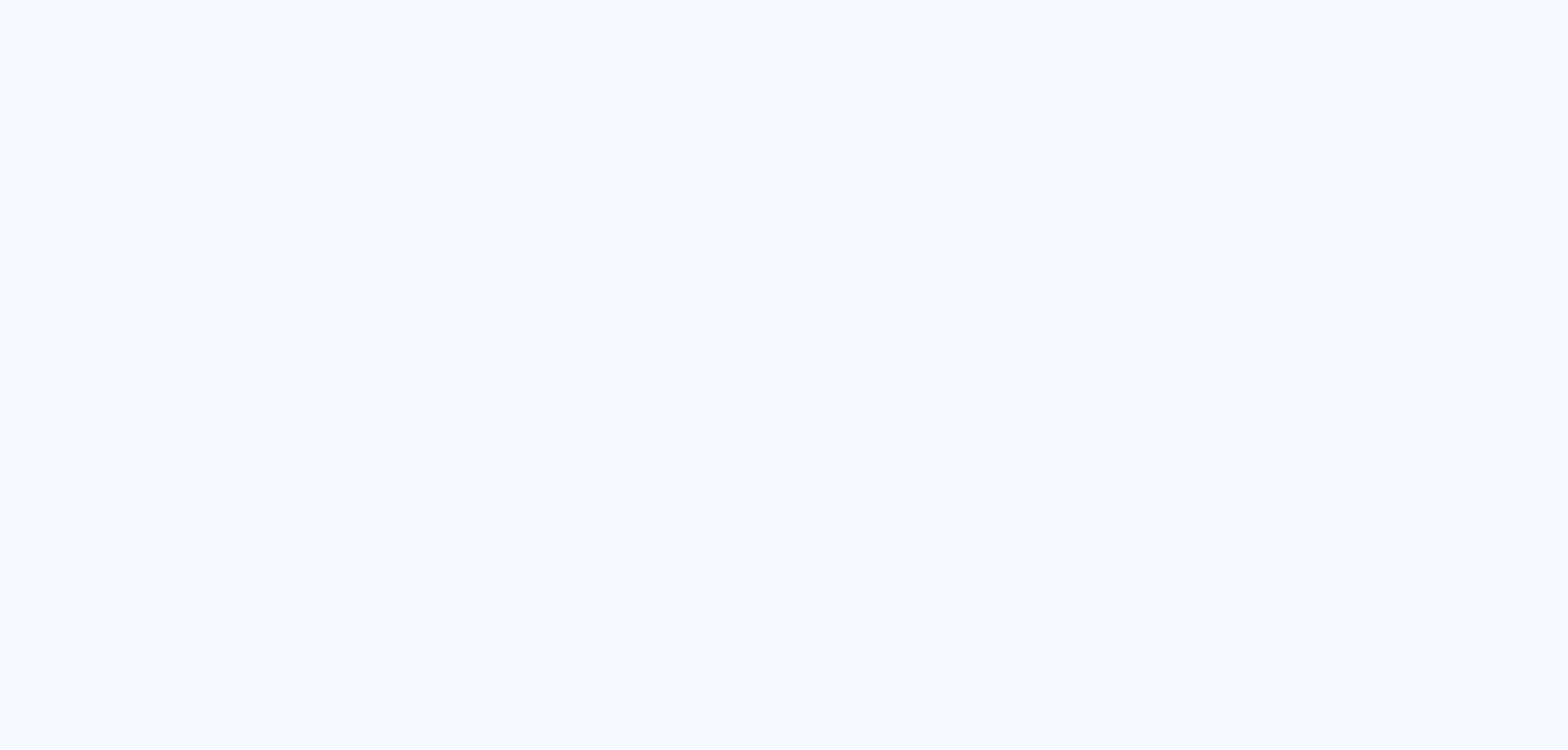
type input "Todas as fotos"
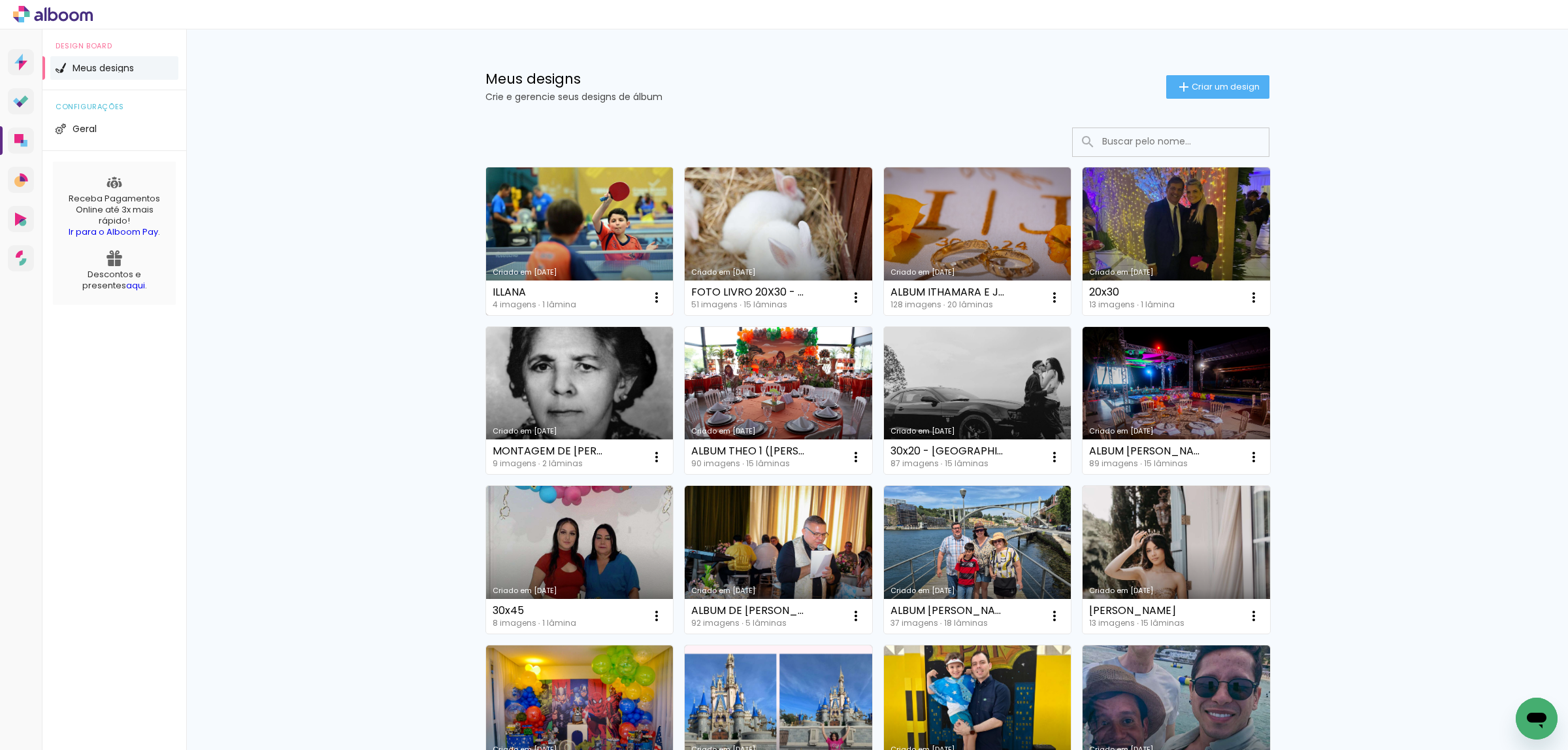
click at [626, 204] on link "Criado em [DATE]" at bounding box center [580, 241] width 188 height 148
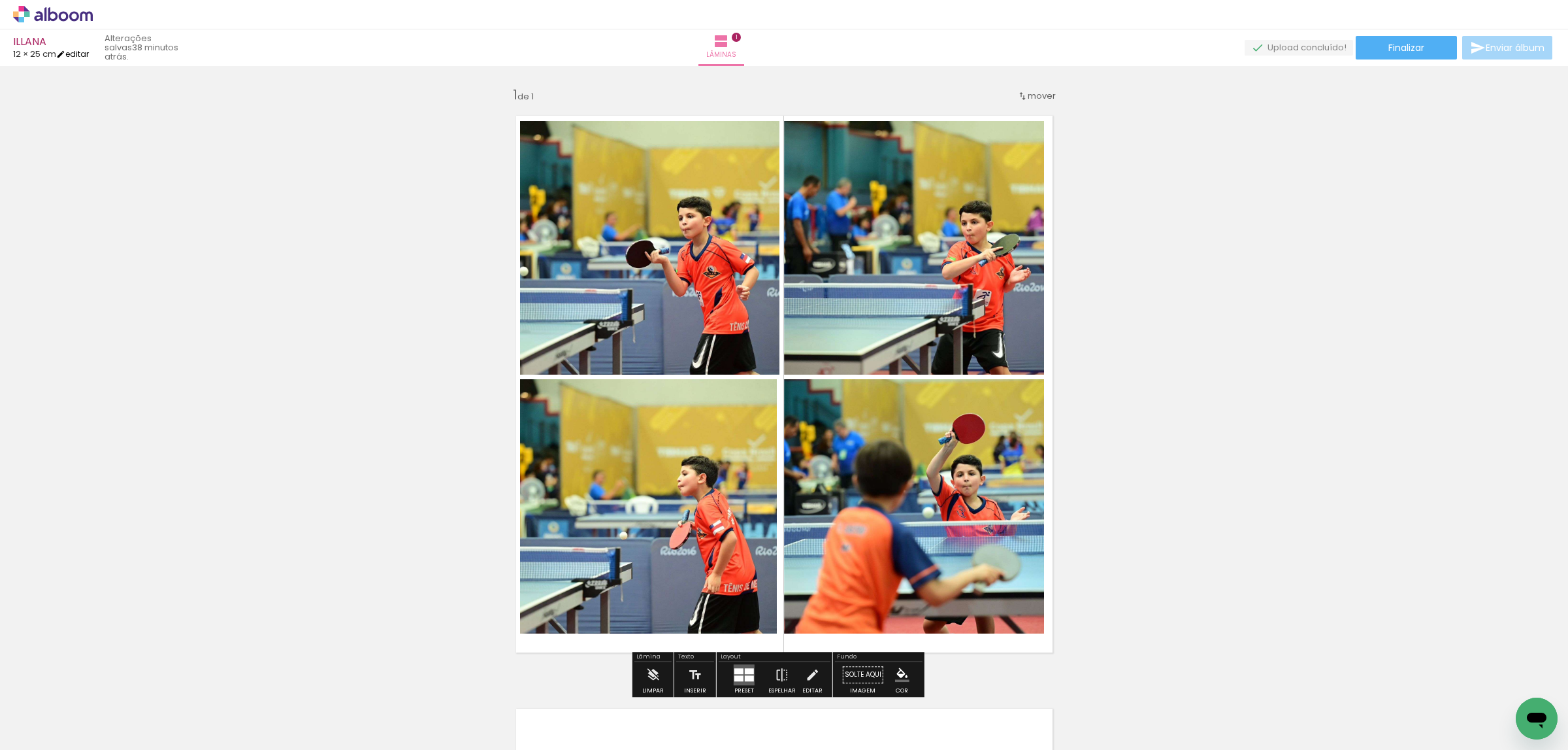
click at [66, 53] on iron-icon at bounding box center [61, 54] width 9 height 9
type input "25"
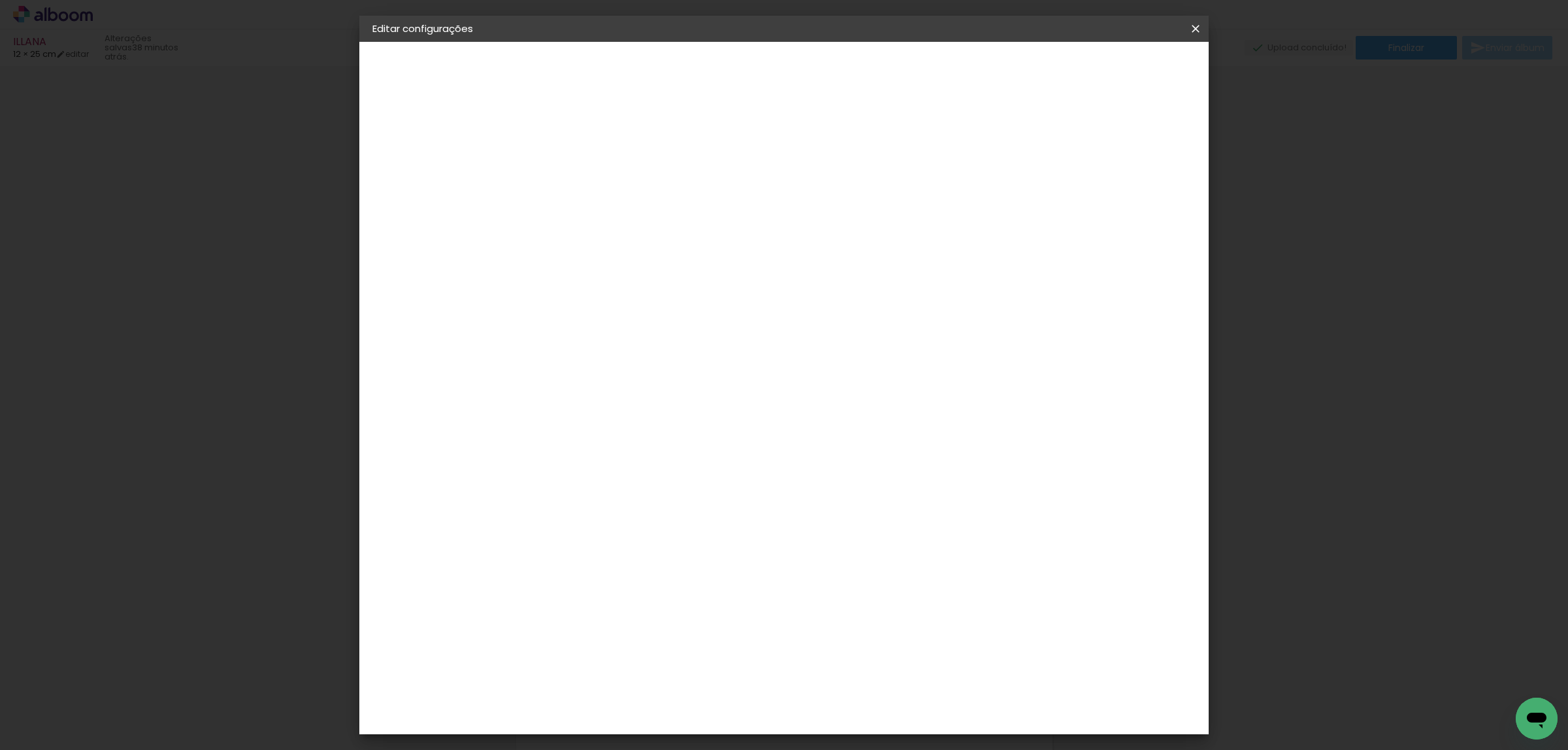
scroll to position [98, 0]
click at [860, 624] on input "25" at bounding box center [853, 628] width 34 height 20
drag, startPoint x: 870, startPoint y: 624, endPoint x: 850, endPoint y: 634, distance: 22.4
click at [850, 634] on div "25" at bounding box center [861, 628] width 50 height 20
drag, startPoint x: 856, startPoint y: 632, endPoint x: 887, endPoint y: 636, distance: 31.3
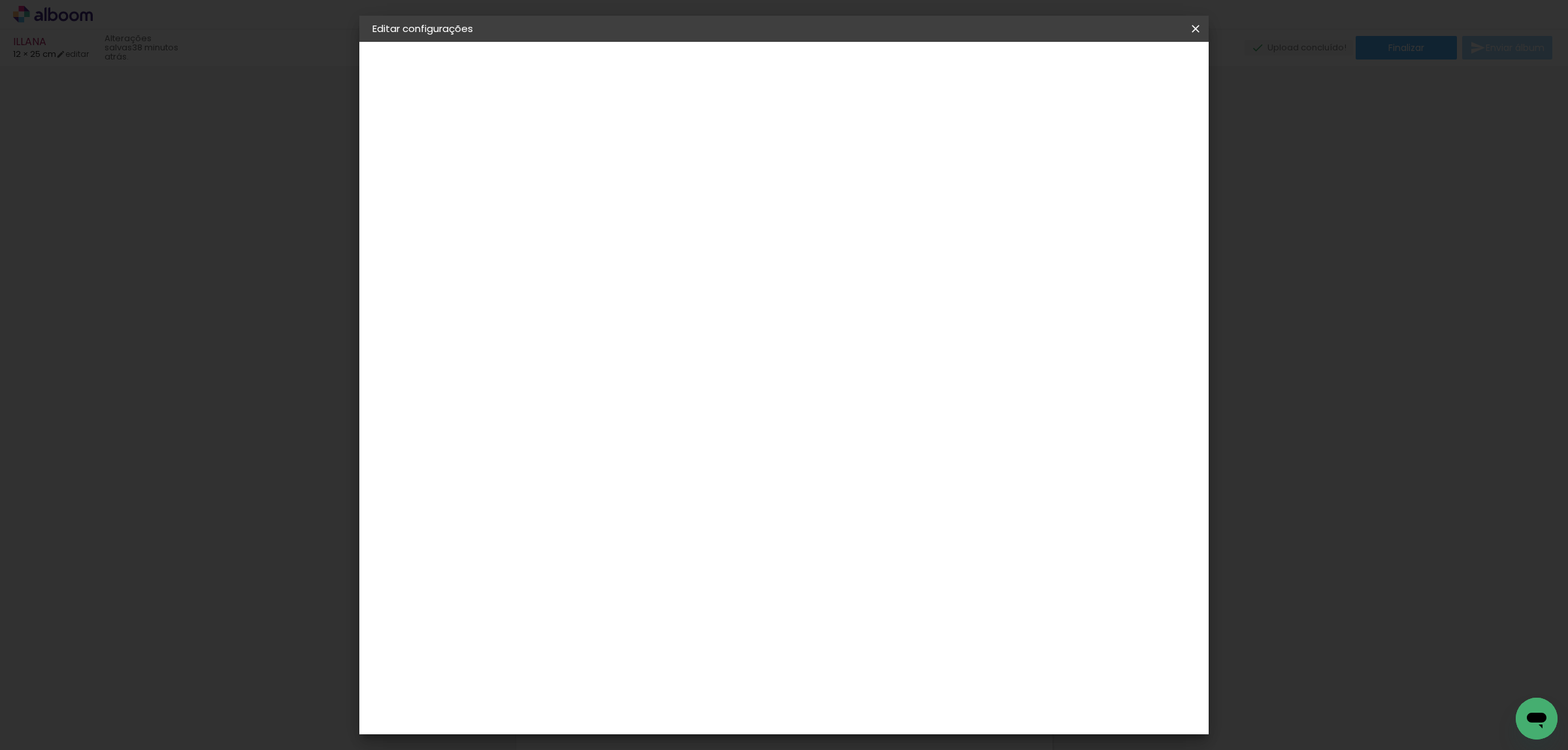
click at [887, 636] on paper-input-container "25 cm" at bounding box center [861, 628] width 59 height 33
type input "20"
type paper-input "20"
click at [983, 57] on header "Tamanho livre Defina a largura, altura e sangria das lâminas. Voltar Salvar con…" at bounding box center [756, 81] width 454 height 78
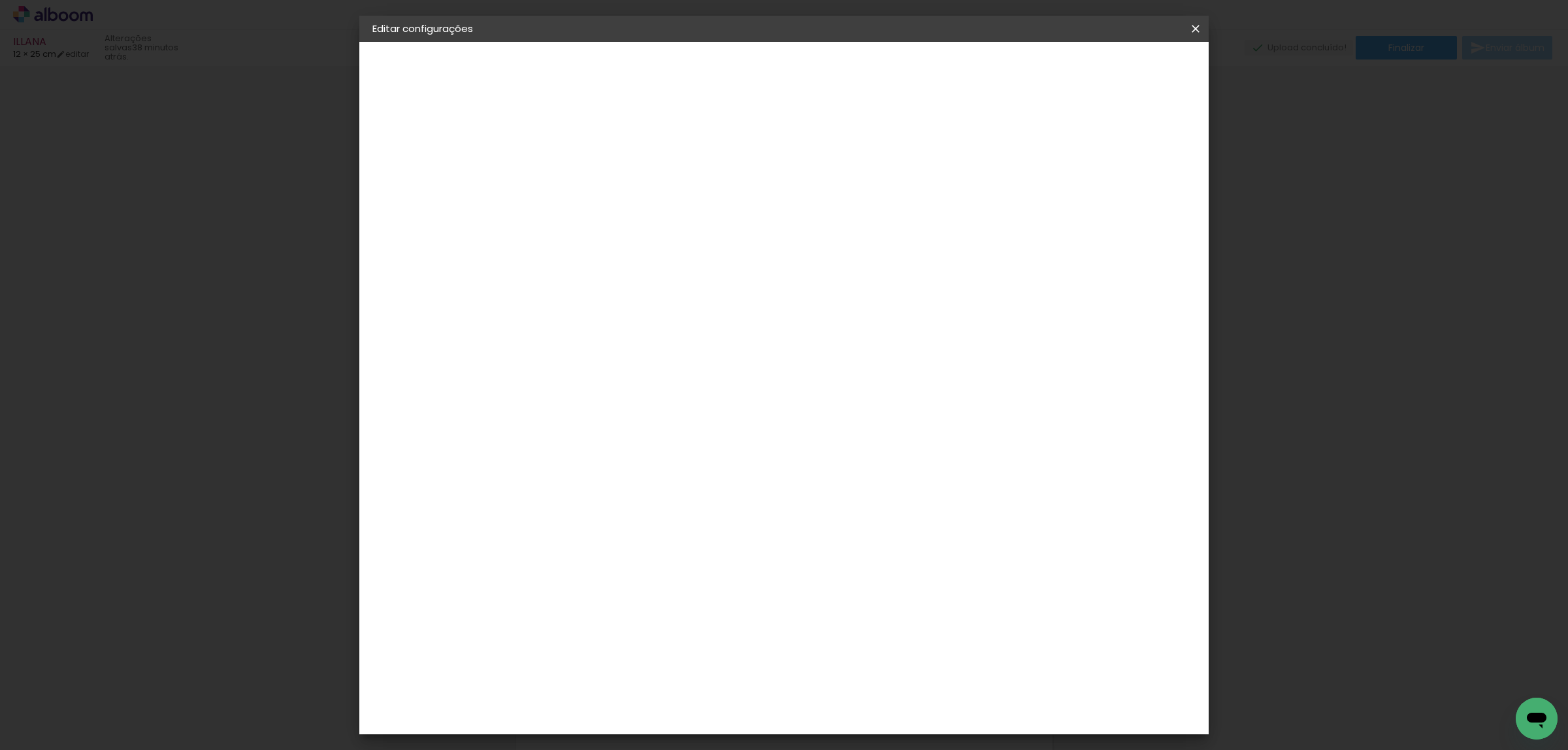
click at [950, 73] on span "Salvar configurações" at bounding box center [903, 74] width 94 height 18
click at [950, 71] on span "Salvar configurações" at bounding box center [903, 74] width 94 height 18
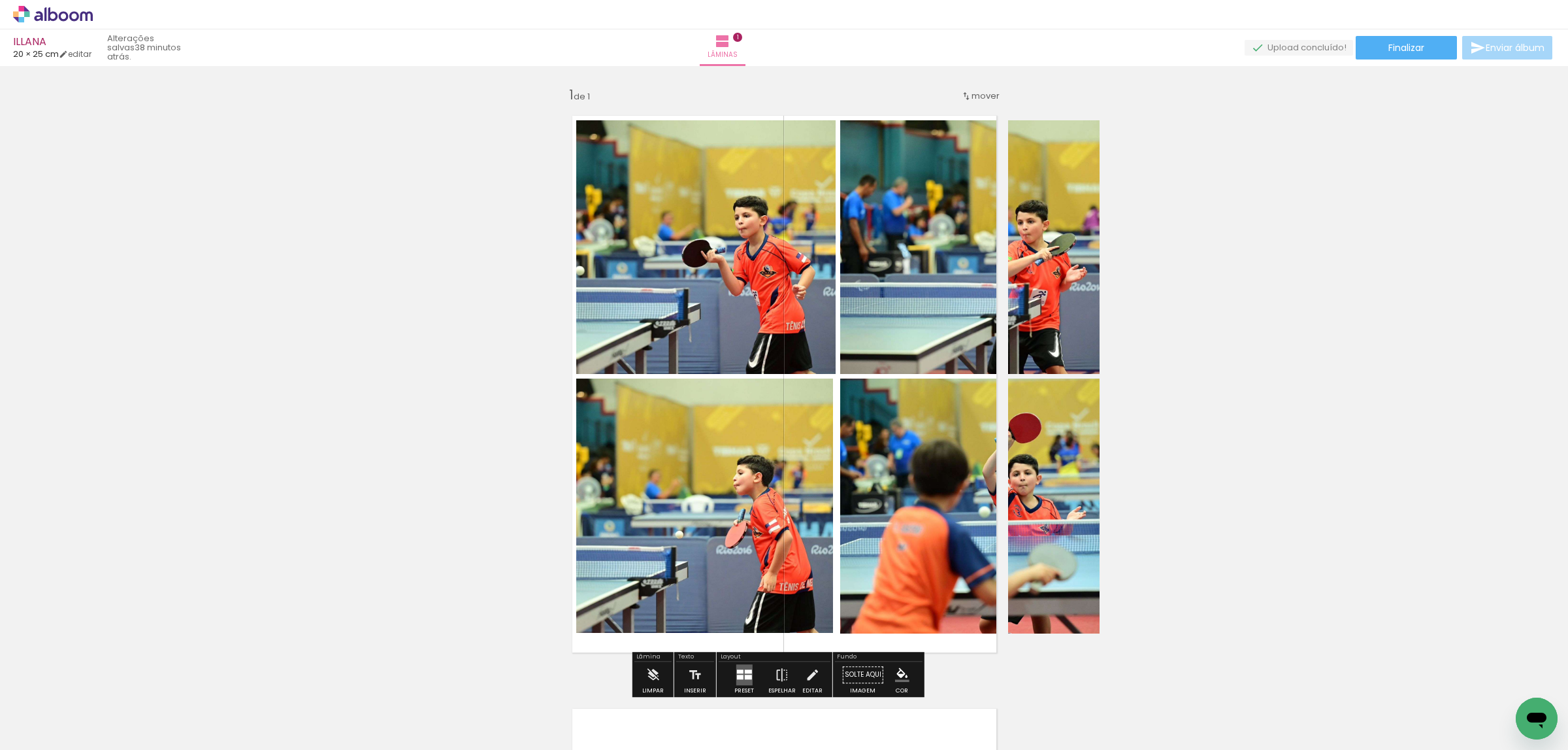
click at [937, 298] on quentale-photo at bounding box center [970, 247] width 260 height 253
click at [735, 289] on quentale-photo at bounding box center [706, 247] width 259 height 253
drag, startPoint x: 735, startPoint y: 289, endPoint x: 827, endPoint y: 277, distance: 92.8
click at [736, 287] on quentale-photo at bounding box center [706, 247] width 259 height 253
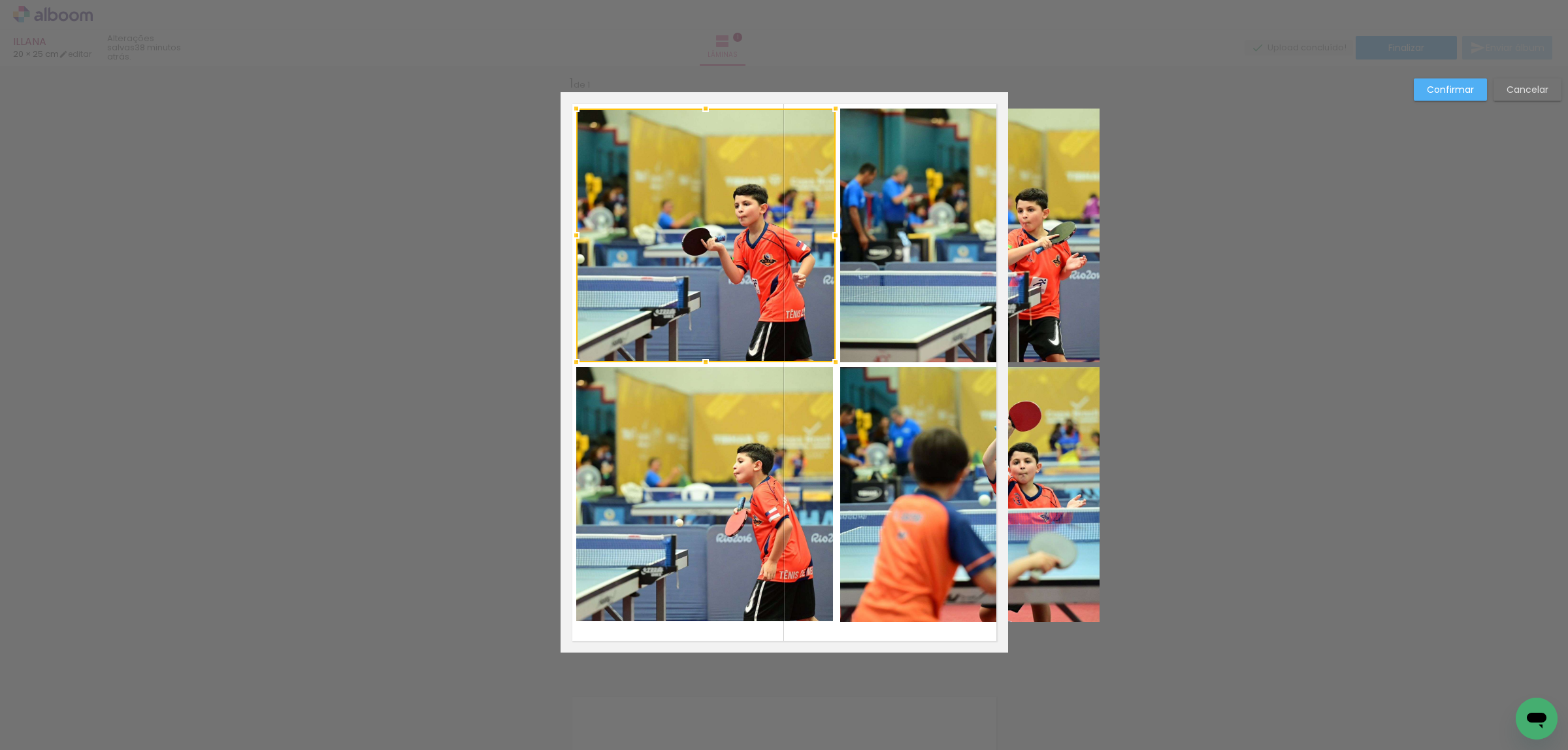
click at [924, 277] on quentale-photo at bounding box center [970, 235] width 260 height 253
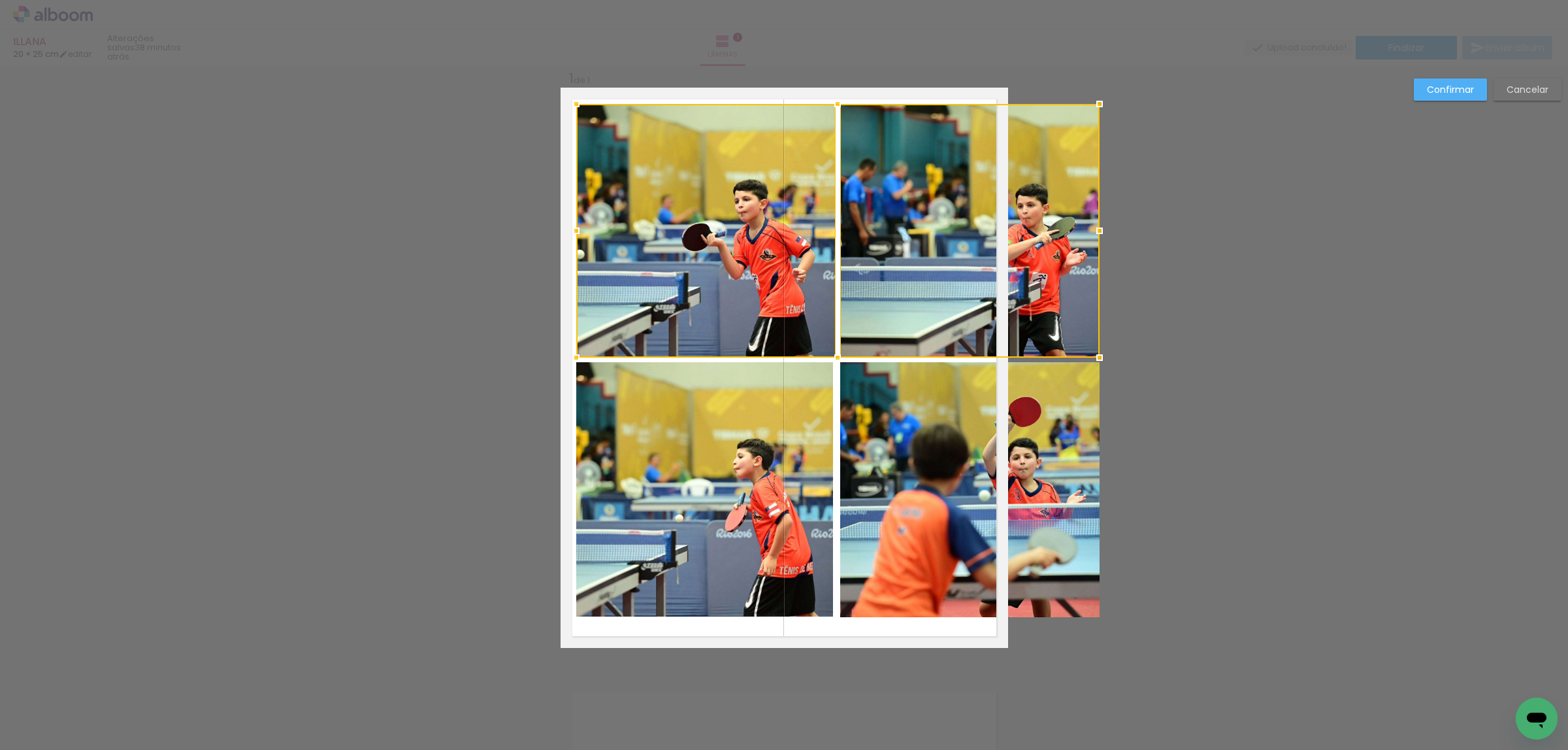
click at [926, 452] on quentale-photo at bounding box center [970, 490] width 260 height 255
drag, startPoint x: 737, startPoint y: 452, endPoint x: 836, endPoint y: 441, distance: 99.6
click at [737, 449] on div at bounding box center [838, 360] width 523 height 513
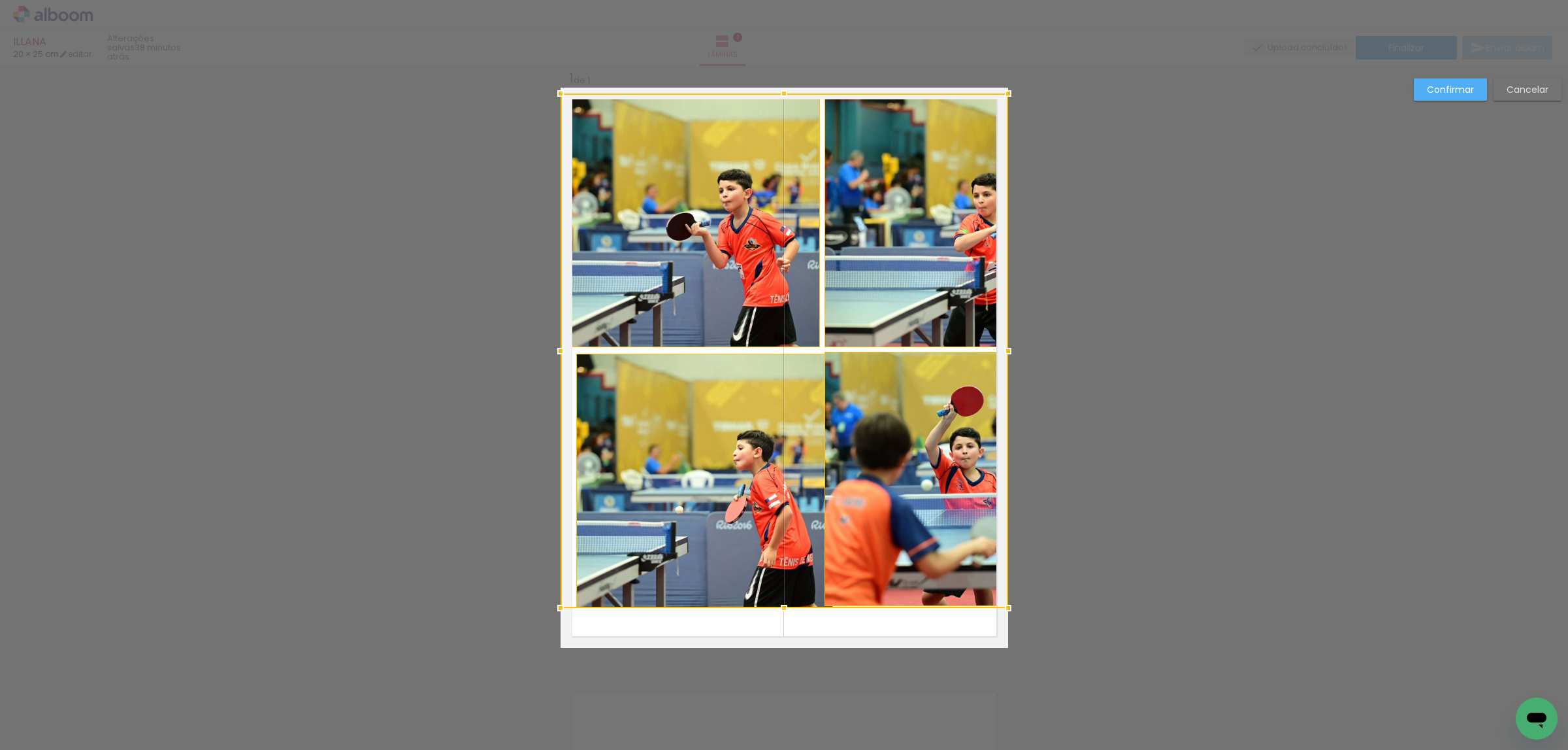
drag, startPoint x: 878, startPoint y: 449, endPoint x: 815, endPoint y: 431, distance: 65.5
click at [796, 441] on div at bounding box center [784, 351] width 448 height 514
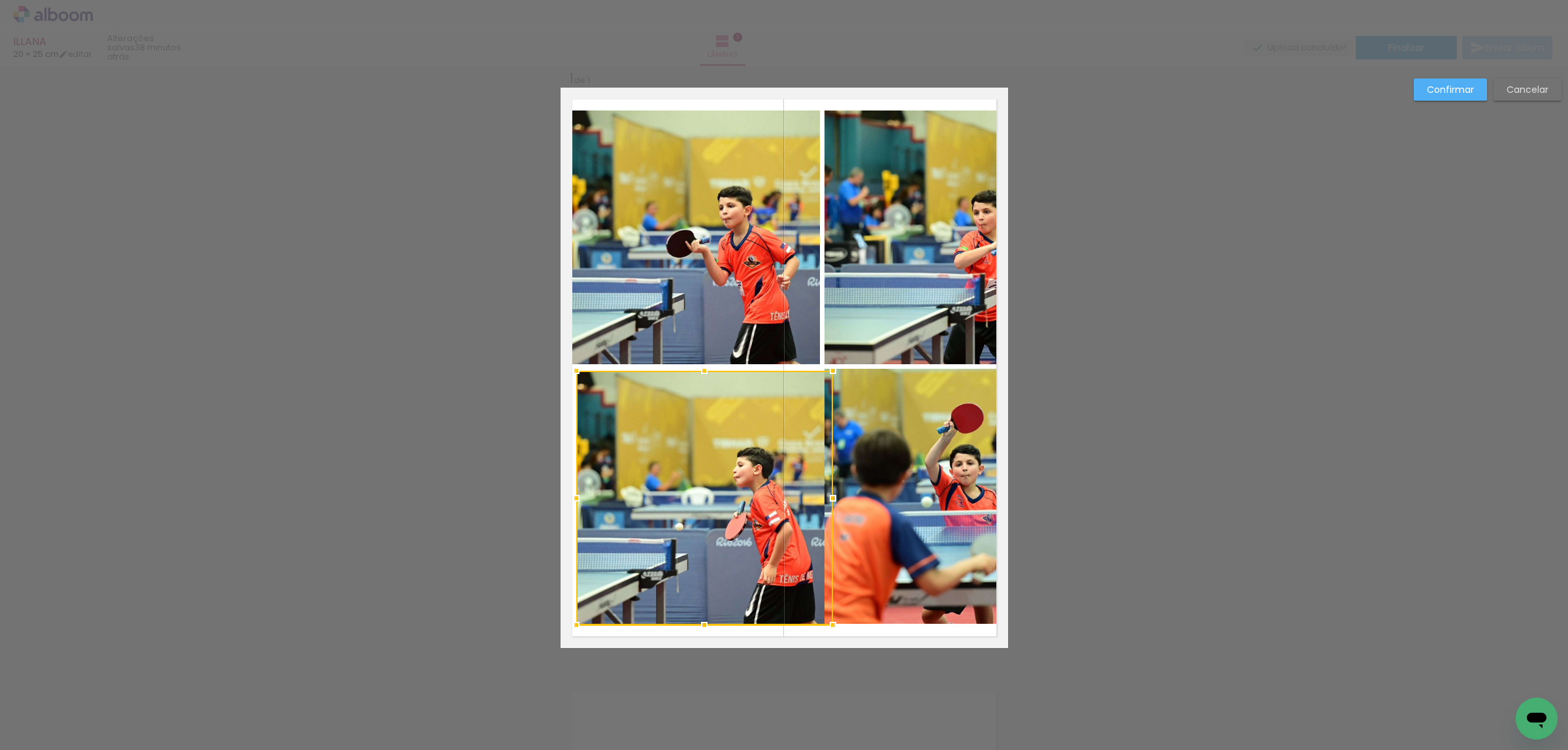
drag, startPoint x: 1471, startPoint y: 85, endPoint x: 1359, endPoint y: 131, distance: 121.1
click at [0, 0] on slot "Confirmar" at bounding box center [0, 0] width 0 height 0
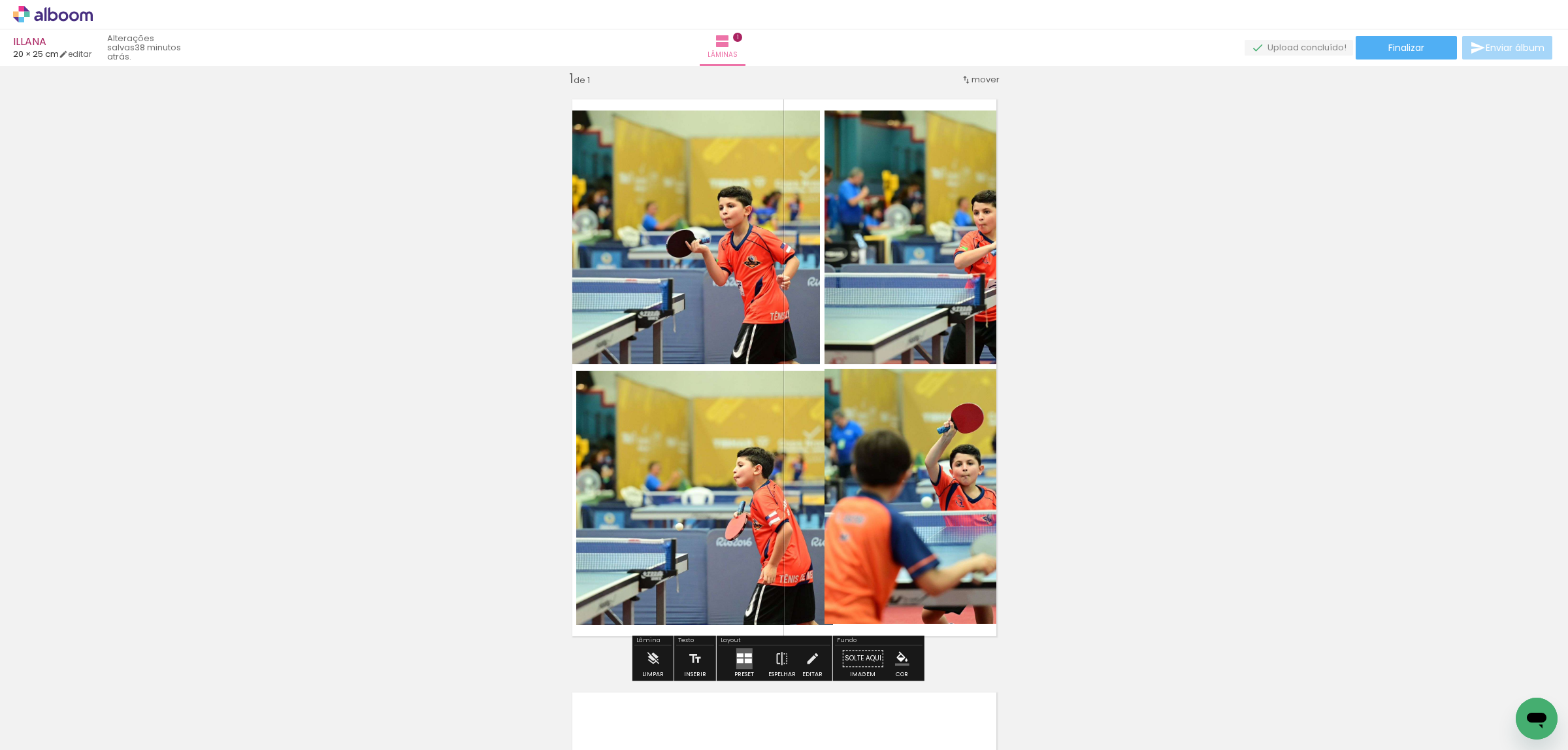
click at [741, 645] on div at bounding box center [744, 658] width 35 height 26
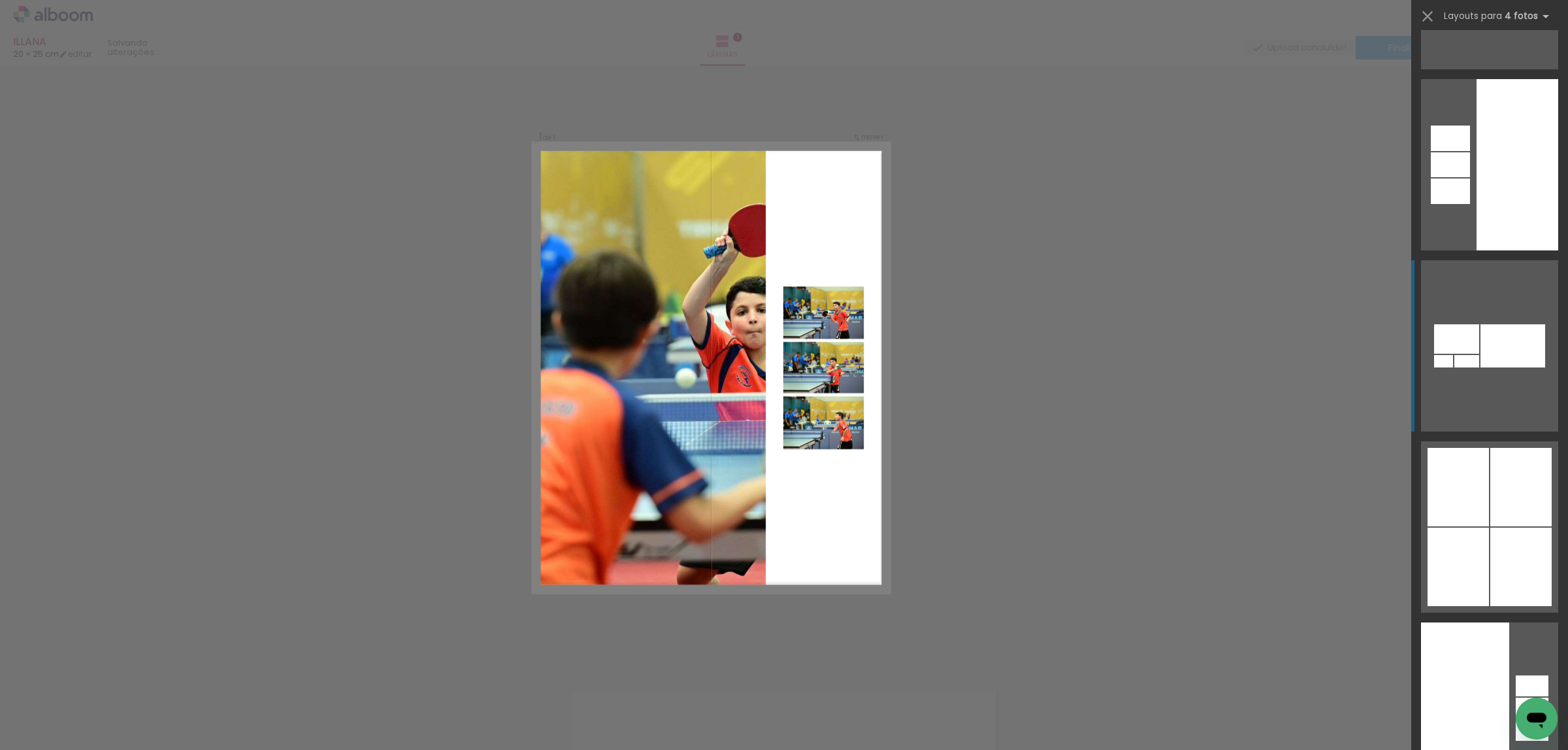
scroll to position [14866, 0]
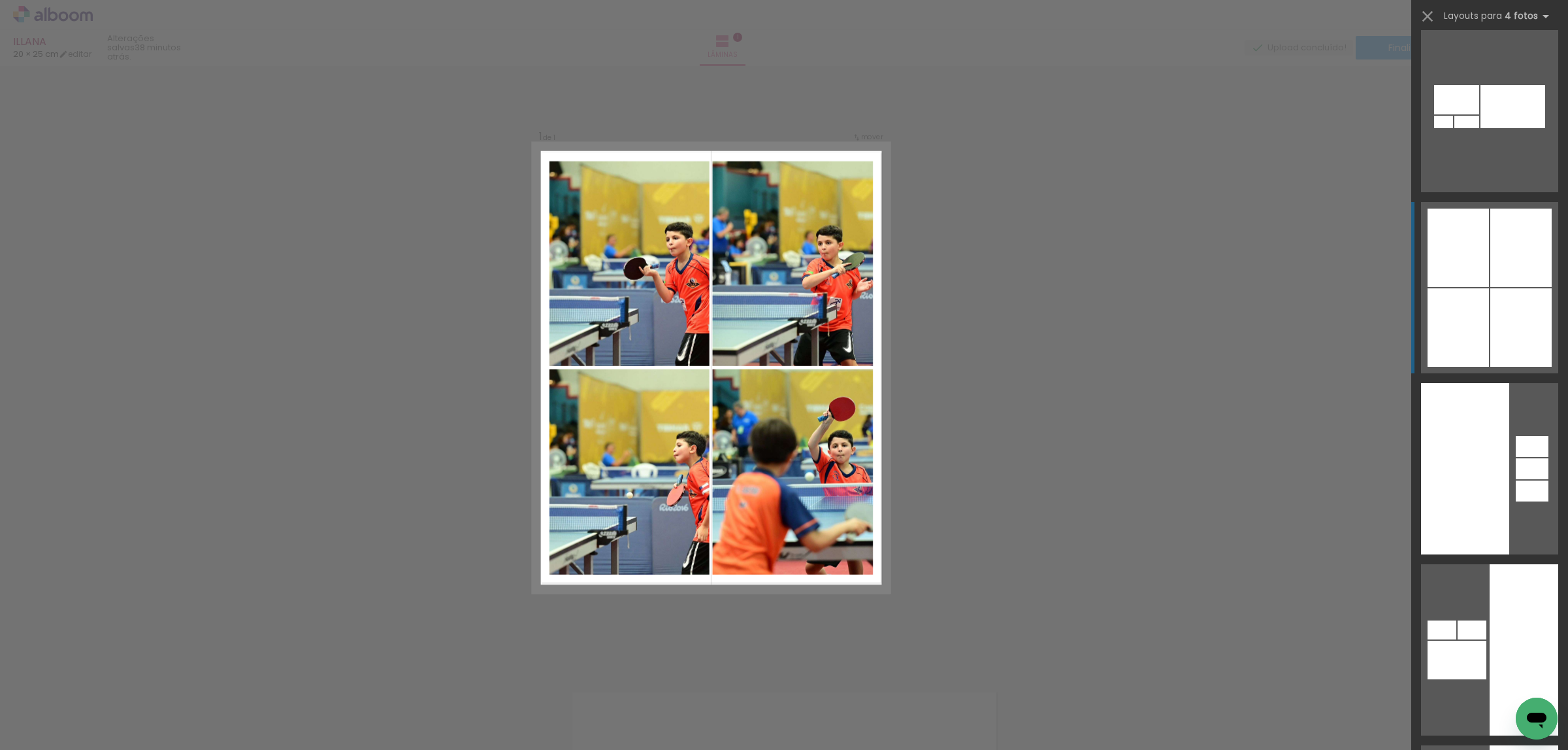
click at [1502, 308] on div at bounding box center [1521, 327] width 62 height 79
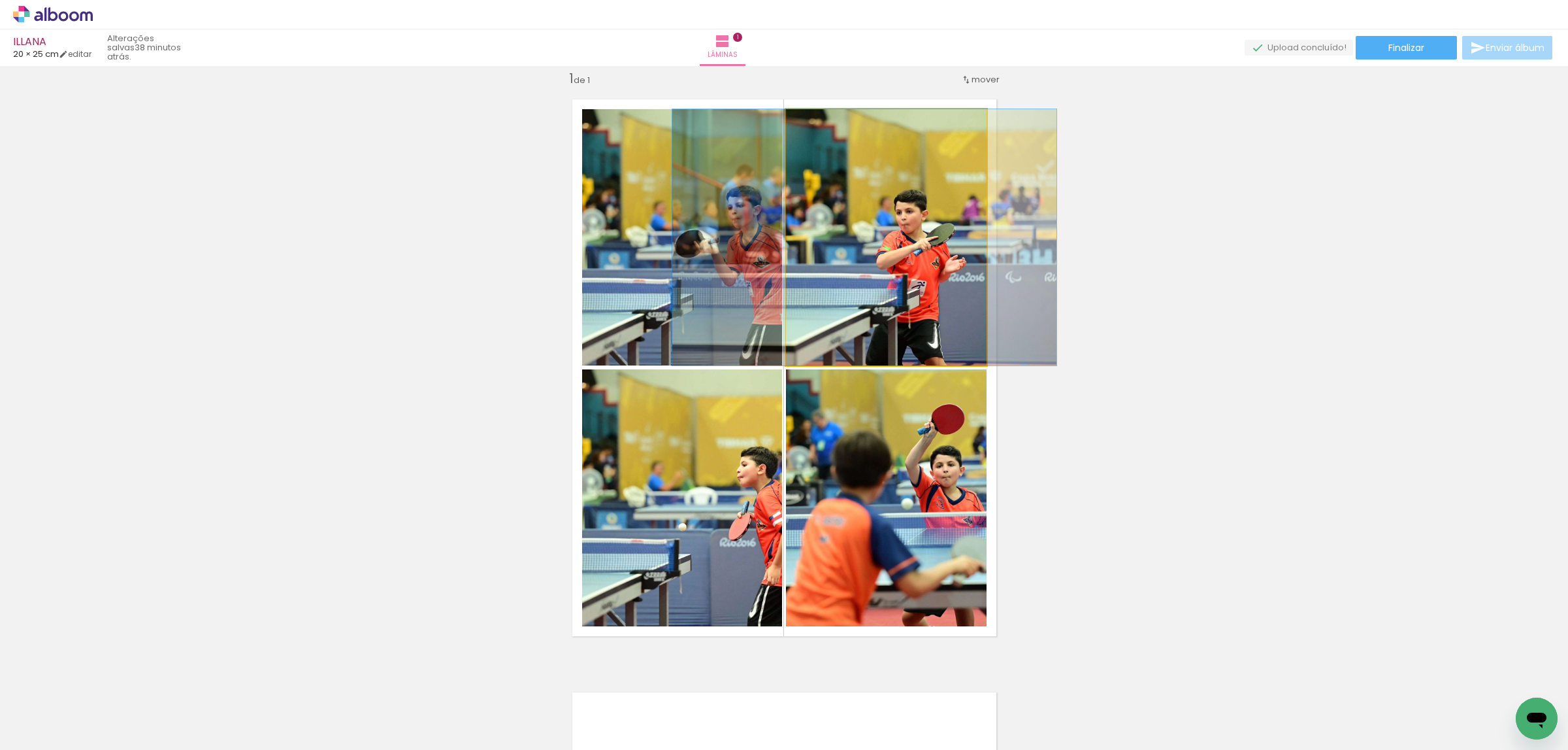
drag, startPoint x: 929, startPoint y: 259, endPoint x: 946, endPoint y: 404, distance: 146.0
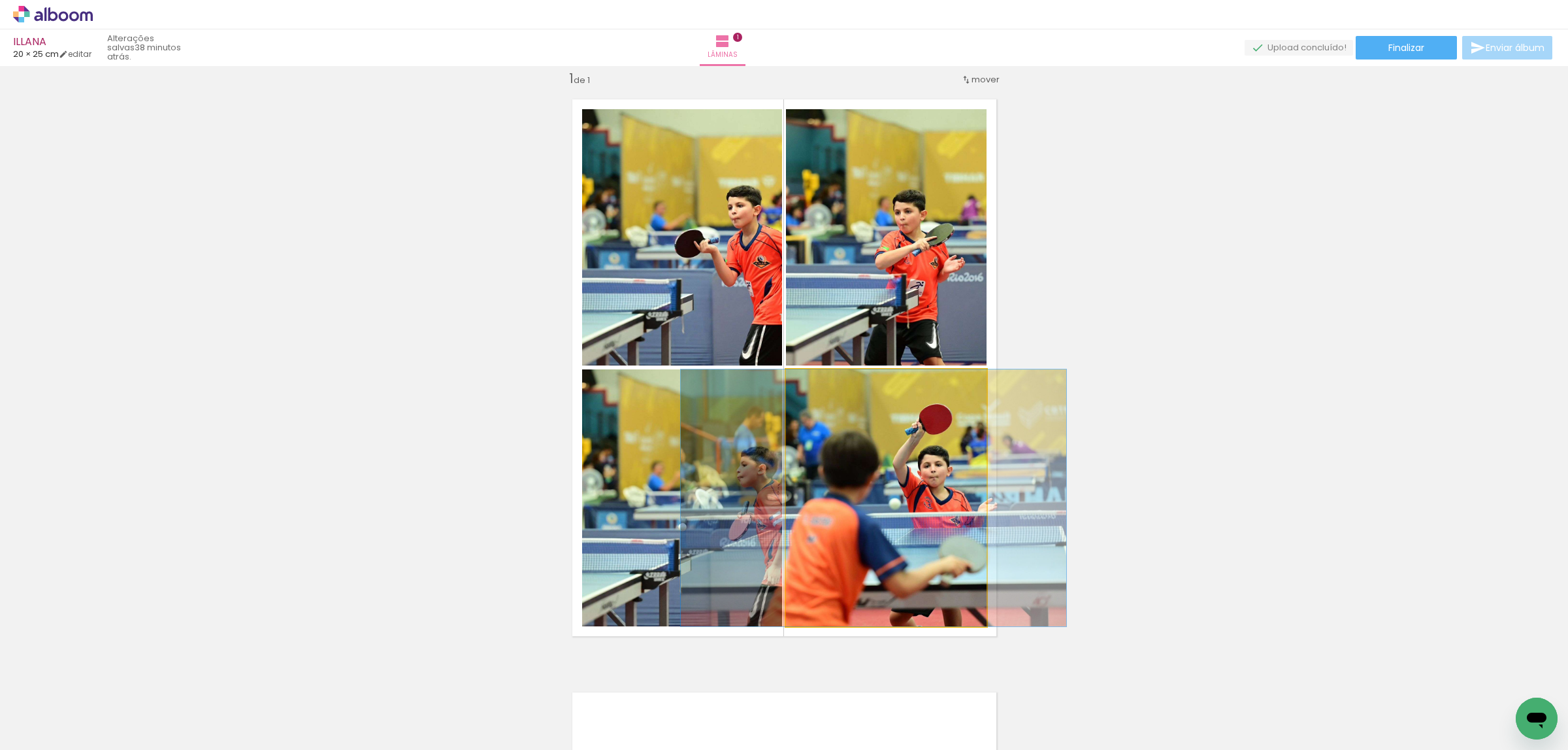
drag, startPoint x: 924, startPoint y: 494, endPoint x: 814, endPoint y: 498, distance: 110.1
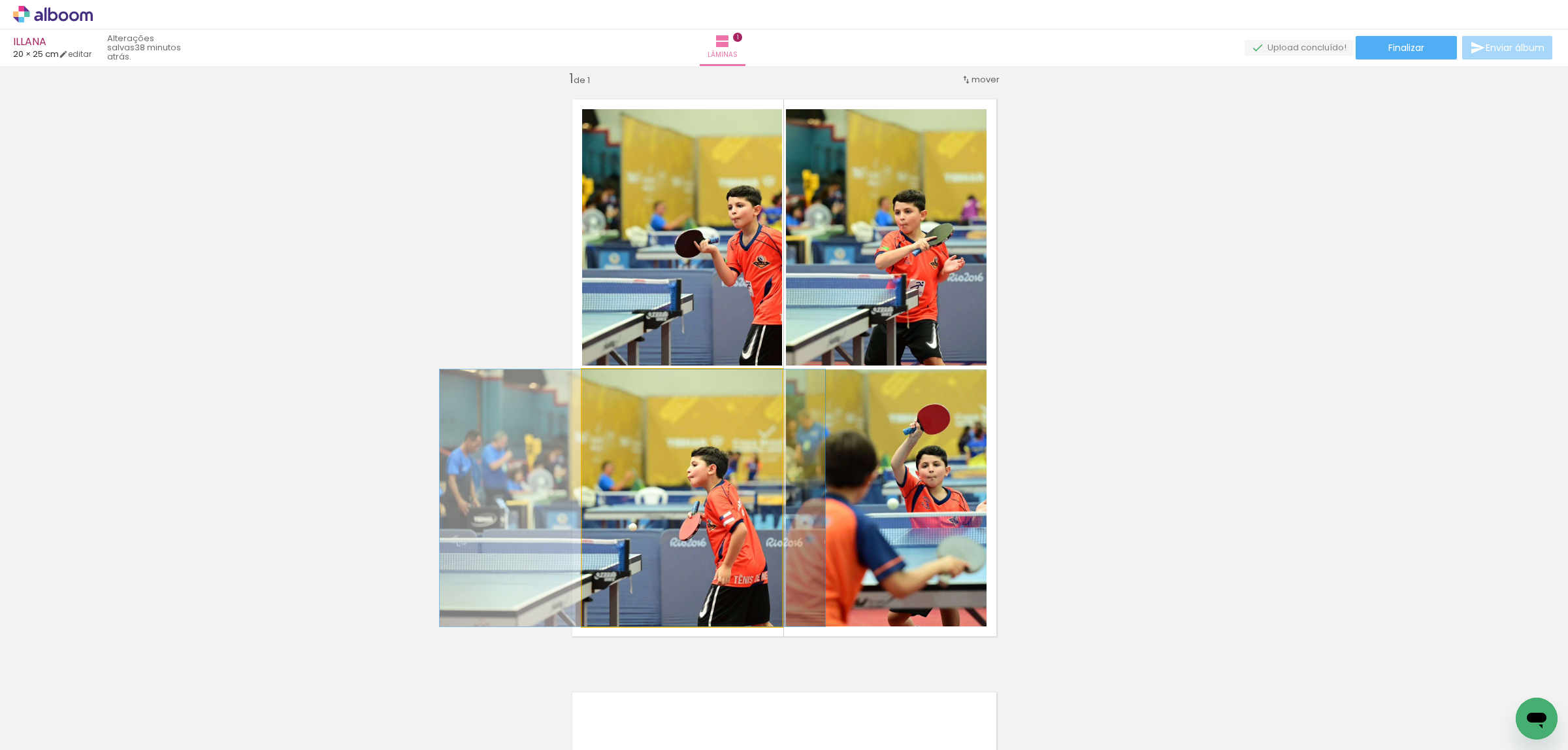
drag, startPoint x: 724, startPoint y: 489, endPoint x: 674, endPoint y: 475, distance: 51.9
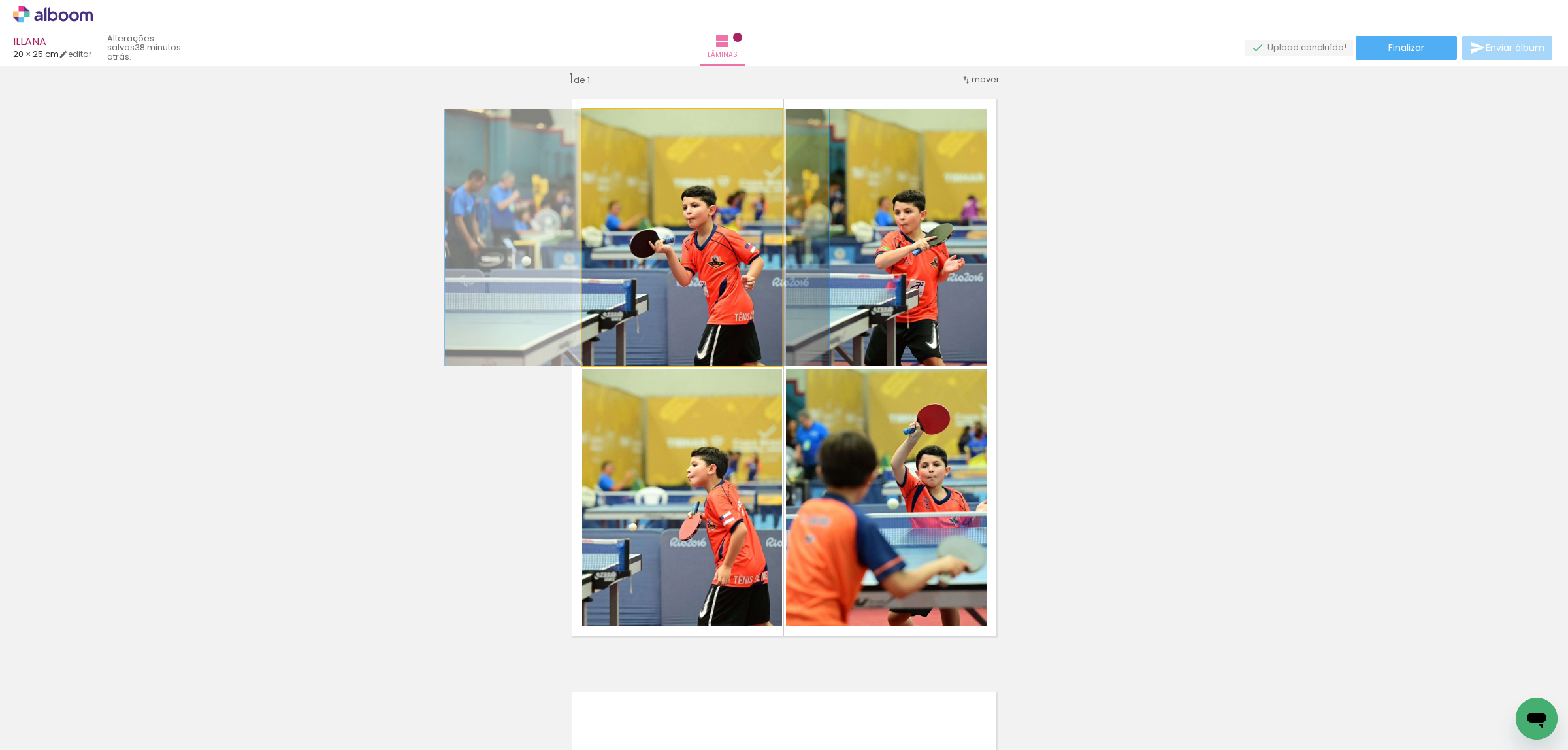
drag, startPoint x: 722, startPoint y: 258, endPoint x: 677, endPoint y: 249, distance: 45.9
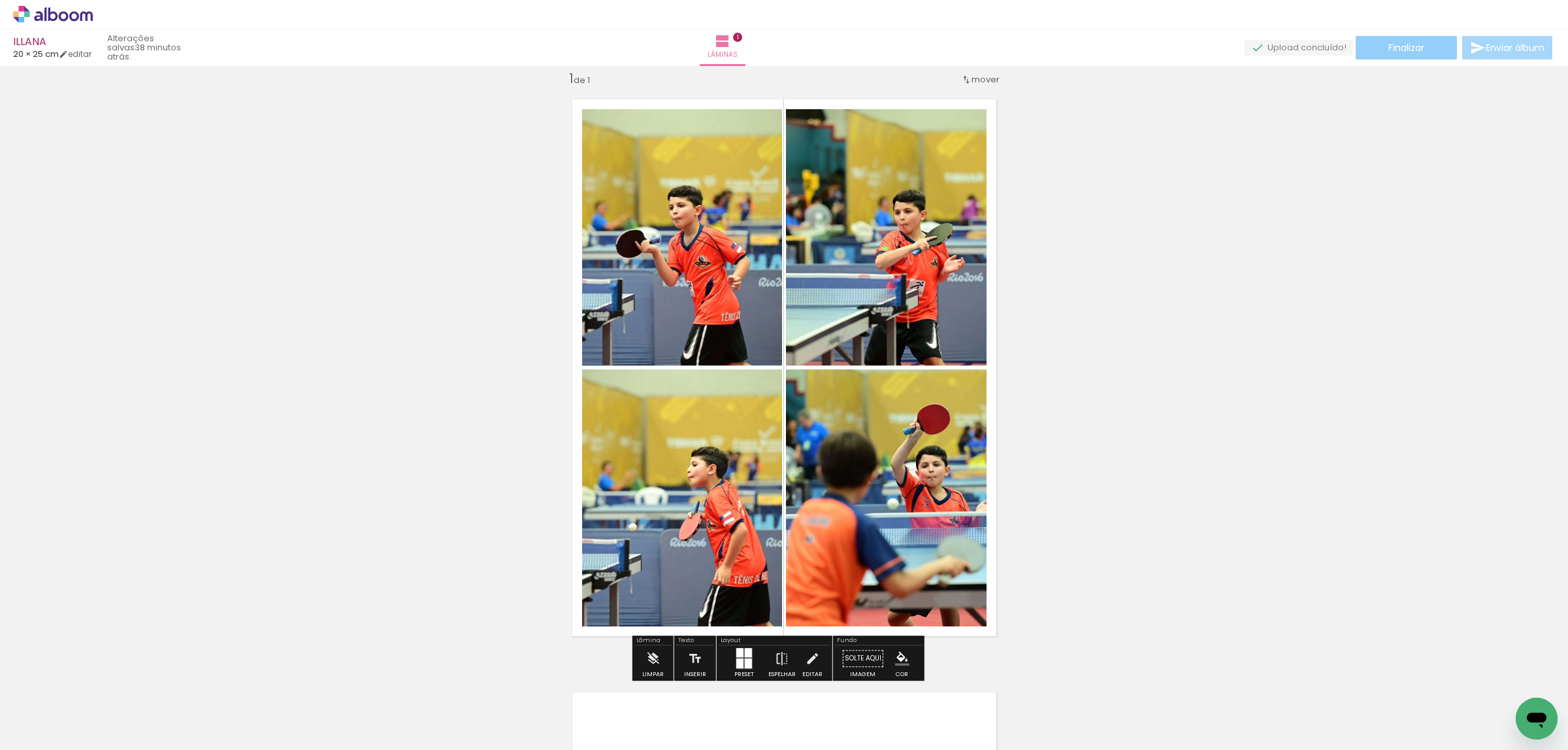
click at [1396, 50] on span "Finalizar" at bounding box center [1406, 48] width 36 height 9
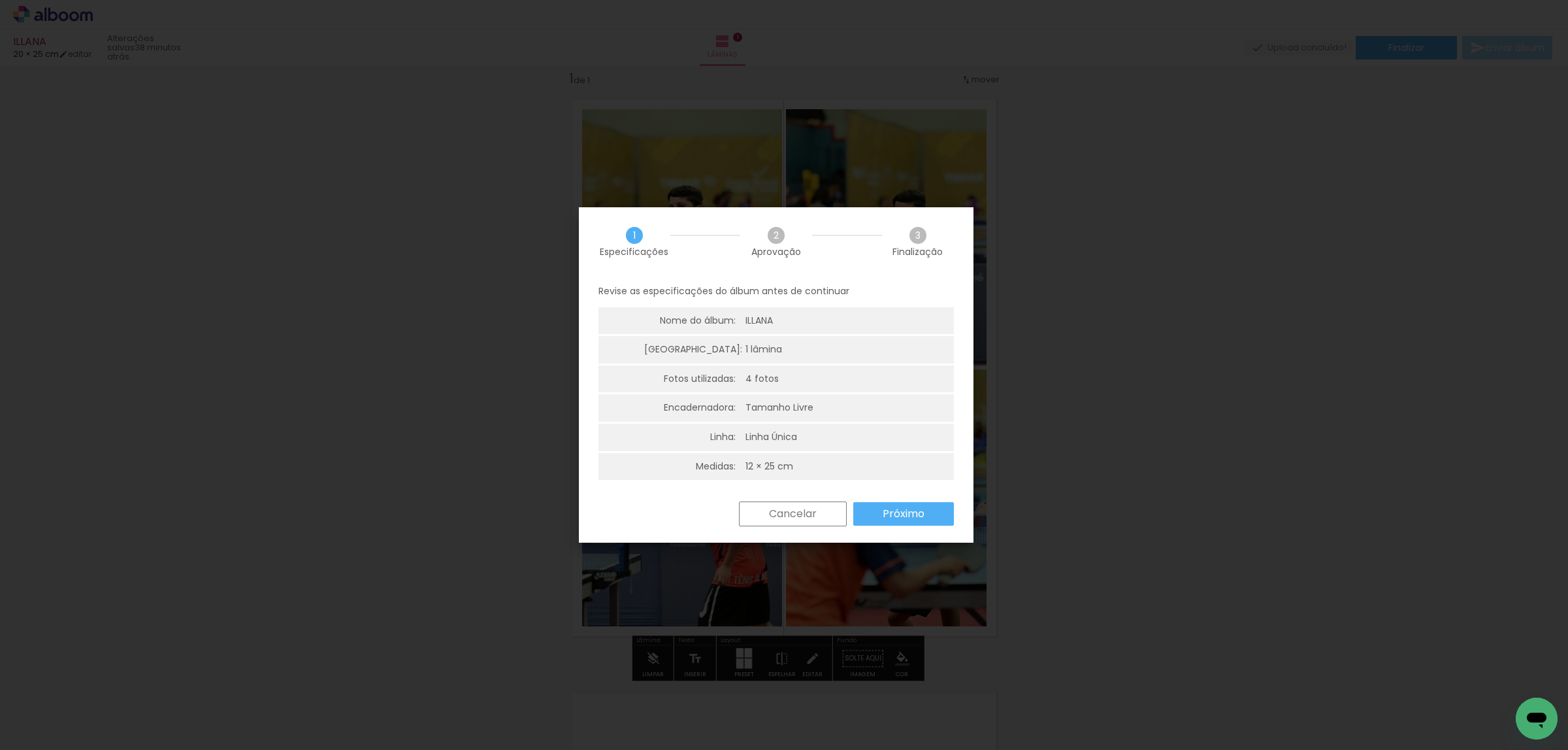
click at [906, 530] on div "Cancelar Próximo" at bounding box center [776, 523] width 394 height 44
click at [924, 497] on div "Revise as especificações do álbum antes de continuar Nome do álbum: ILLANA Lâmi…" at bounding box center [776, 389] width 394 height 226
click at [0, 0] on slot "Próximo" at bounding box center [0, 0] width 0 height 0
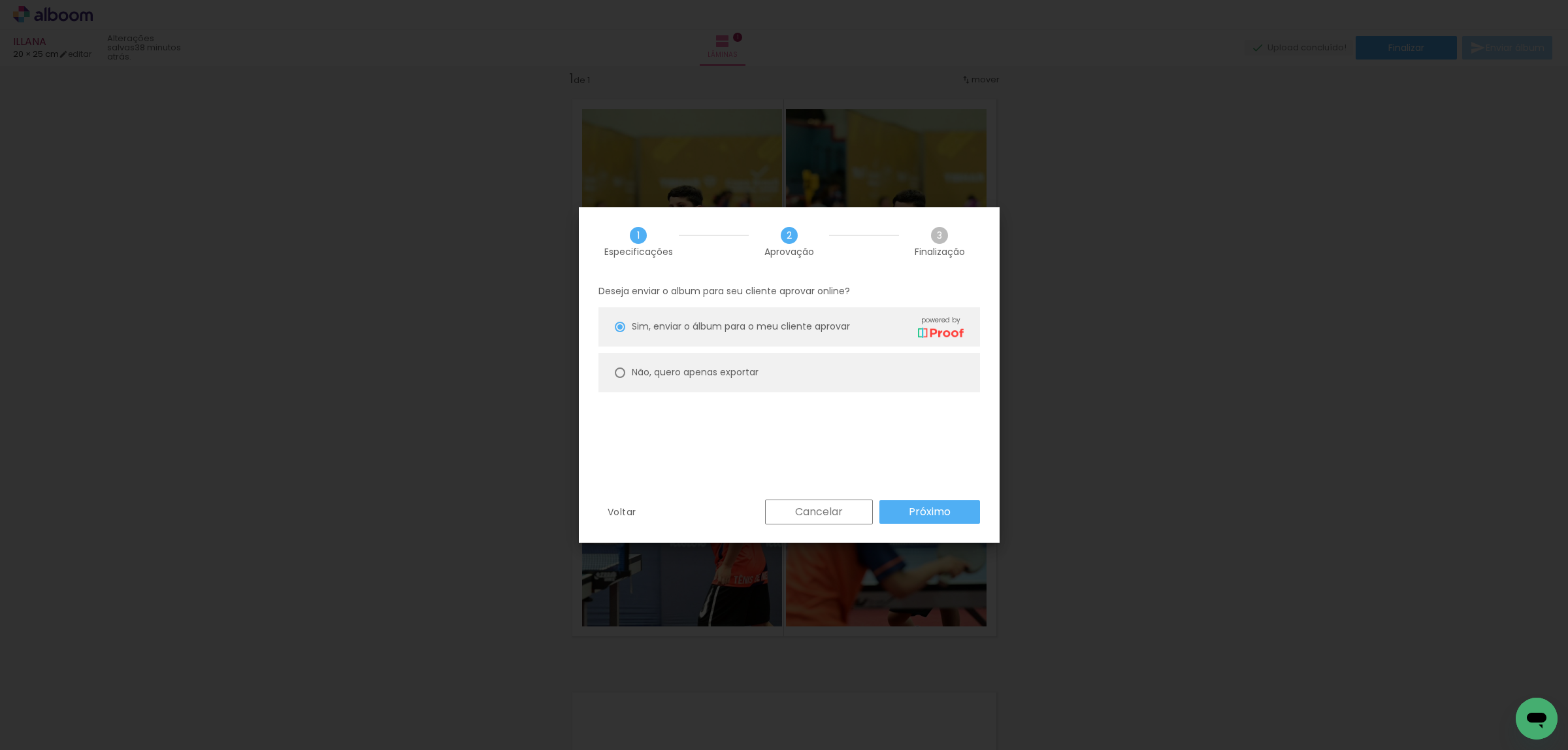
click at [926, 365] on paper-radio-button "Não, quero apenas exportar" at bounding box center [789, 372] width 381 height 39
type paper-radio-button "on"
click at [0, 0] on slot "Próximo" at bounding box center [0, 0] width 0 height 0
type input "Alta, 300 DPI"
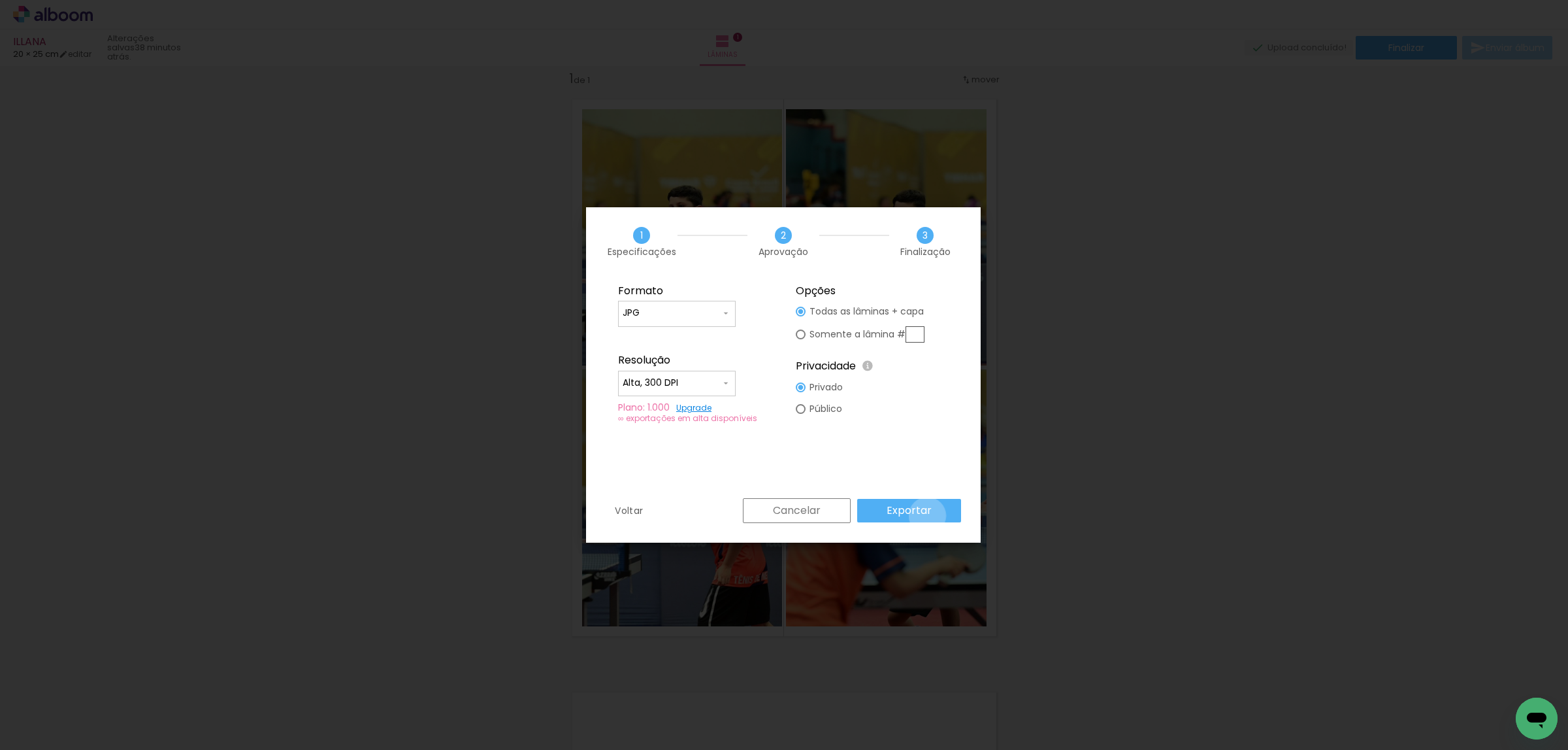
click at [0, 0] on slot "Exportar" at bounding box center [0, 0] width 0 height 0
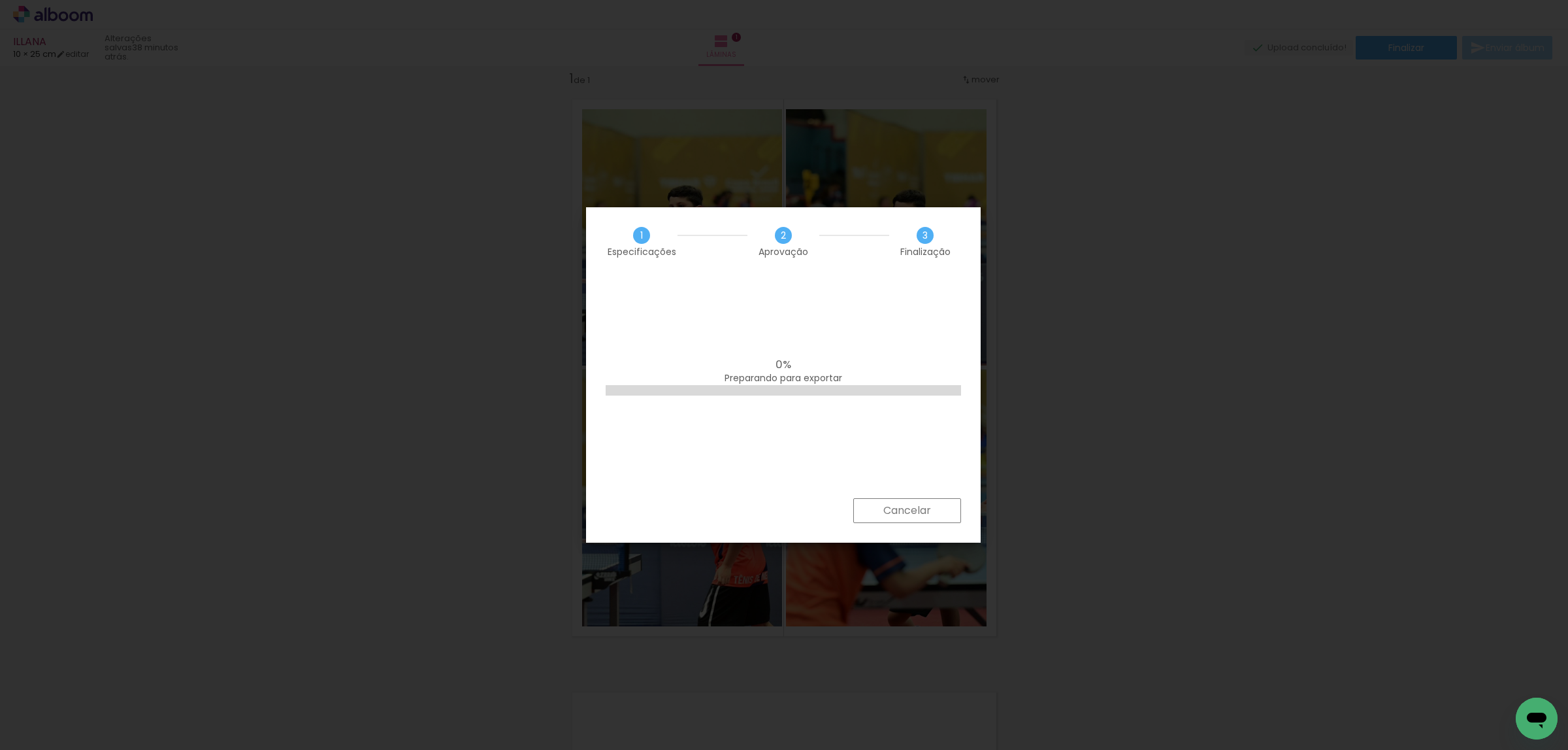
scroll to position [0, 0]
click at [821, 444] on div "100% Empilhando lâminas" at bounding box center [783, 387] width 394 height 222
click at [0, 0] on slot "Concluir" at bounding box center [0, 0] width 0 height 0
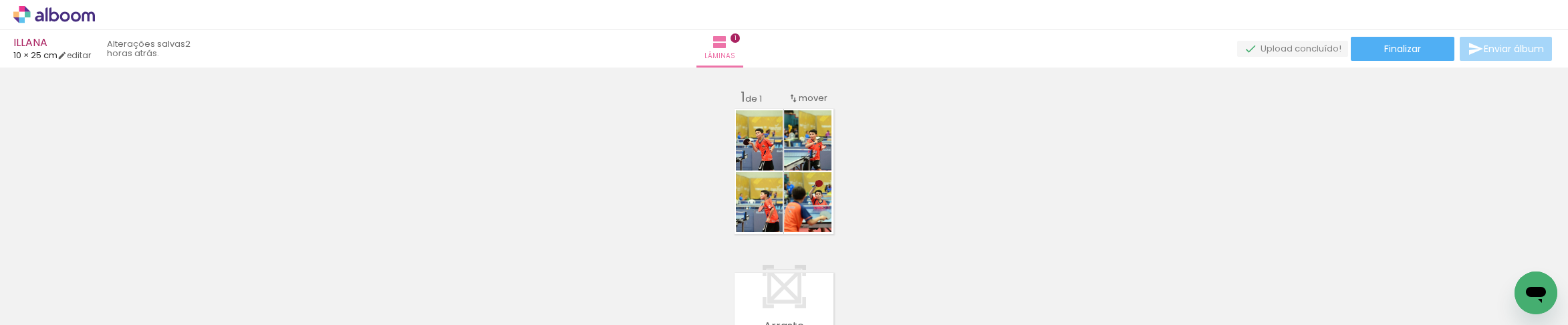
scroll to position [16, 0]
